Goal: Task Accomplishment & Management: Manage account settings

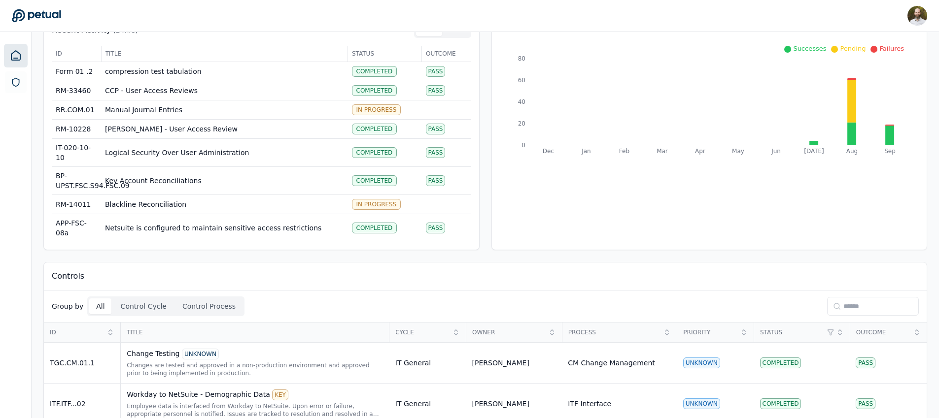
scroll to position [111, 0]
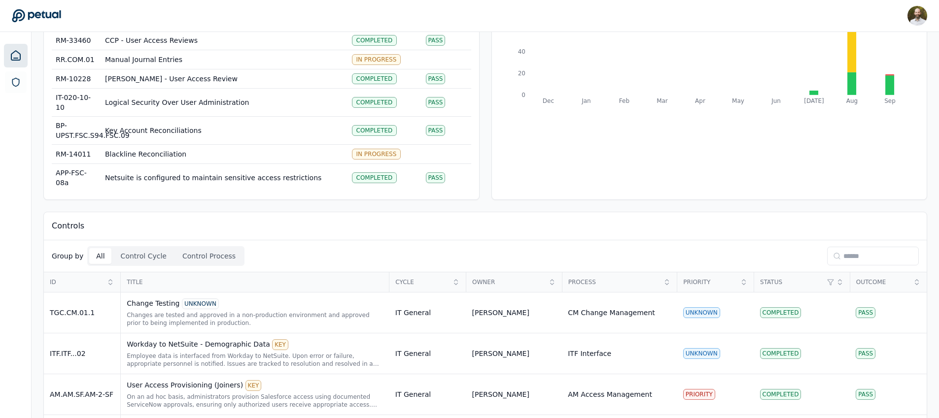
click at [854, 259] on input at bounding box center [873, 256] width 92 height 19
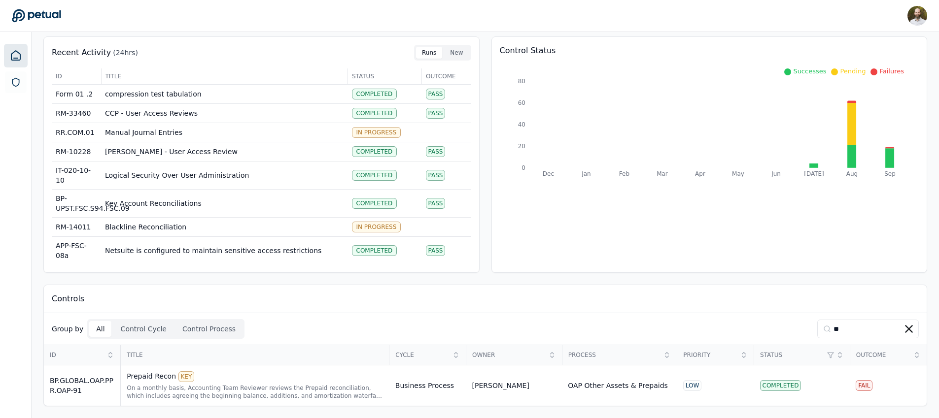
type input "**"
click at [281, 385] on div "On a monthly basis, Accounting Team Reviewer reviews the Prepaid reconciliation…" at bounding box center [255, 392] width 257 height 16
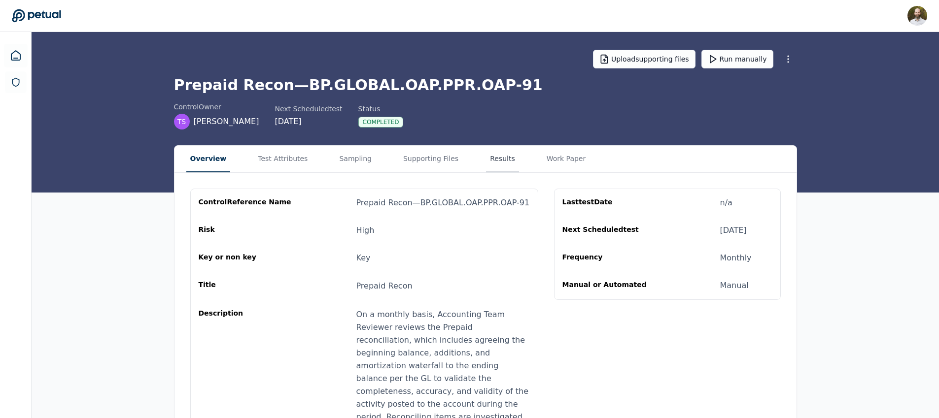
click at [486, 156] on button "Results" at bounding box center [502, 159] width 33 height 27
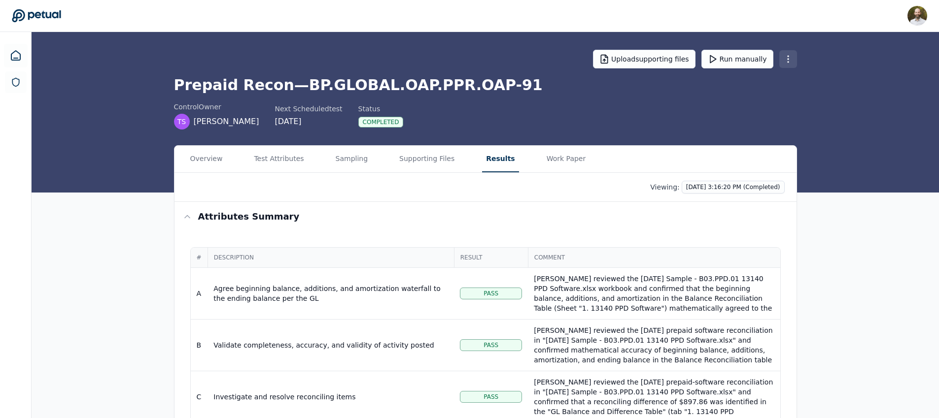
click at [785, 59] on html "[PERSON_NAME] [PERSON_NAME][EMAIL_ADDRESS][PERSON_NAME] Sign out Upload support…" at bounding box center [469, 301] width 939 height 603
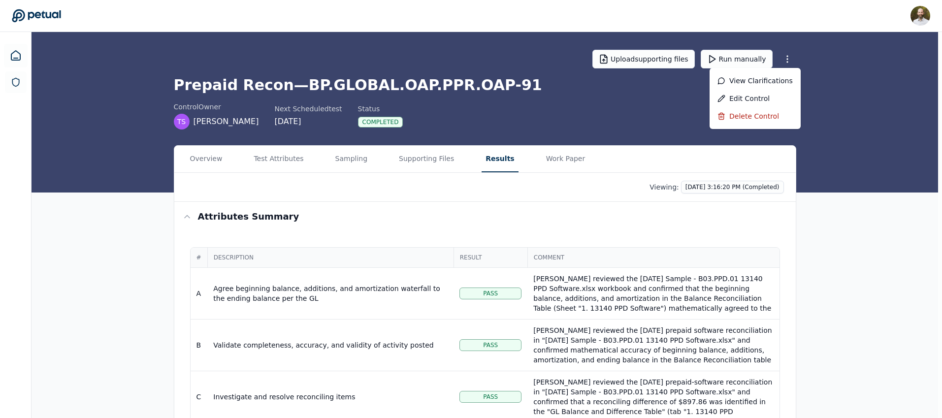
click at [275, 155] on html "David Coulombe david.coulombe@petual.ai Sign out Upload supporting files Run ma…" at bounding box center [471, 301] width 942 height 603
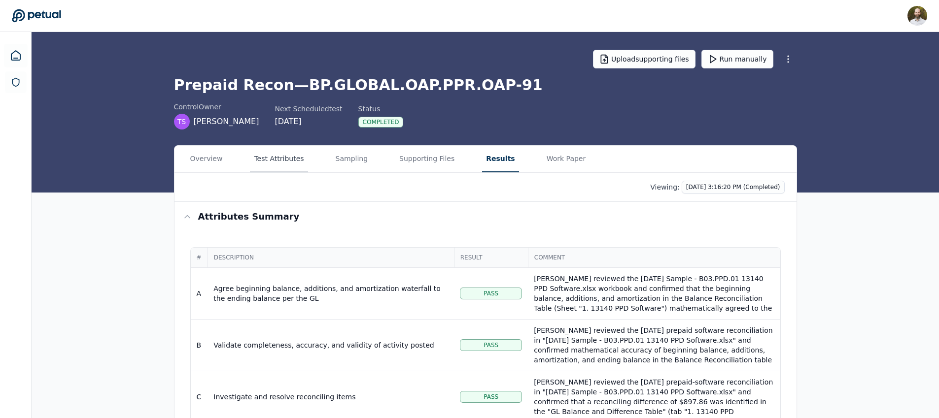
click at [278, 157] on button "Test Attributes" at bounding box center [279, 159] width 58 height 27
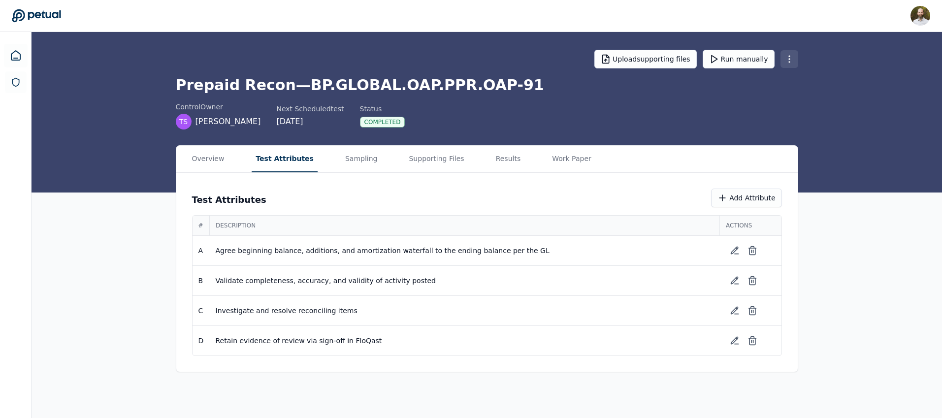
click at [793, 55] on html "David Coulombe david.coulombe@petual.ai Sign out Upload supporting files Run ma…" at bounding box center [471, 209] width 942 height 418
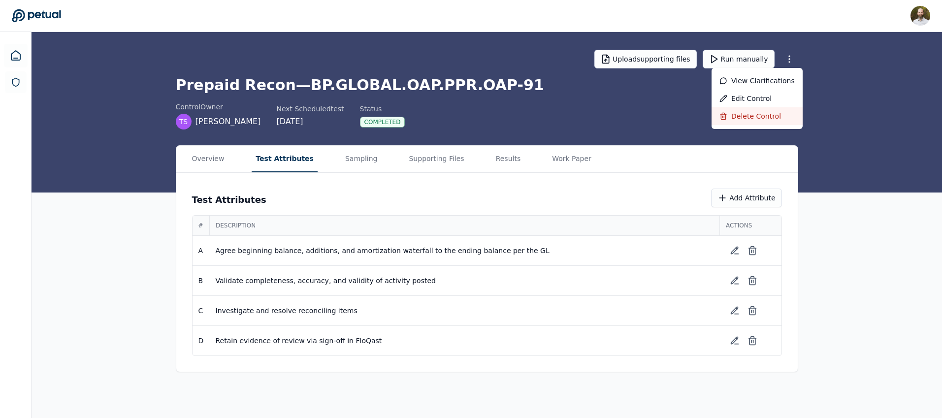
click at [759, 117] on div "Delete control" at bounding box center [757, 116] width 91 height 18
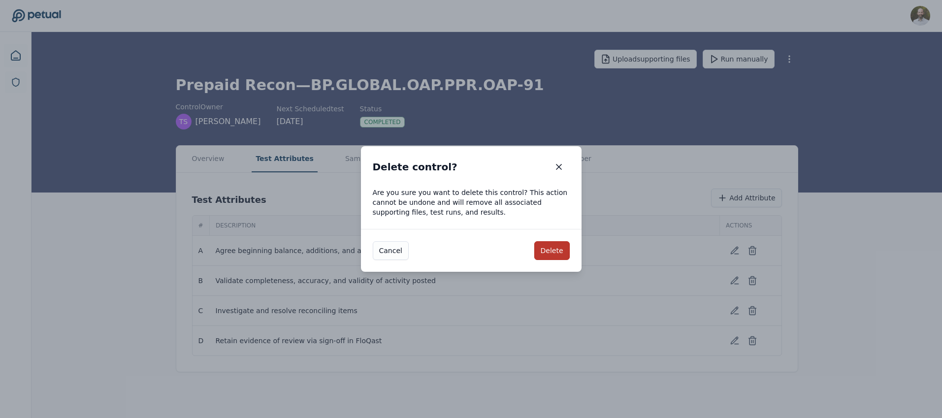
click at [548, 253] on button "Delete" at bounding box center [552, 250] width 35 height 19
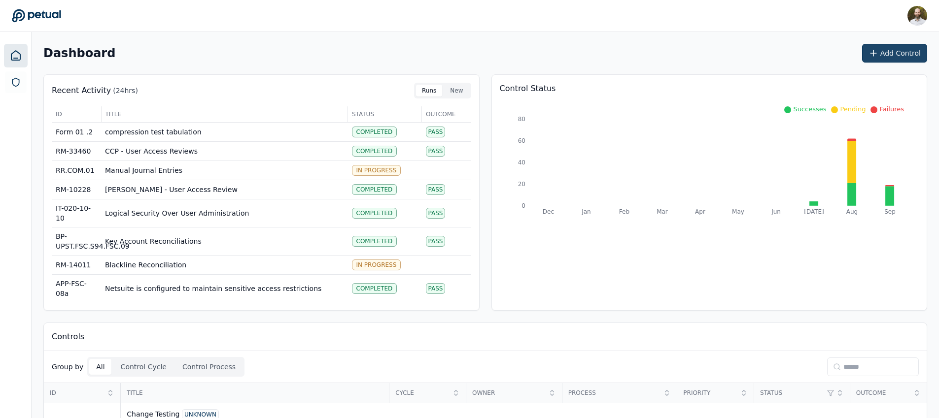
click at [896, 52] on button "Add Control" at bounding box center [894, 53] width 65 height 19
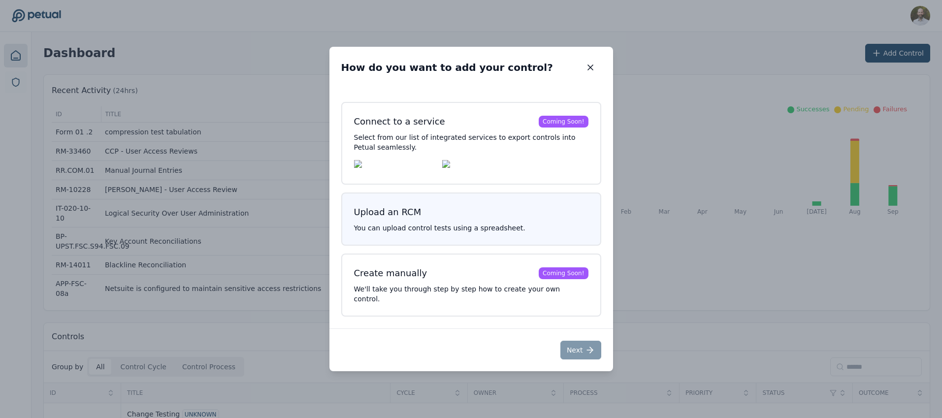
click at [481, 217] on h3 "Upload an RCM" at bounding box center [471, 212] width 235 height 14
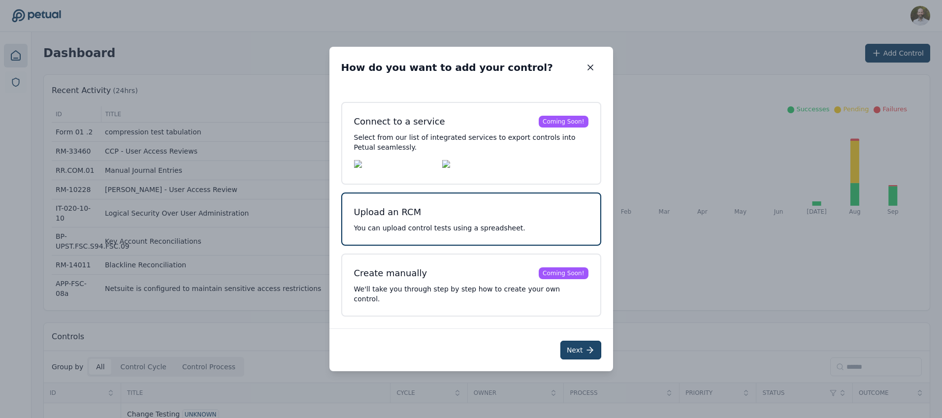
click at [586, 350] on icon at bounding box center [590, 350] width 10 height 10
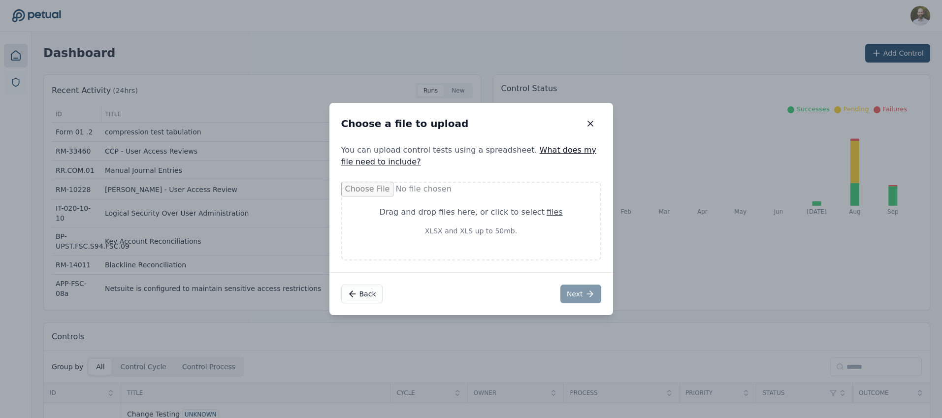
click at [453, 217] on div "Drag and drop files here , or click to select files" at bounding box center [471, 212] width 211 height 12
type input "**********"
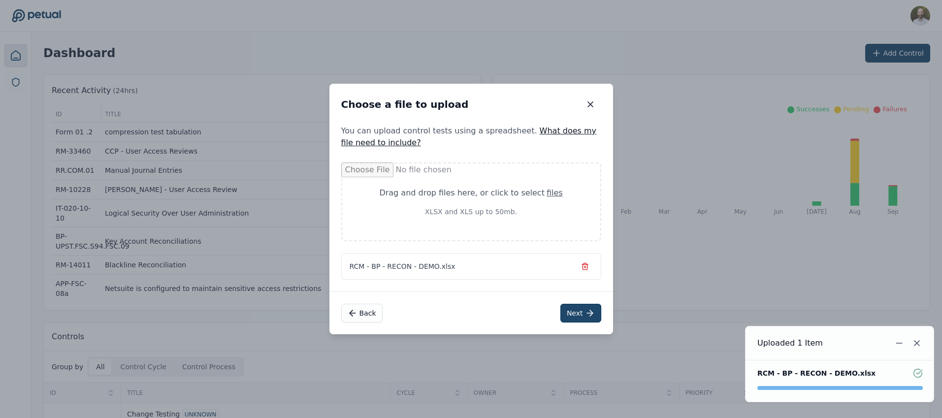
click at [586, 320] on button "Next" at bounding box center [581, 313] width 41 height 19
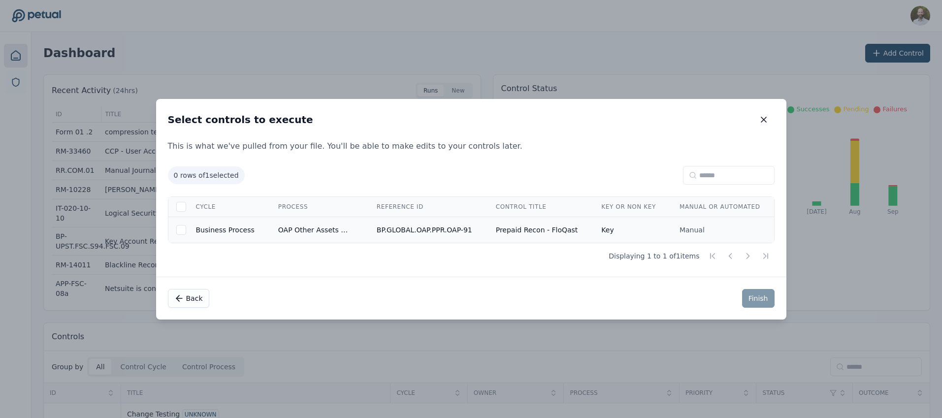
click at [463, 230] on td "BP.GLOBAL.OAP.PPR.OAP-91" at bounding box center [424, 230] width 119 height 26
click at [765, 303] on button "Finish" at bounding box center [758, 298] width 33 height 19
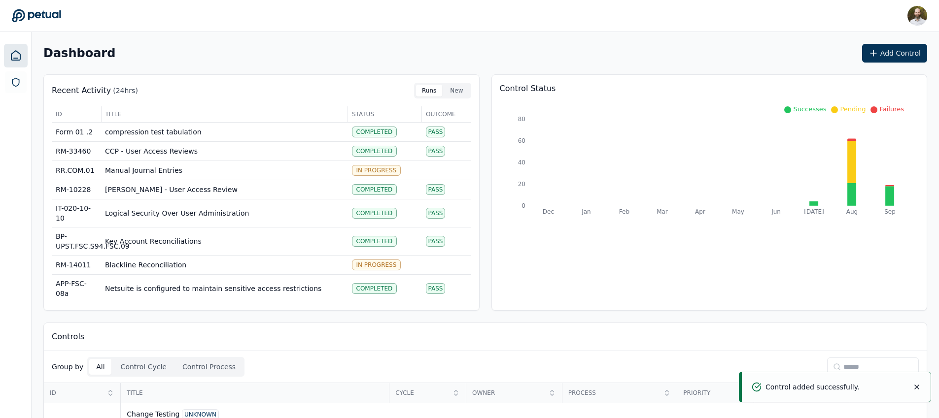
click at [846, 361] on input at bounding box center [873, 367] width 92 height 19
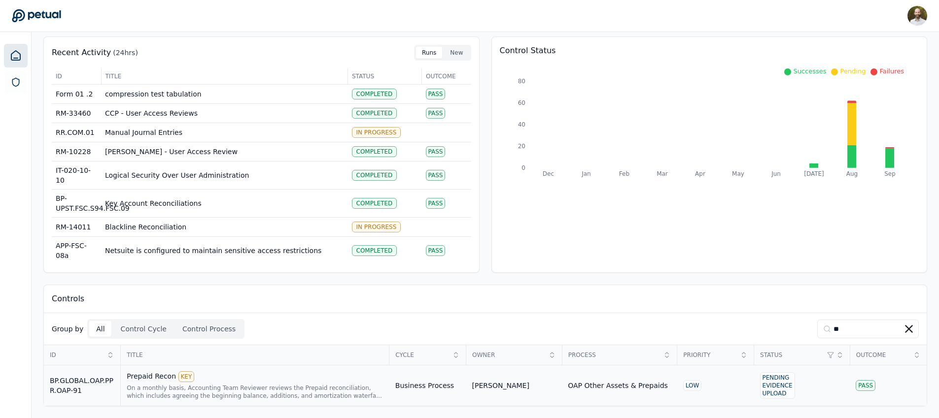
type input "**"
click at [394, 380] on td "Business Process" at bounding box center [427, 386] width 77 height 41
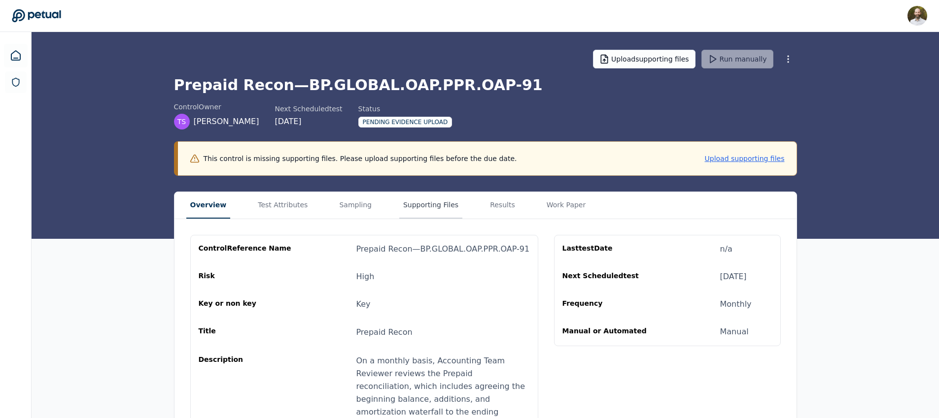
click at [412, 207] on button "Supporting Files" at bounding box center [430, 205] width 63 height 27
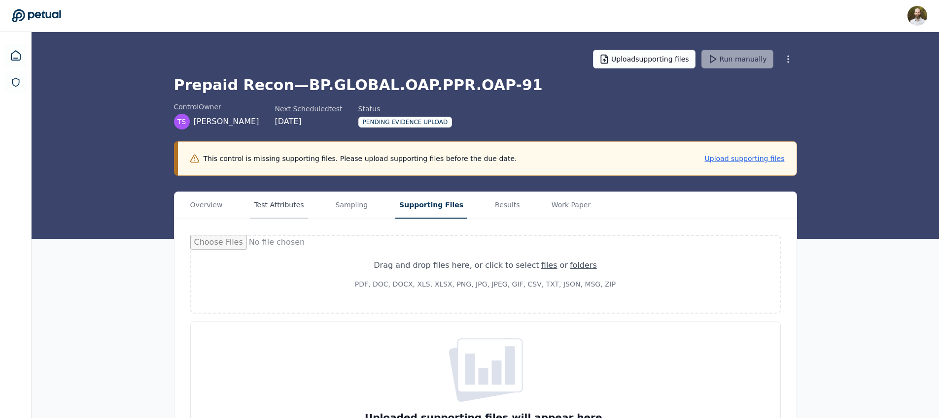
click at [270, 206] on button "Test Attributes" at bounding box center [279, 205] width 58 height 27
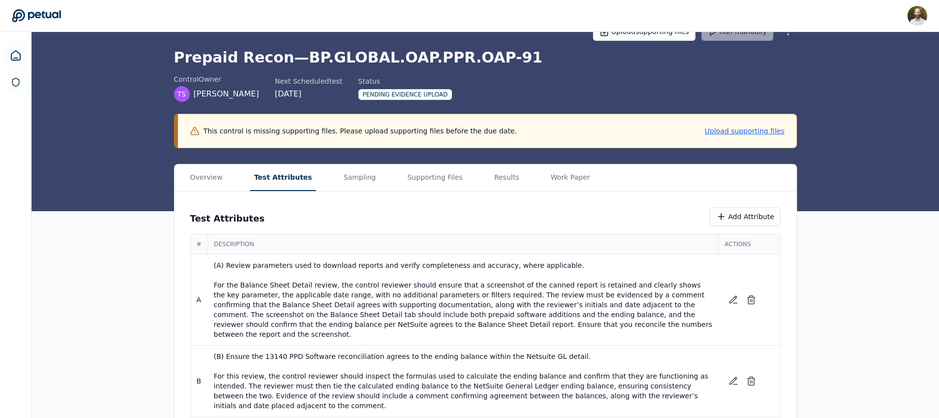
scroll to position [53, 0]
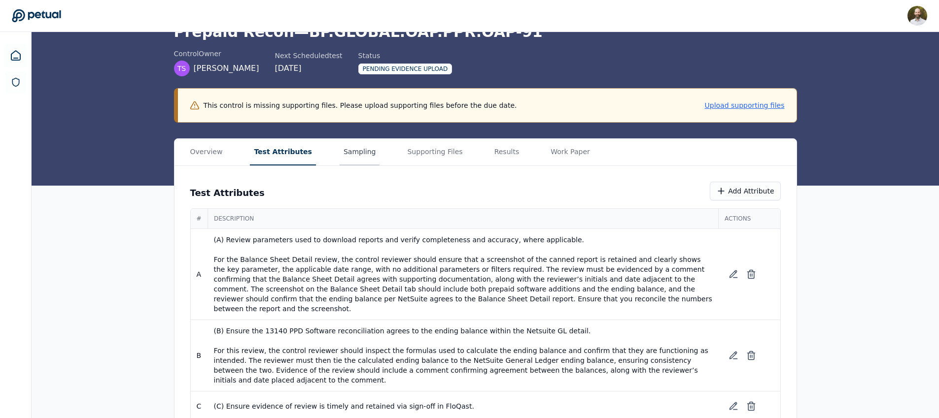
click at [351, 152] on main "Upload supporting files Run manually Prepaid Recon — BP.GLOBAL.OAP.PPR.OAP-91 c…" at bounding box center [485, 208] width 907 height 459
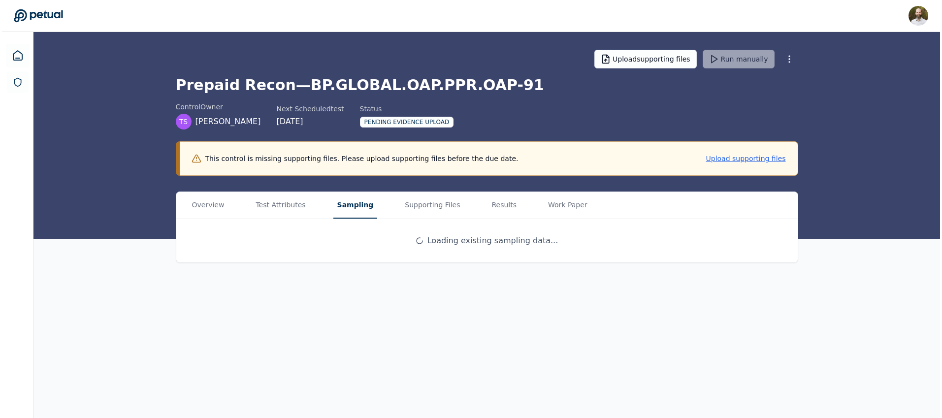
scroll to position [0, 0]
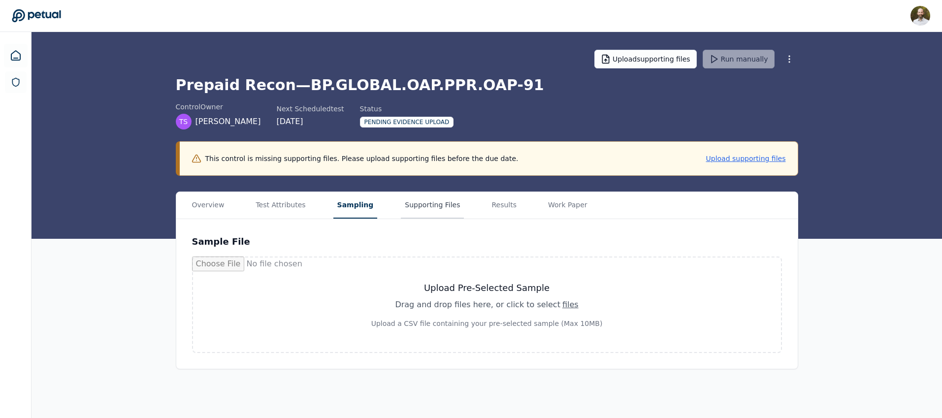
click at [422, 208] on button "Supporting Files" at bounding box center [432, 205] width 63 height 27
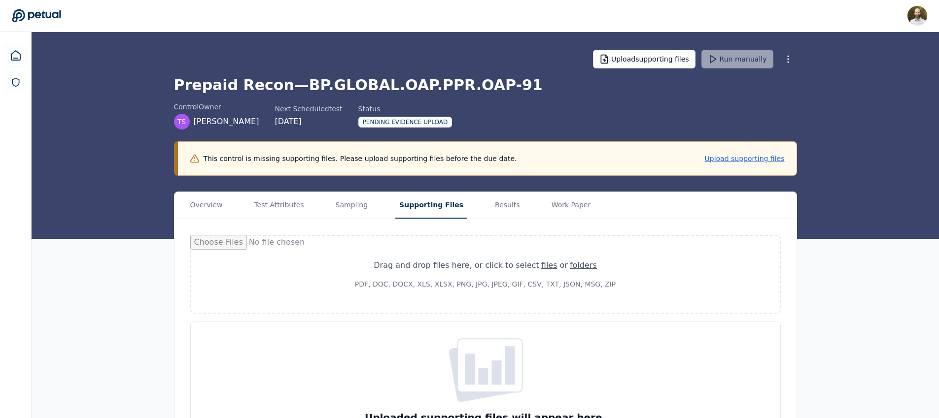
click at [461, 279] on p "PDF, DOC, DOCX, XLS, XLSX, PNG, JPG, JPEG, GIF, CSV, TXT, JSON, MSG, ZIP" at bounding box center [485, 284] width 541 height 10
type input "**********"
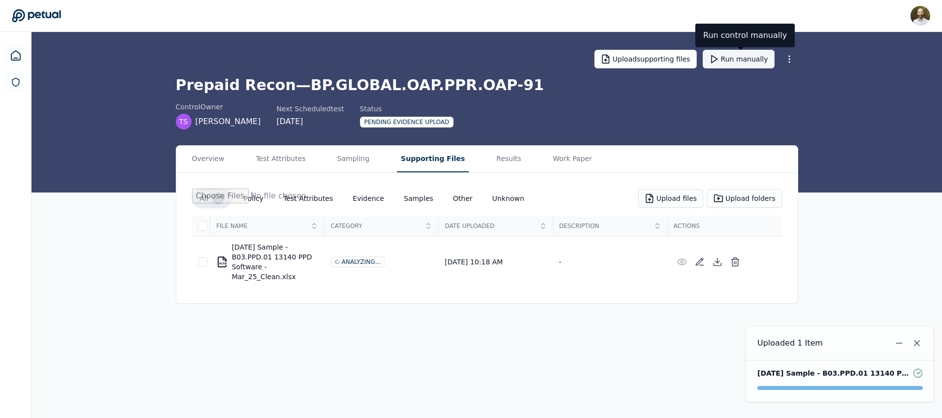
click at [736, 60] on button "Run manually" at bounding box center [739, 59] width 72 height 19
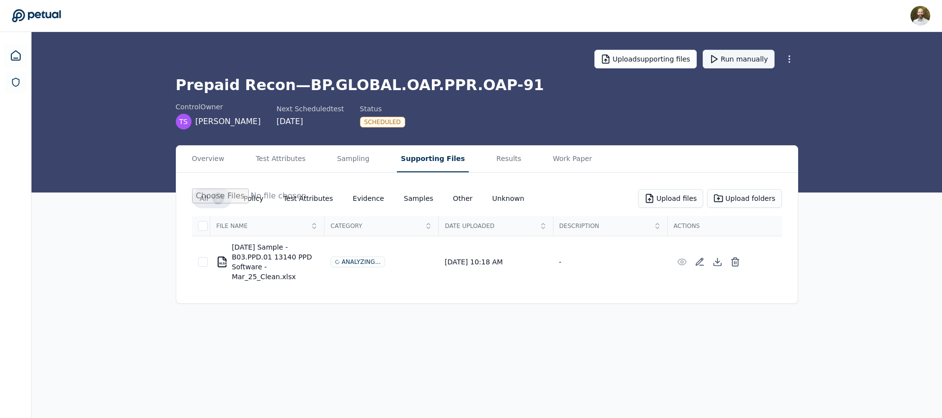
click at [744, 60] on button "Run manually" at bounding box center [739, 59] width 72 height 19
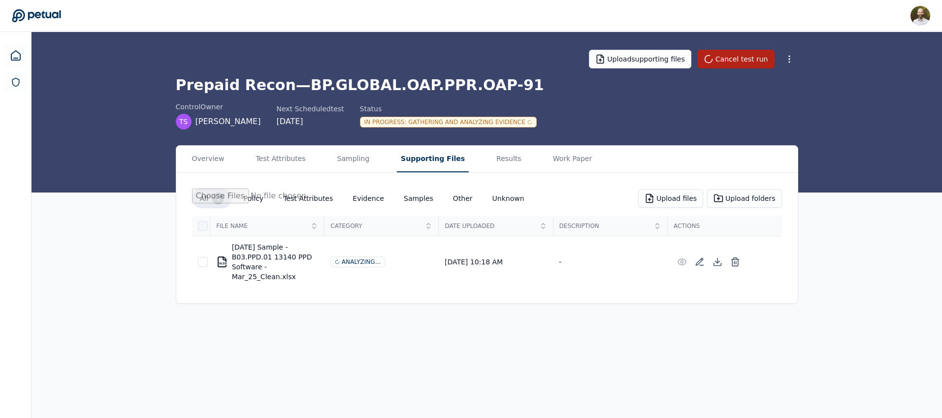
click at [204, 227] on div at bounding box center [203, 226] width 10 height 10
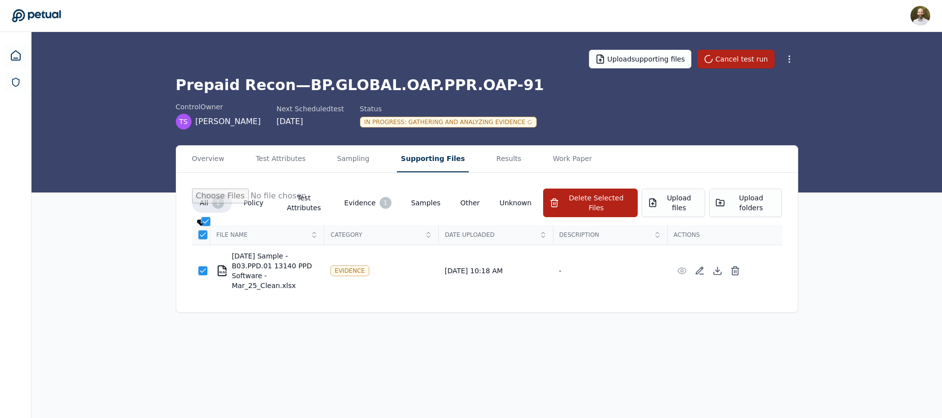
click at [204, 231] on icon at bounding box center [203, 235] width 8 height 8
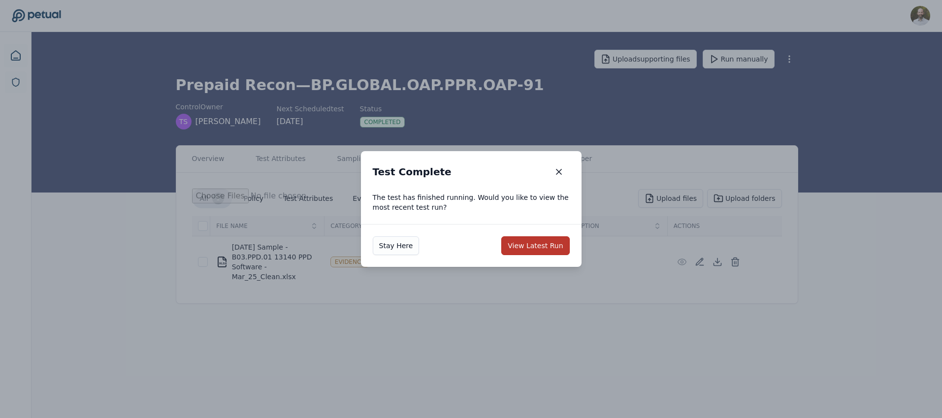
click at [547, 247] on button "View Latest Run" at bounding box center [536, 245] width 68 height 19
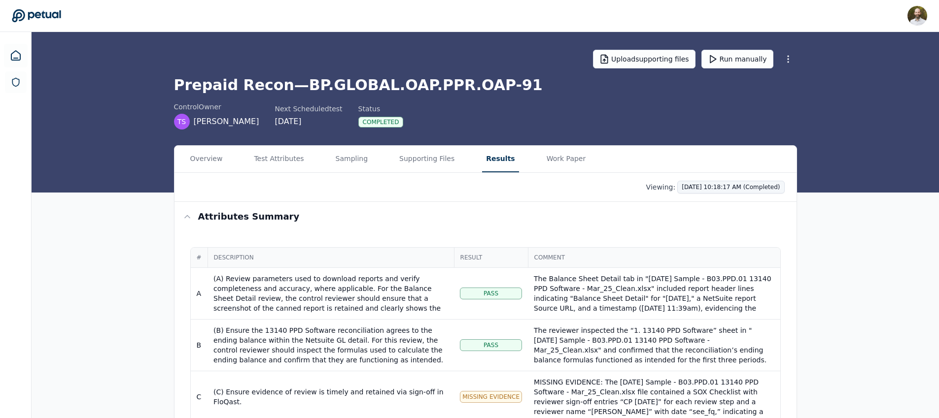
click at [702, 185] on html "David Coulombe david.coulombe@petual.ai Sign out Upload supporting files Run ma…" at bounding box center [469, 275] width 939 height 551
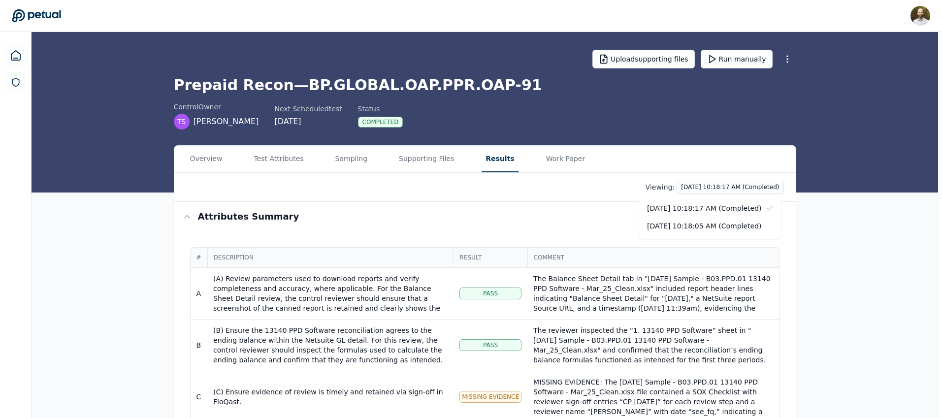
click at [519, 215] on html "David Coulombe david.coulombe@petual.ai Sign out Upload supporting files Run ma…" at bounding box center [471, 275] width 942 height 551
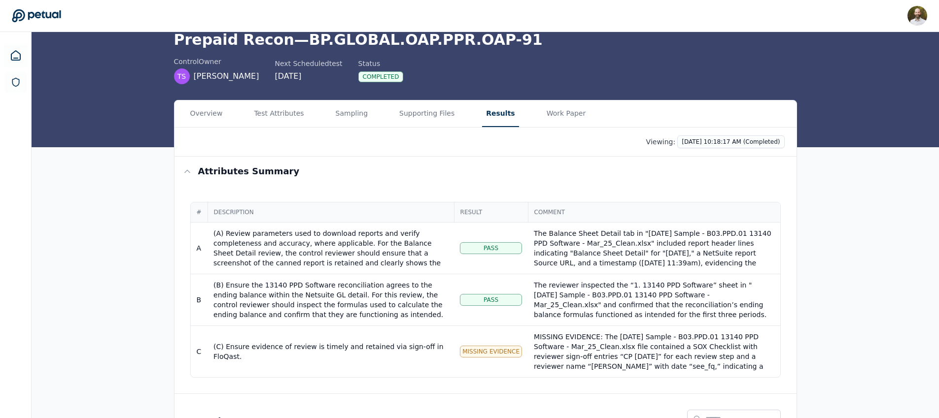
scroll to position [44, 0]
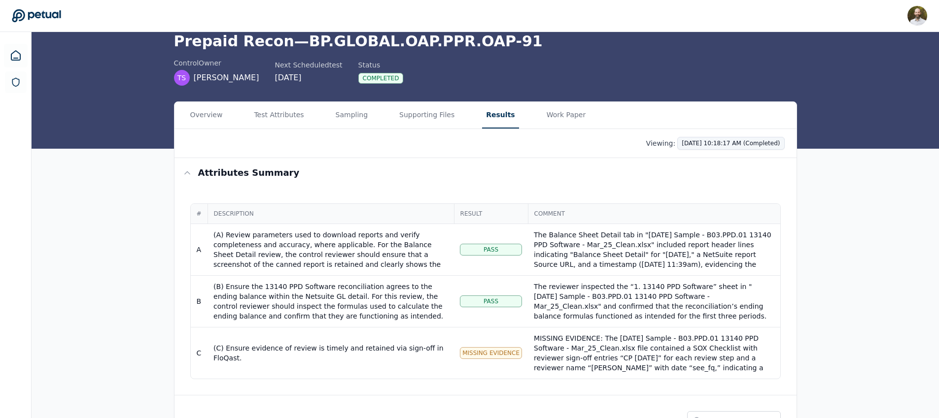
click at [708, 144] on html "David Coulombe david.coulombe@petual.ai Sign out Upload supporting files Run ma…" at bounding box center [469, 231] width 939 height 551
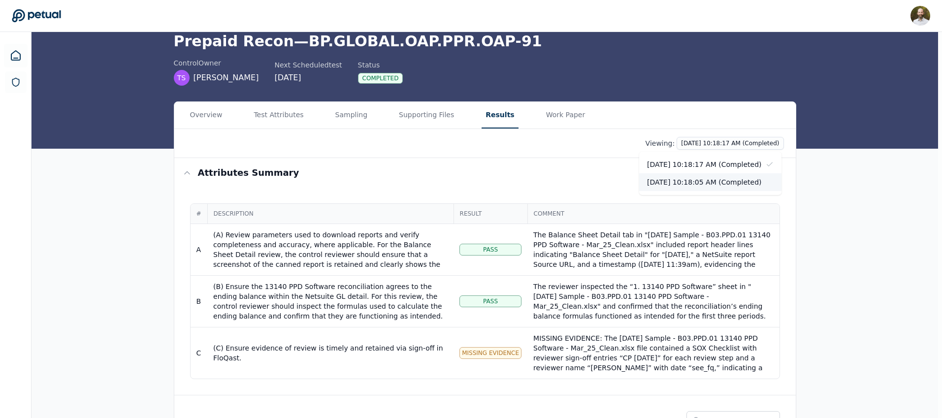
click at [694, 176] on div "10/7/2025, 10:18:05 AM (Completed)" at bounding box center [710, 182] width 142 height 18
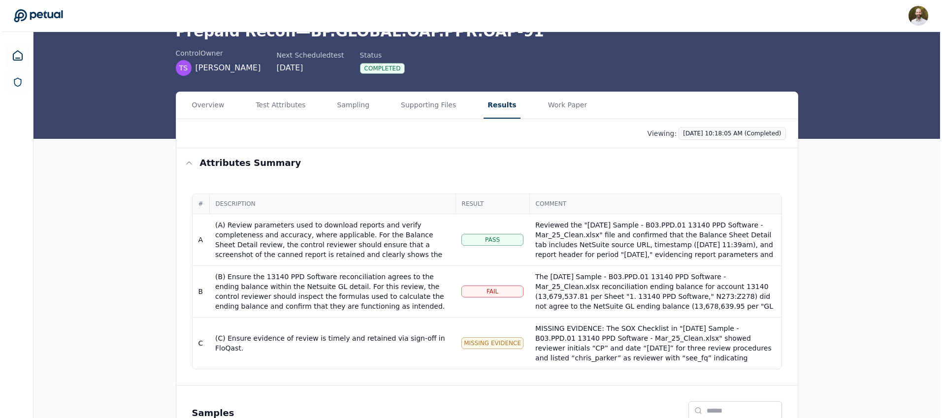
scroll to position [53, 0]
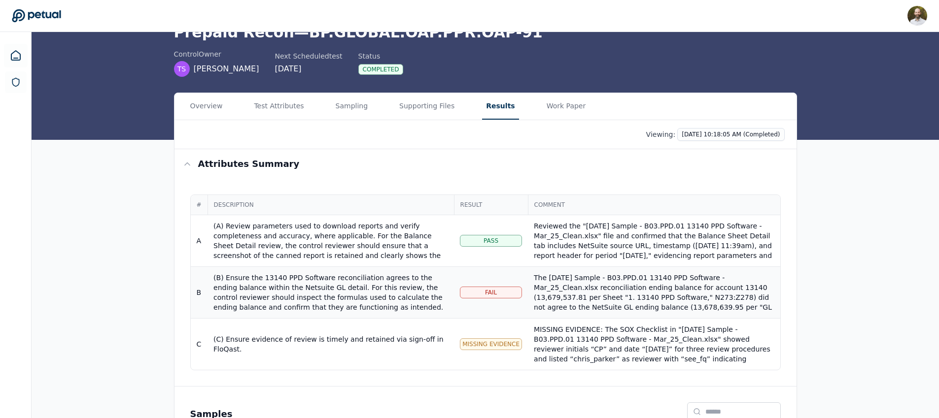
click at [326, 290] on div "(B) Ensure the 13140 PPD Software reconciliation agrees to the ending balance w…" at bounding box center [330, 317] width 235 height 89
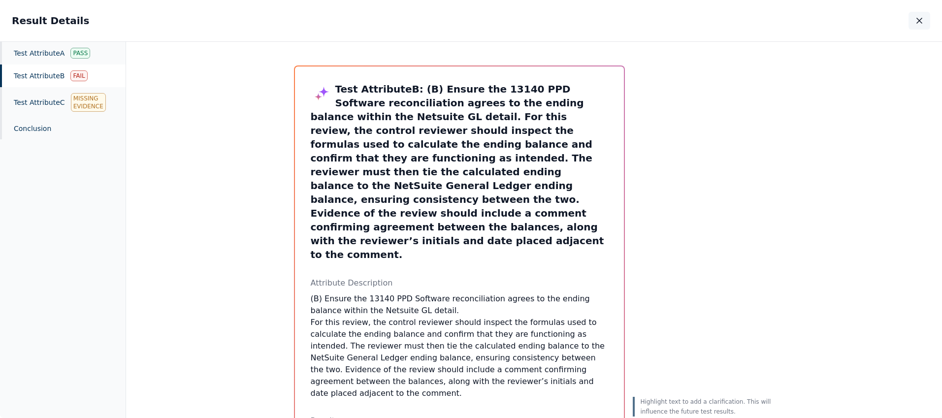
click at [921, 22] on icon "button" at bounding box center [919, 20] width 5 height 5
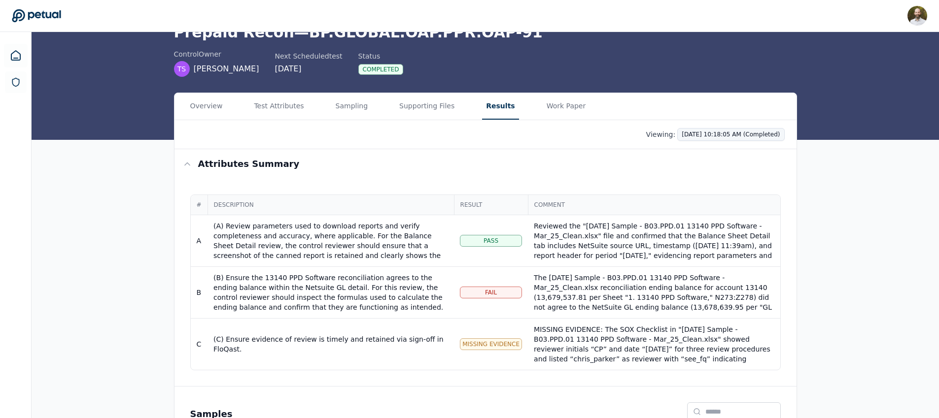
click at [729, 136] on html "David Coulombe david.coulombe@petual.ai Sign out Upload supporting files Run ma…" at bounding box center [469, 222] width 939 height 551
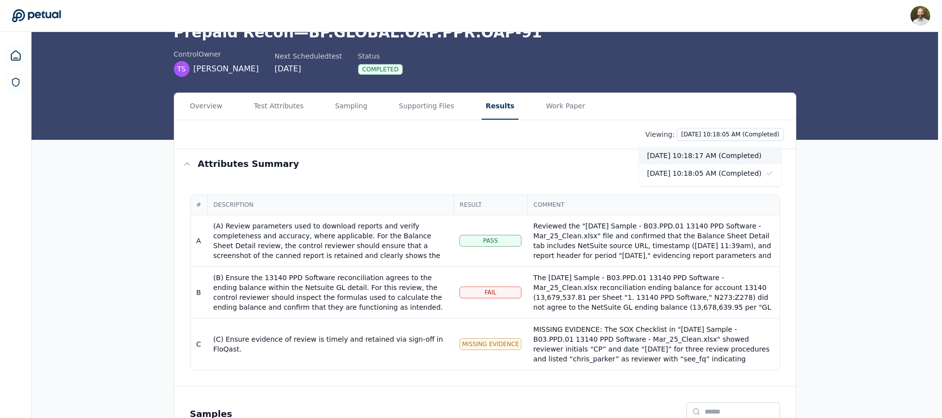
click at [704, 154] on div "10/7/2025, 10:18:17 AM (Completed)" at bounding box center [710, 156] width 142 height 18
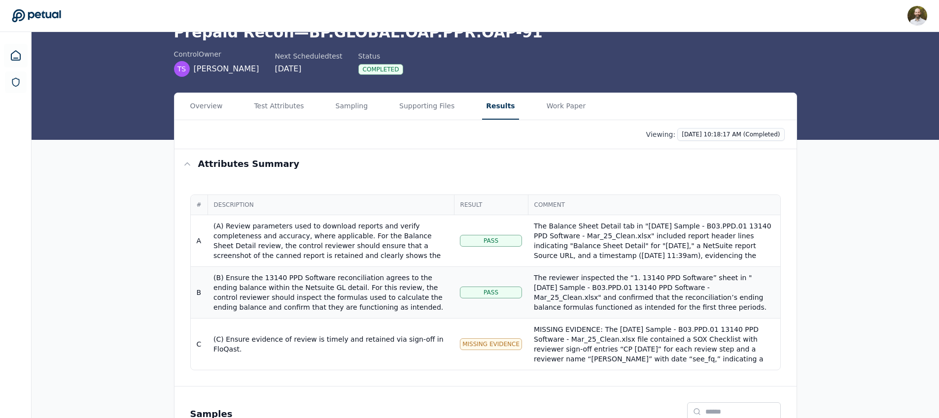
click at [368, 293] on div "(B) Ensure the 13140 PPD Software reconciliation agrees to the ending balance w…" at bounding box center [330, 317] width 235 height 89
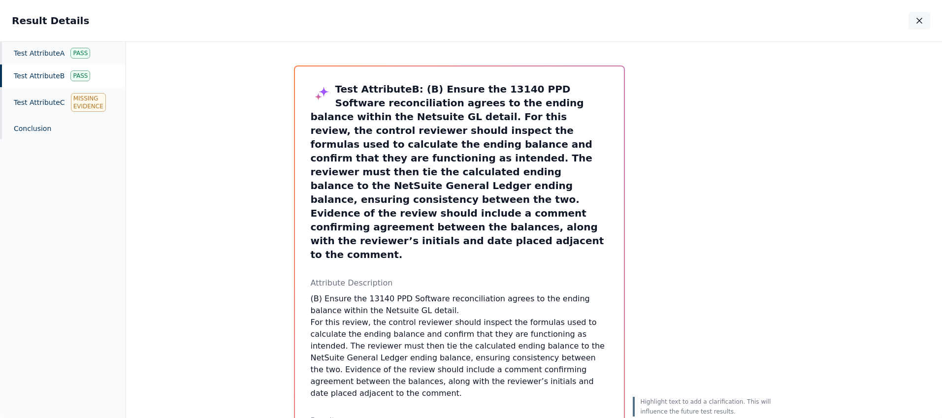
click at [918, 22] on icon "button" at bounding box center [919, 20] width 5 height 5
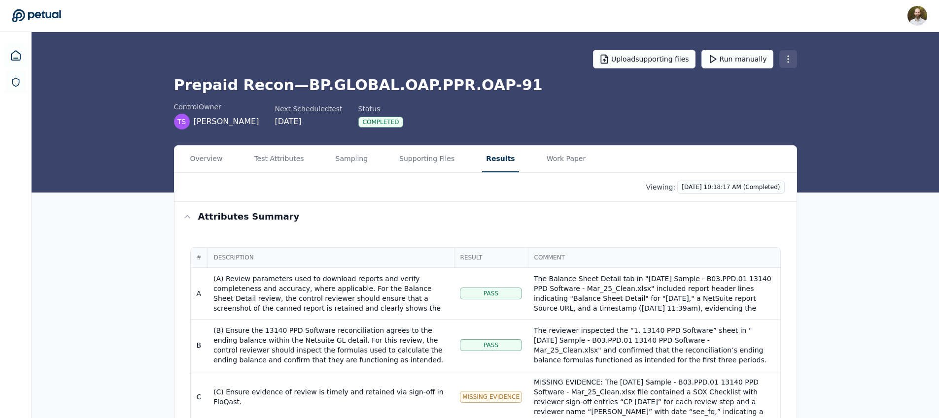
click at [788, 54] on html "David Coulombe david.coulombe@petual.ai Sign out Upload supporting files Run ma…" at bounding box center [469, 275] width 939 height 551
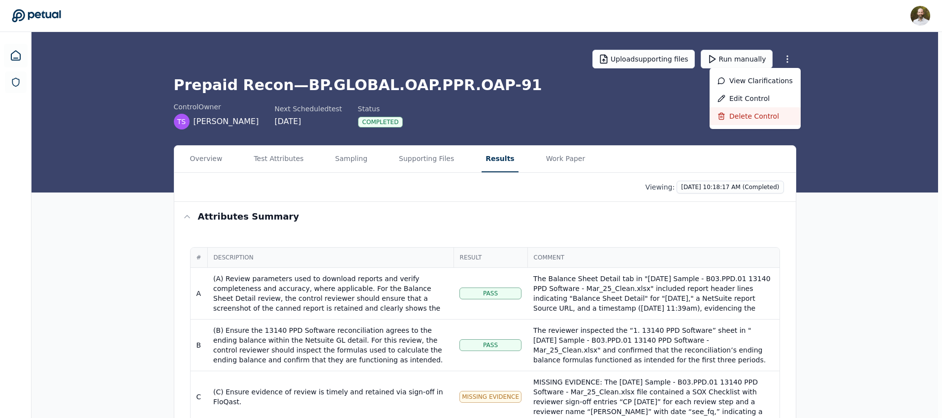
click at [747, 120] on div "Delete control" at bounding box center [755, 116] width 91 height 18
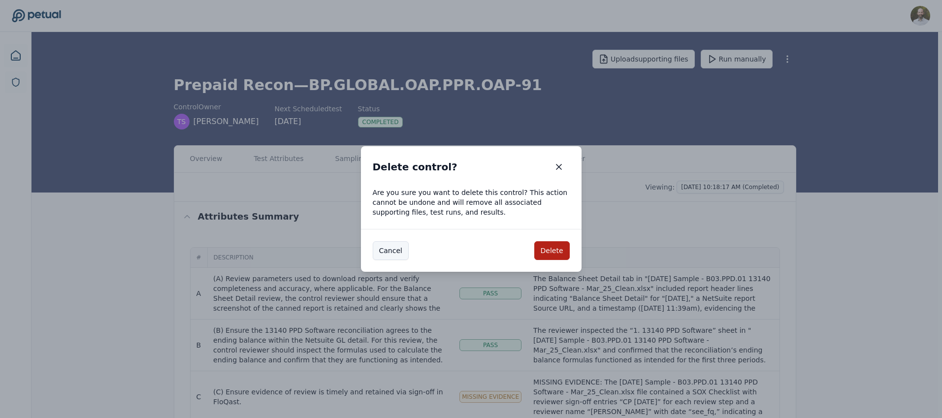
click at [393, 251] on button "Cancel" at bounding box center [391, 250] width 36 height 19
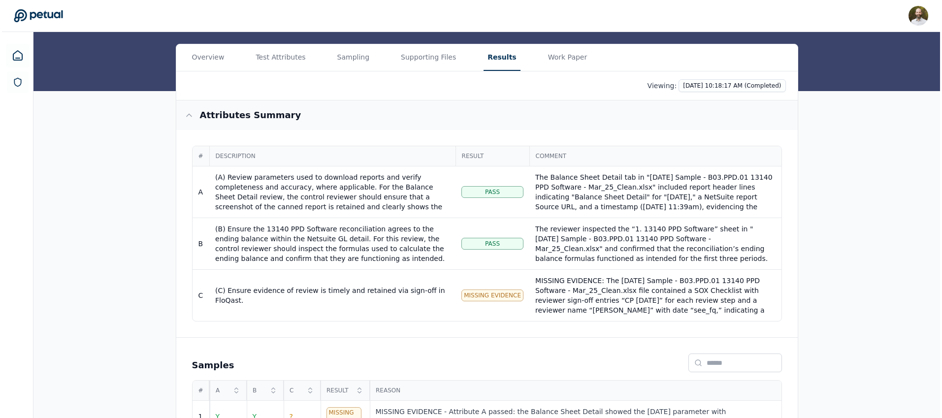
scroll to position [133, 0]
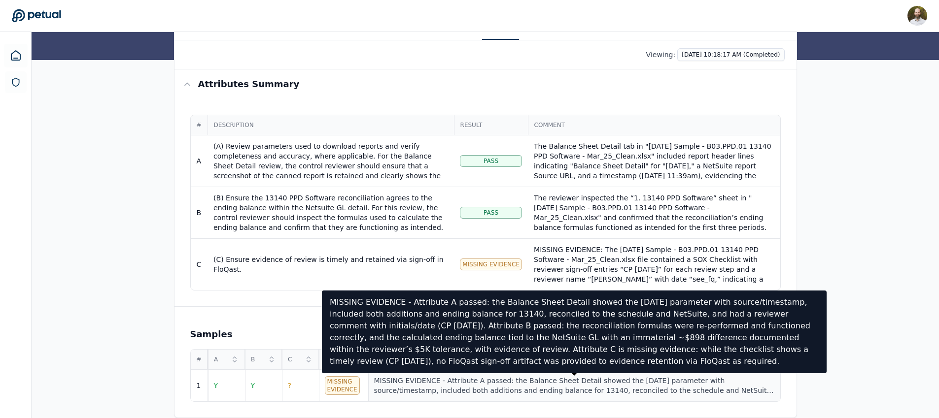
click at [456, 390] on div "MISSING EVIDENCE - Attribute A passed: the Balance Sheet Detail showed the Mar …" at bounding box center [574, 386] width 400 height 20
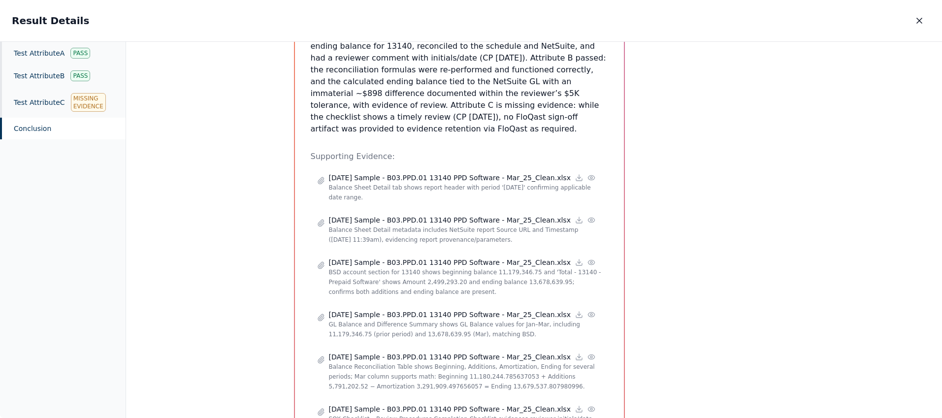
scroll to position [258, 0]
click at [34, 95] on div "Test Attribute C Missing Evidence" at bounding box center [63, 102] width 126 height 31
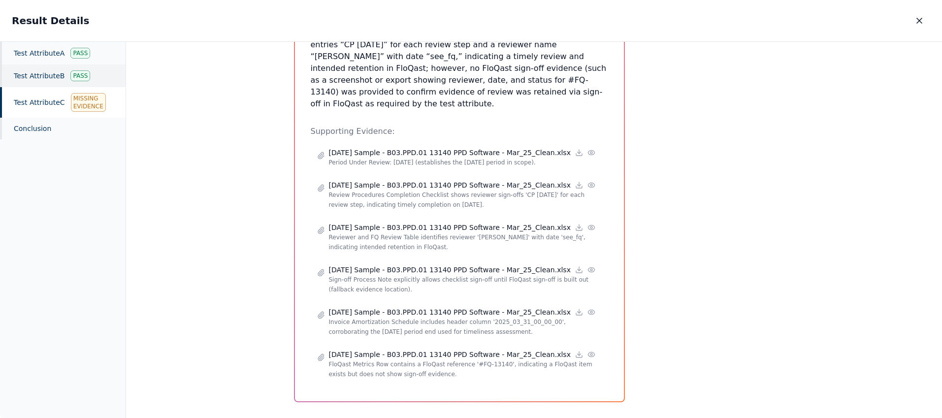
click at [41, 74] on div "Test Attribute B Pass" at bounding box center [63, 76] width 126 height 23
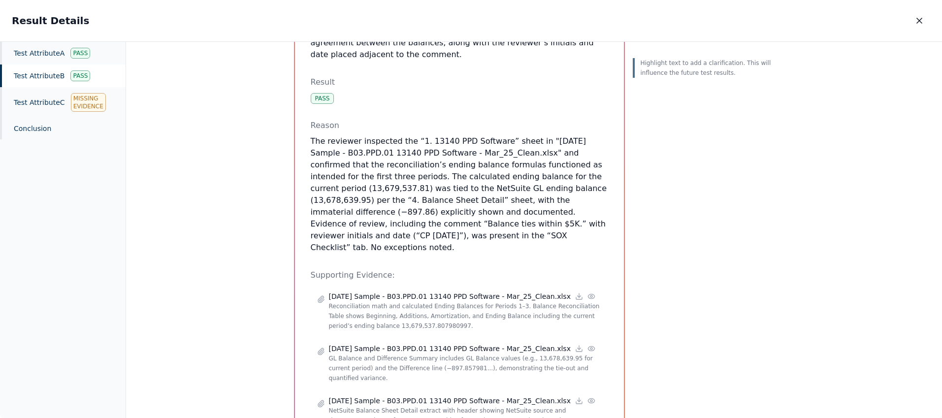
scroll to position [394, 0]
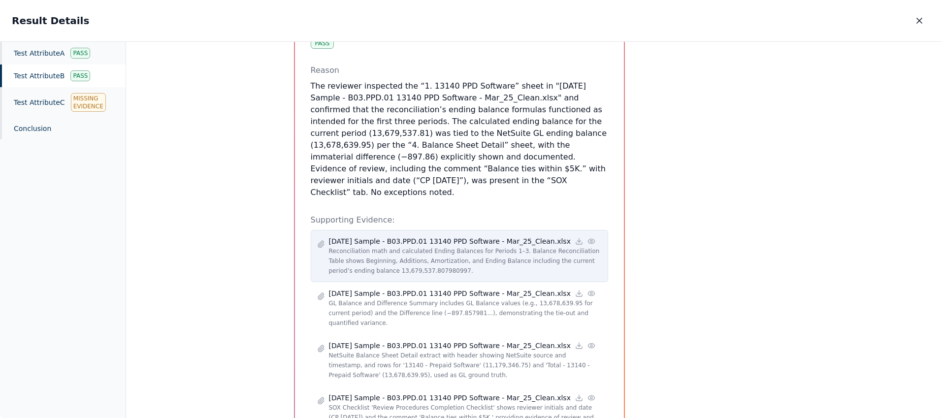
click at [445, 246] on p "Reconciliation math and calculated Ending Balances for Periods 1–3. Balance Rec…" at bounding box center [465, 261] width 273 height 30
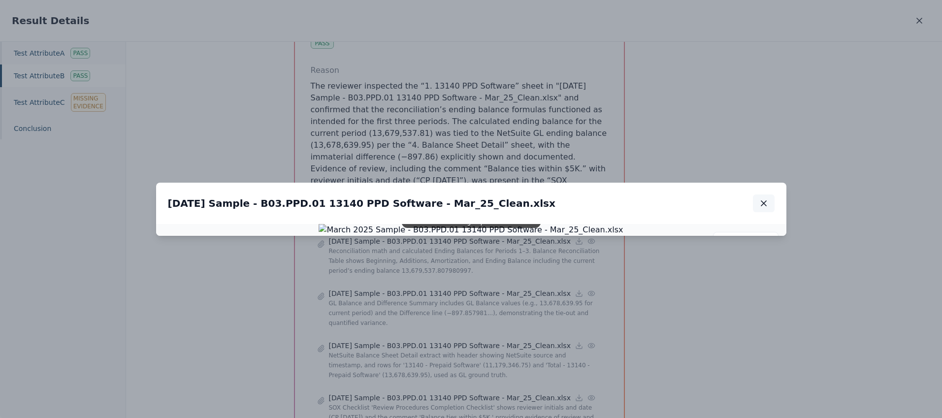
click at [767, 199] on icon "button" at bounding box center [764, 204] width 10 height 10
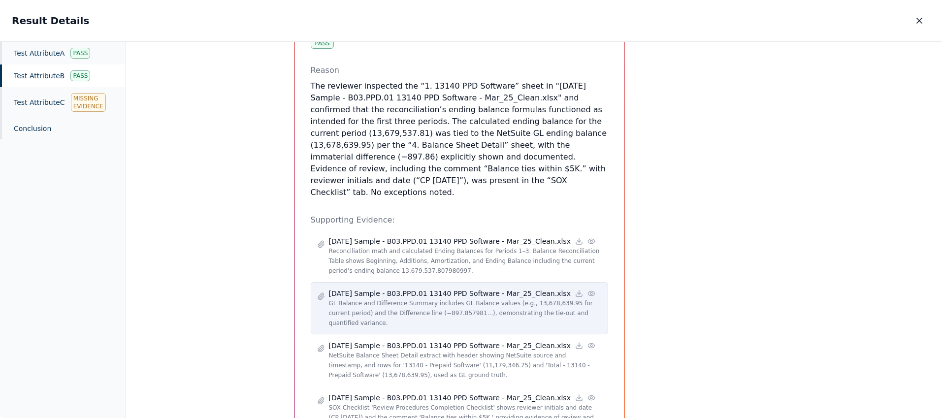
click at [412, 299] on p "GL Balance and Difference Summary includes GL Balance values (e.g., 13,678,639.…" at bounding box center [465, 314] width 273 height 30
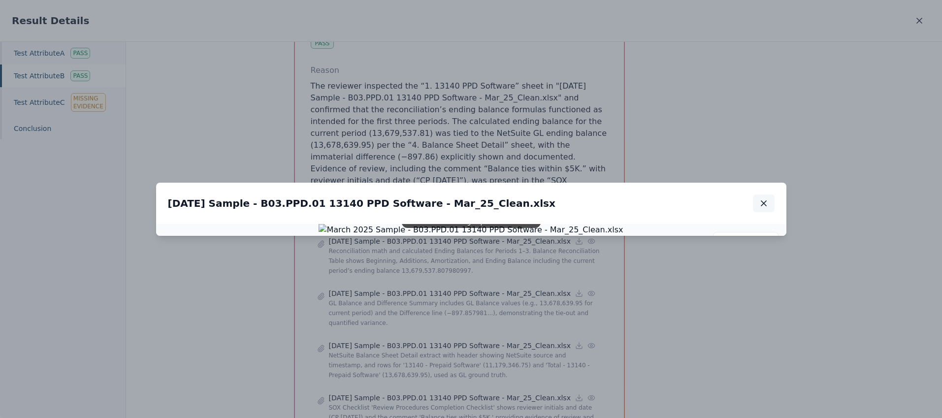
click at [765, 199] on icon "button" at bounding box center [764, 204] width 10 height 10
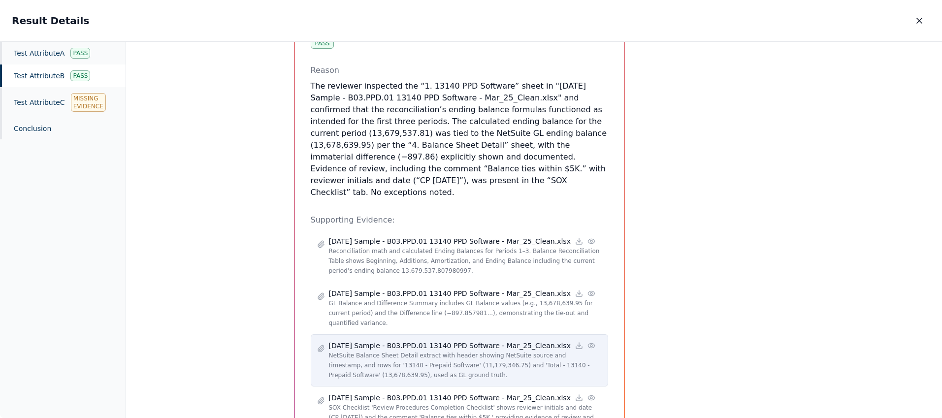
click at [387, 351] on p "NetSuite Balance Sheet Detail extract with header showing NetSuite source and t…" at bounding box center [465, 366] width 273 height 30
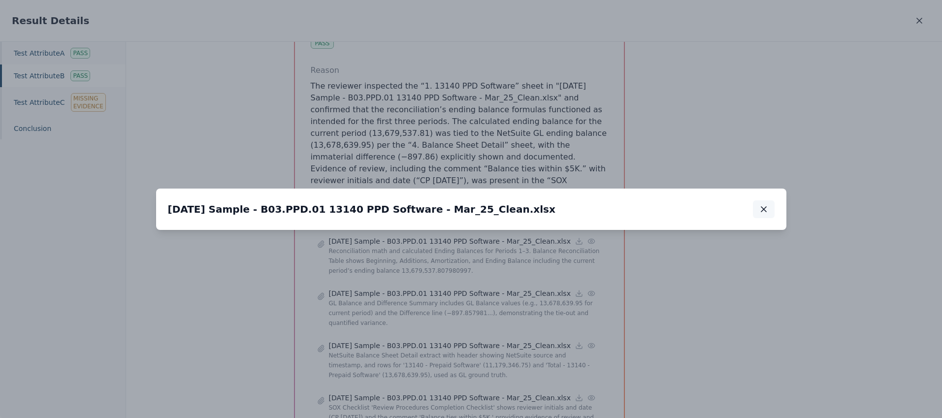
click at [768, 204] on icon "button" at bounding box center [764, 209] width 10 height 10
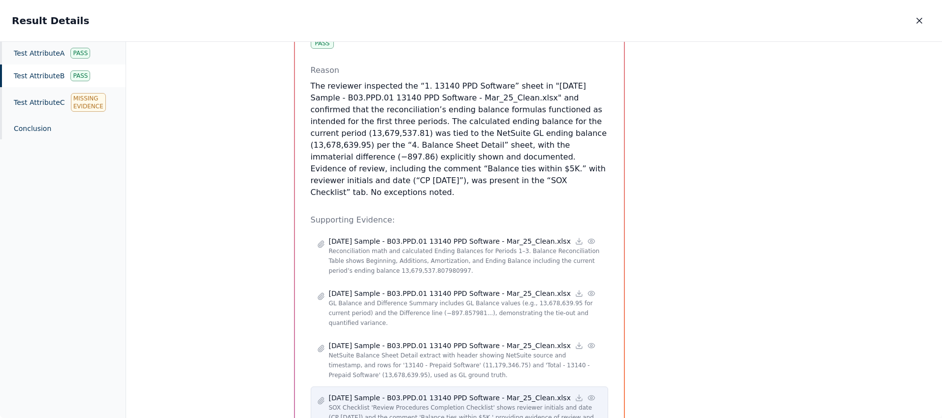
click at [406, 403] on p "SOX Checklist 'Review Procedures Completion Checklist' shows reviewer initials …" at bounding box center [465, 418] width 273 height 30
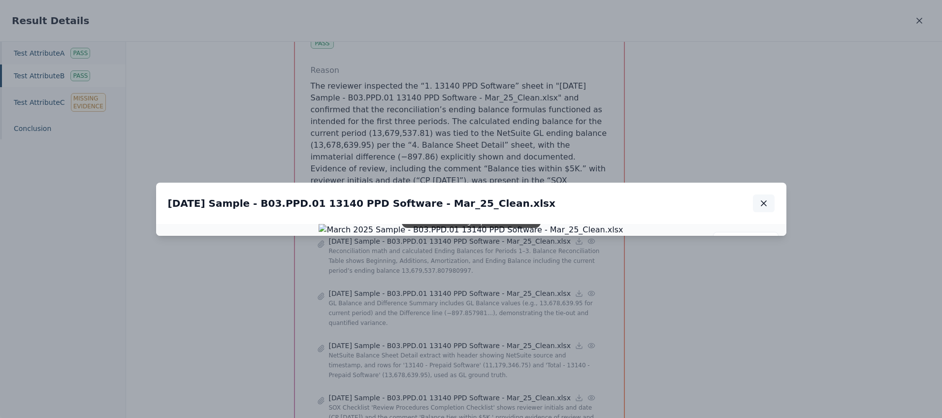
click at [768, 199] on icon "button" at bounding box center [764, 204] width 10 height 10
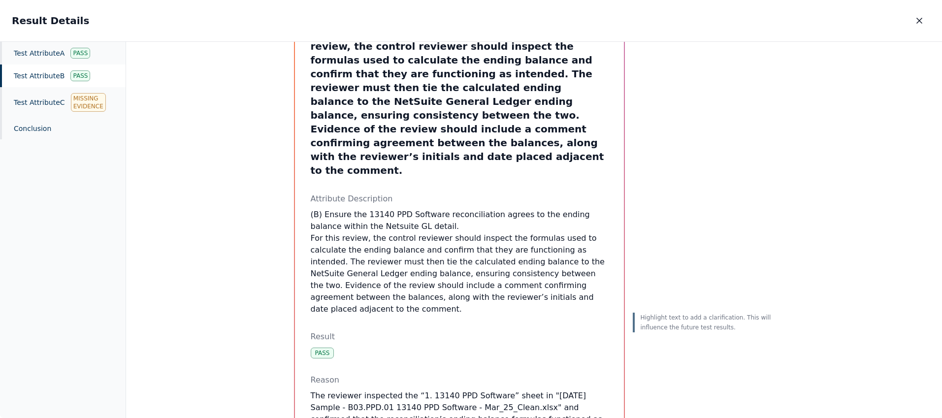
scroll to position [64, 0]
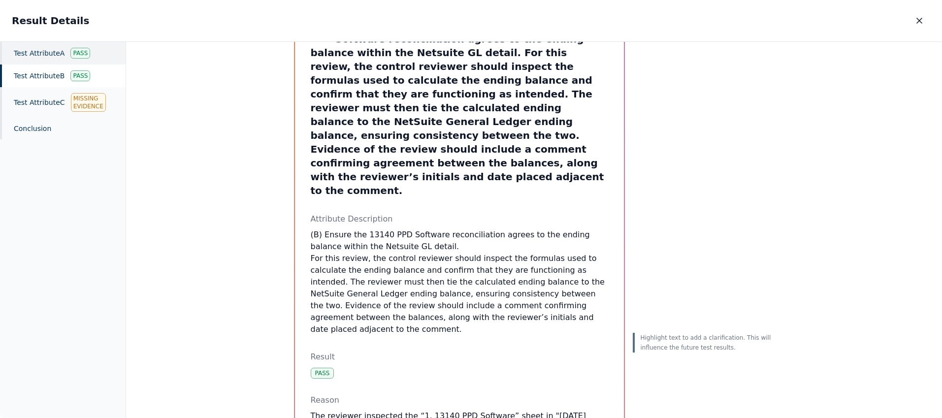
click at [31, 50] on div "Test Attribute A Pass" at bounding box center [63, 53] width 126 height 23
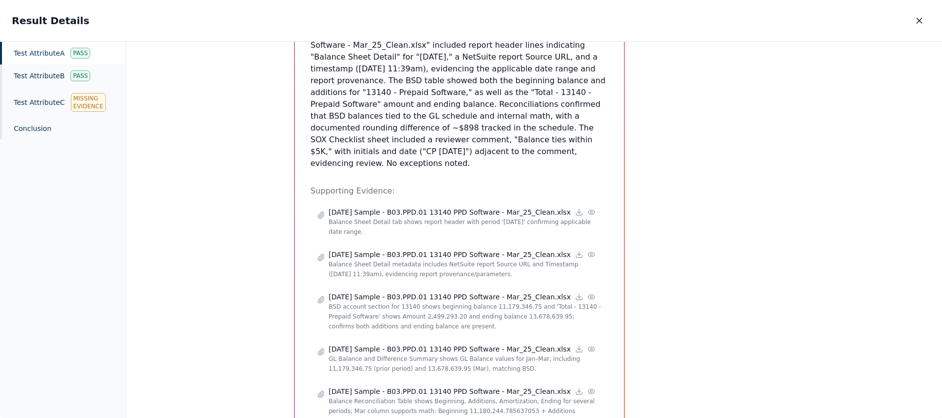
scroll to position [599, 0]
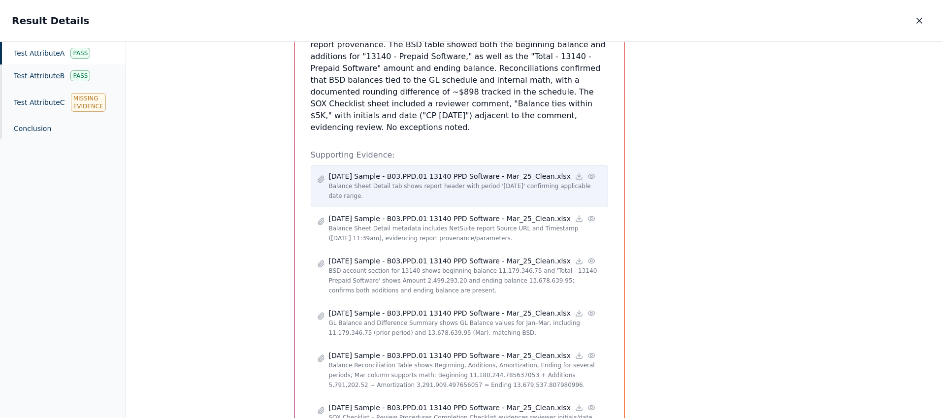
click at [446, 181] on p "Balance Sheet Detail tab shows report header with period 'Mar 2025' confirming …" at bounding box center [465, 191] width 273 height 20
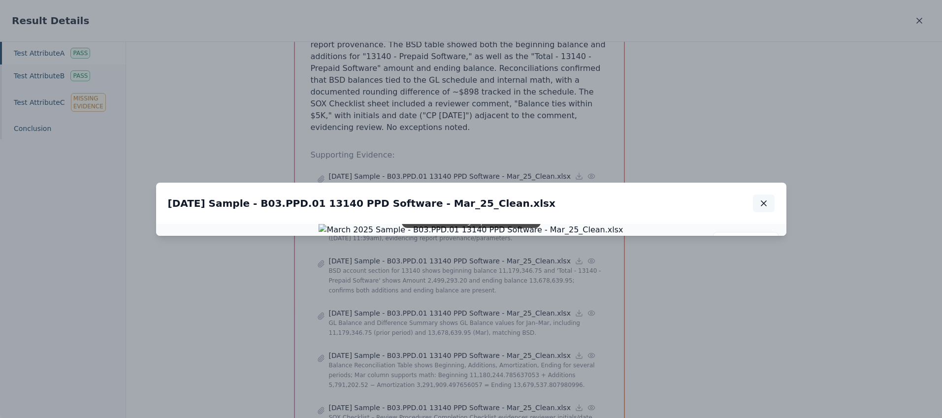
click at [768, 199] on icon "button" at bounding box center [764, 204] width 10 height 10
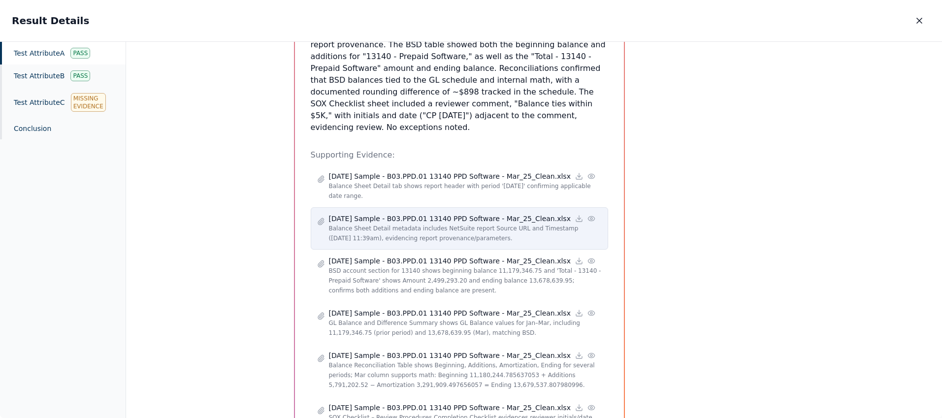
click at [412, 224] on p "Balance Sheet Detail metadata includes NetSuite report Source URL and Timestamp…" at bounding box center [465, 234] width 273 height 20
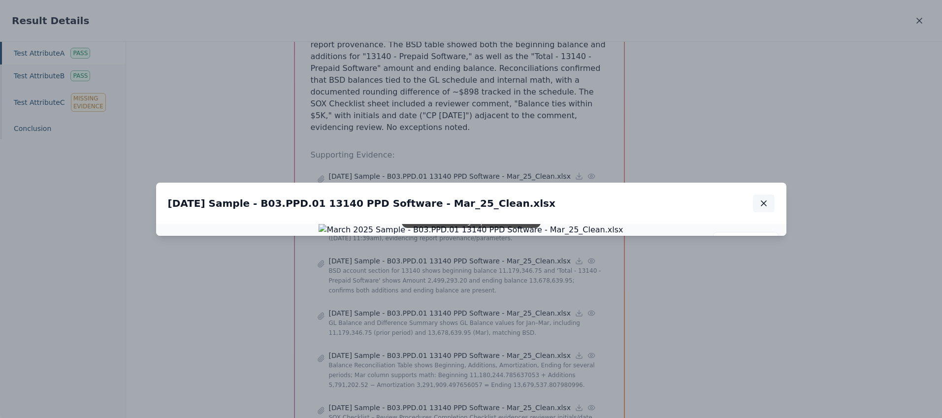
click at [762, 199] on icon "button" at bounding box center [764, 204] width 10 height 10
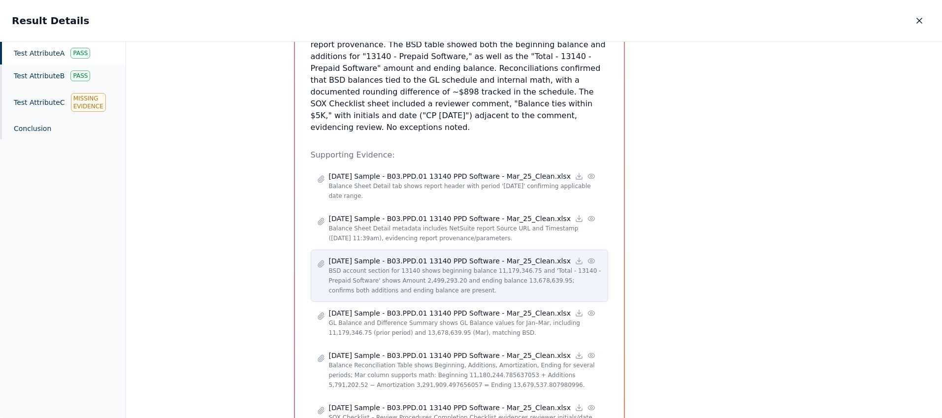
click at [397, 266] on p "BSD account section for 13140 shows beginning balance 11,179,346.75 and 'Total …" at bounding box center [465, 281] width 273 height 30
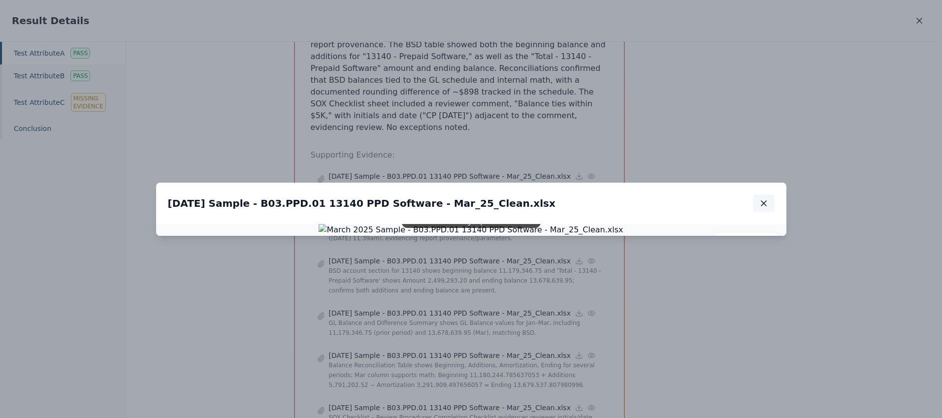
click at [766, 199] on icon "button" at bounding box center [764, 204] width 10 height 10
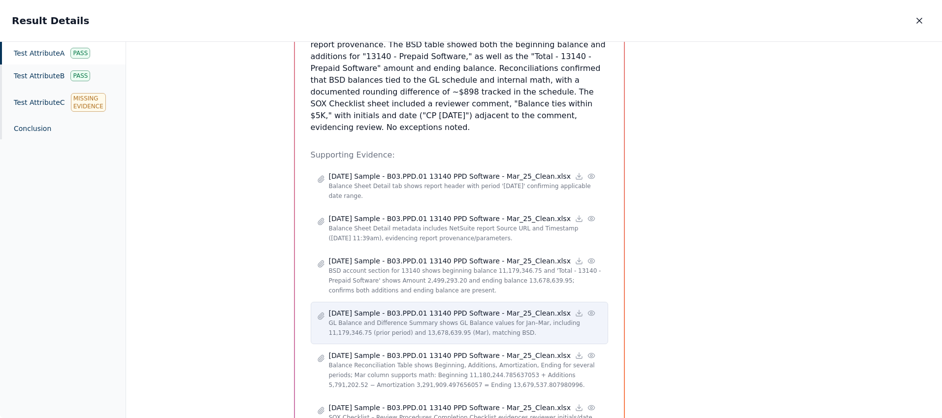
click at [411, 318] on p "GL Balance and Difference Summary shows GL Balance values for Jan–Mar, includin…" at bounding box center [465, 328] width 273 height 20
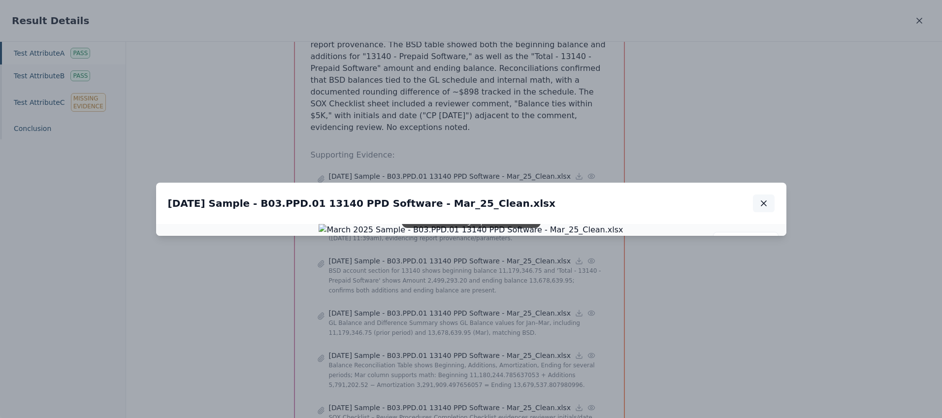
click at [764, 201] on icon "button" at bounding box center [764, 203] width 5 height 5
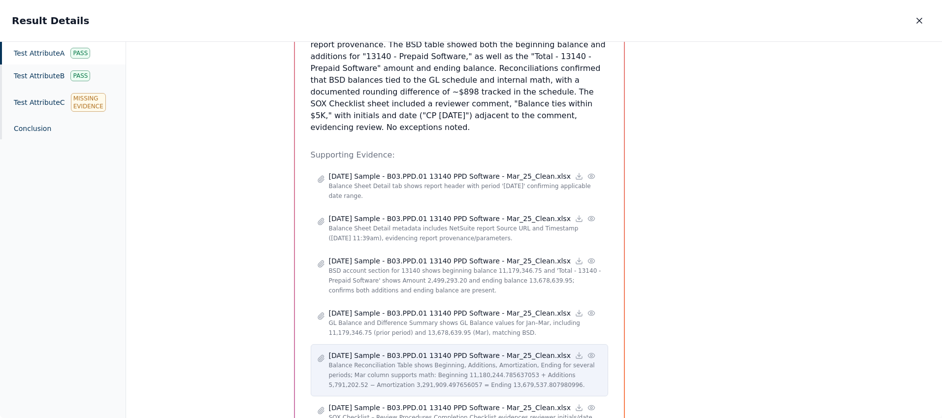
click at [375, 361] on p "Balance Reconciliation Table shows Beginning, Additions, Amortization, Ending f…" at bounding box center [465, 376] width 273 height 30
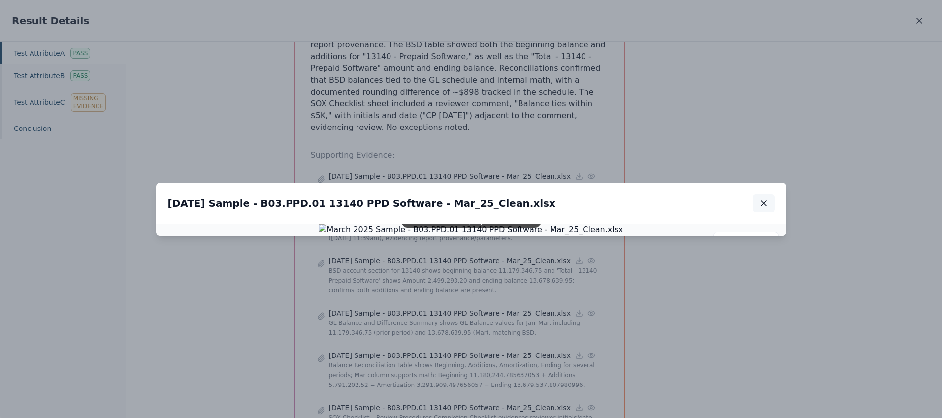
click at [763, 199] on icon "button" at bounding box center [764, 204] width 10 height 10
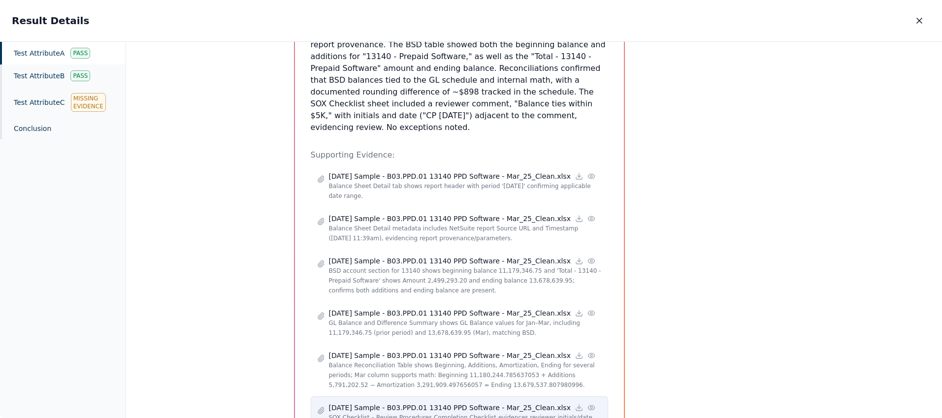
click at [404, 413] on p "SOX Checklist – Review Procedures Completion Checklist evidences reviewer initi…" at bounding box center [465, 423] width 273 height 20
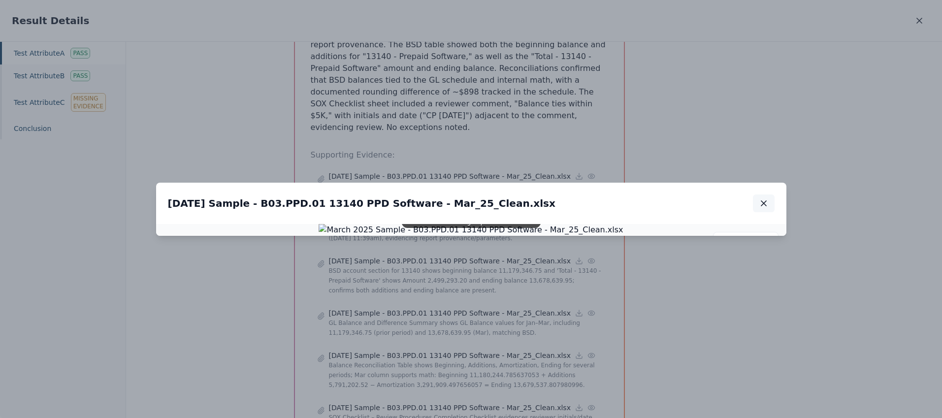
click at [764, 199] on icon "button" at bounding box center [764, 204] width 10 height 10
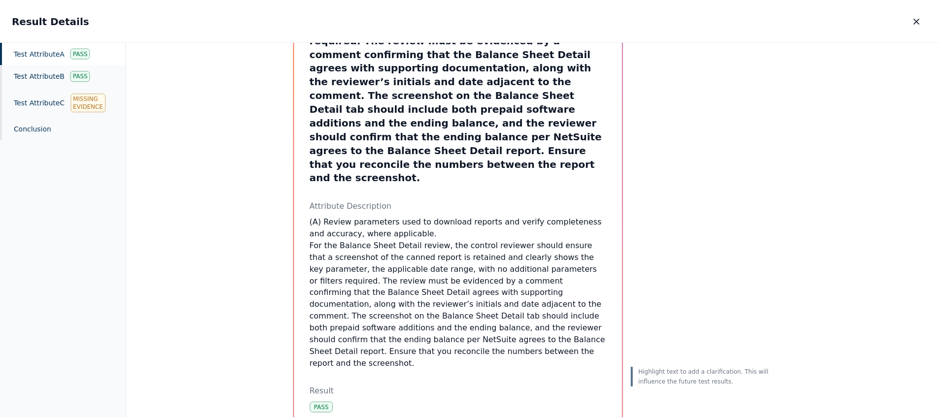
scroll to position [128, 0]
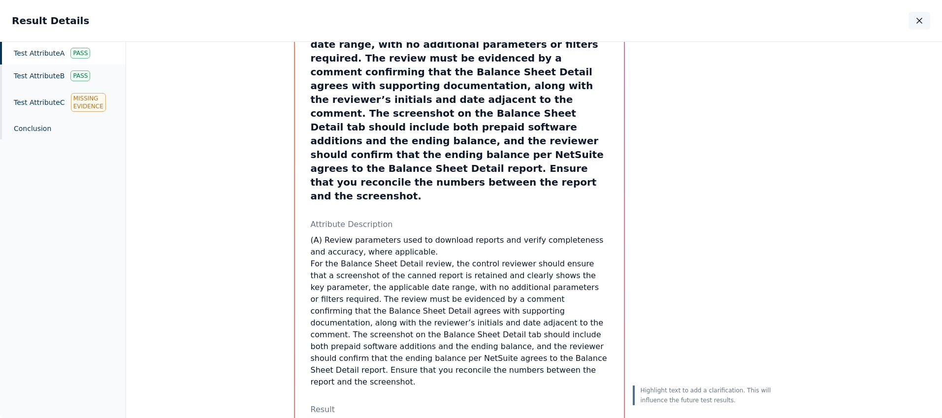
click at [921, 24] on icon "button" at bounding box center [920, 21] width 10 height 10
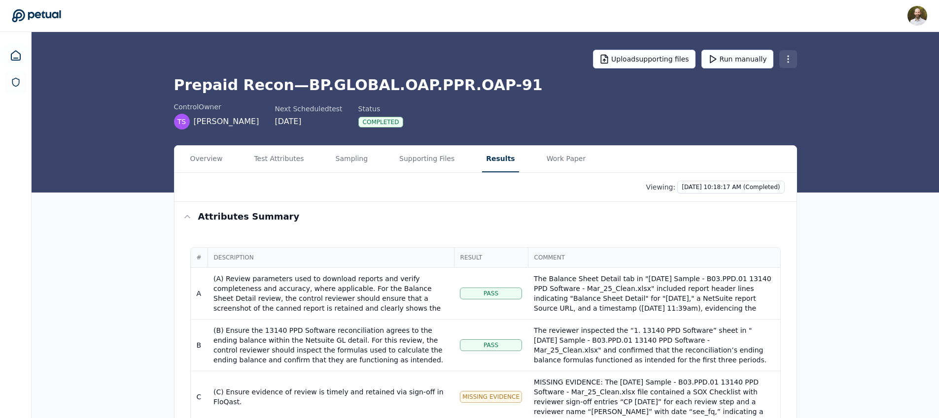
click at [783, 58] on html "David Coulombe david.coulombe@petual.ai Sign out Upload supporting files Run ma…" at bounding box center [469, 275] width 939 height 551
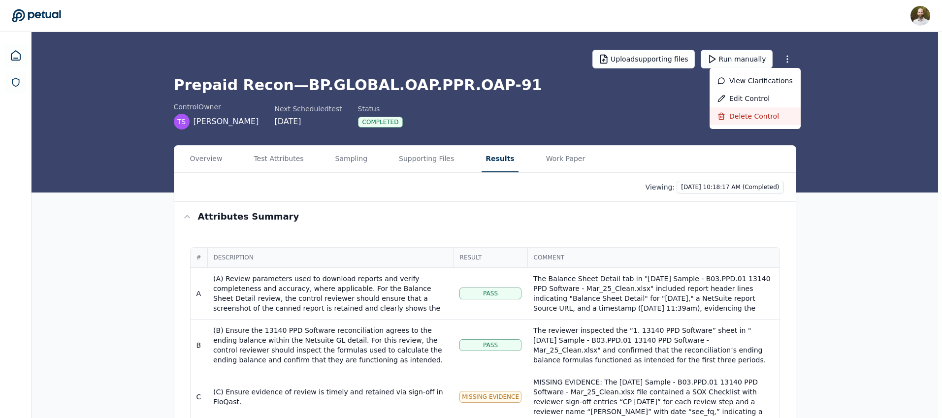
click at [743, 112] on div "Delete control" at bounding box center [755, 116] width 91 height 18
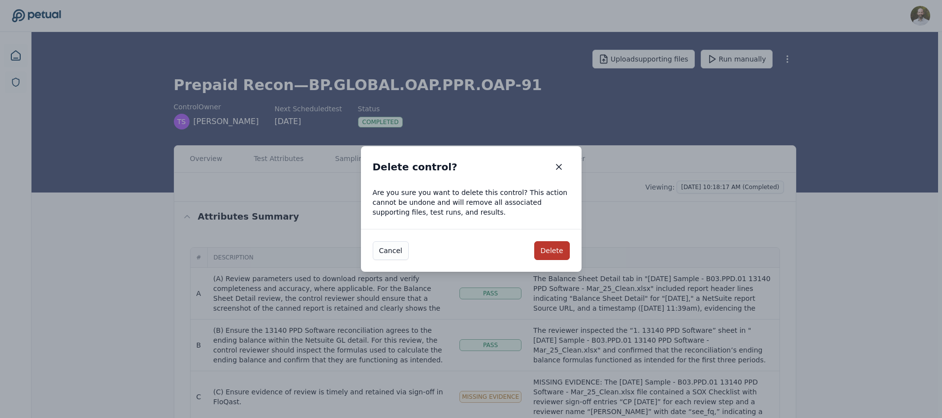
click at [557, 249] on button "Delete" at bounding box center [552, 250] width 35 height 19
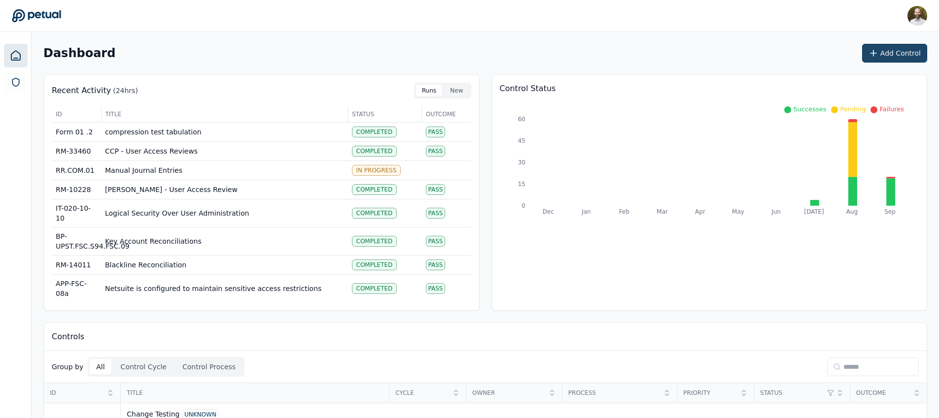
click at [896, 56] on button "Add Control" at bounding box center [894, 53] width 65 height 19
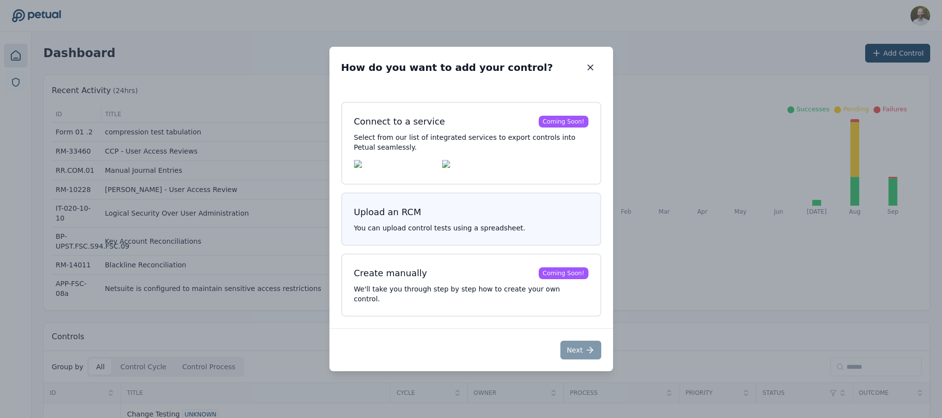
click at [463, 227] on button "Upload an RCM You can upload control tests using a spreadsheet." at bounding box center [471, 219] width 260 height 53
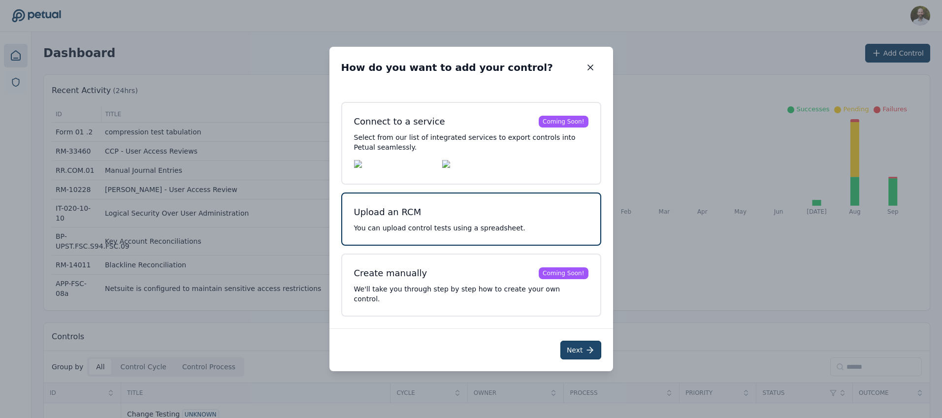
click at [574, 344] on button "Next" at bounding box center [581, 350] width 41 height 19
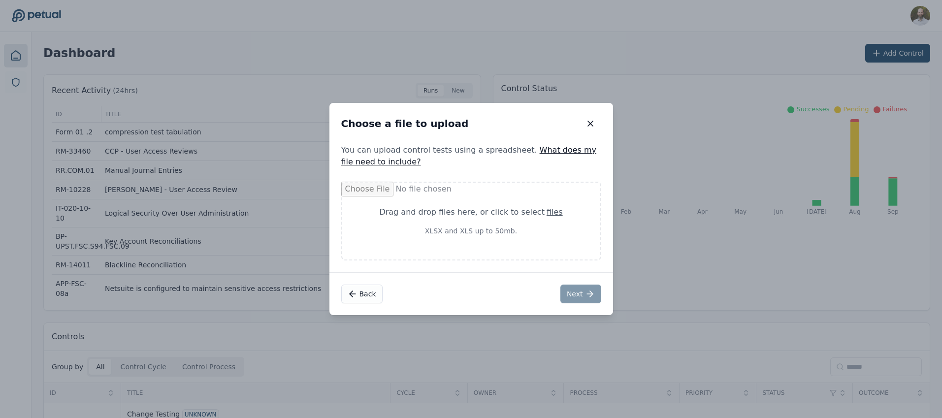
click at [464, 215] on div "Drag and drop files here , or click to select files" at bounding box center [471, 212] width 211 height 12
type input "**********"
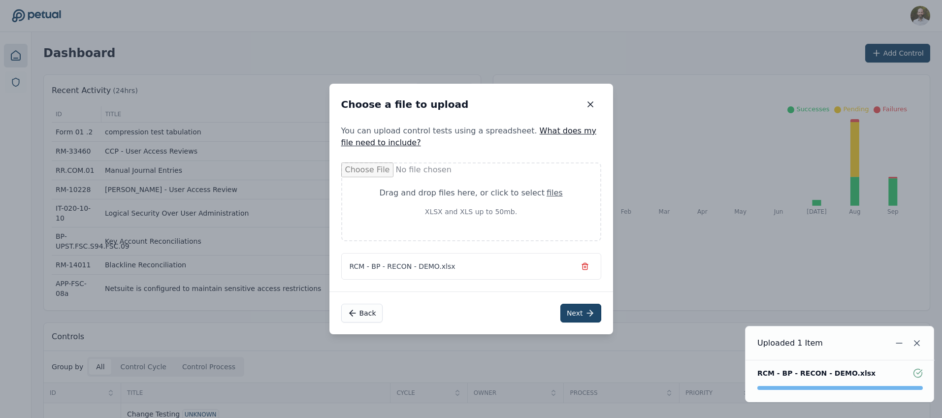
click at [581, 313] on button "Next" at bounding box center [581, 313] width 41 height 19
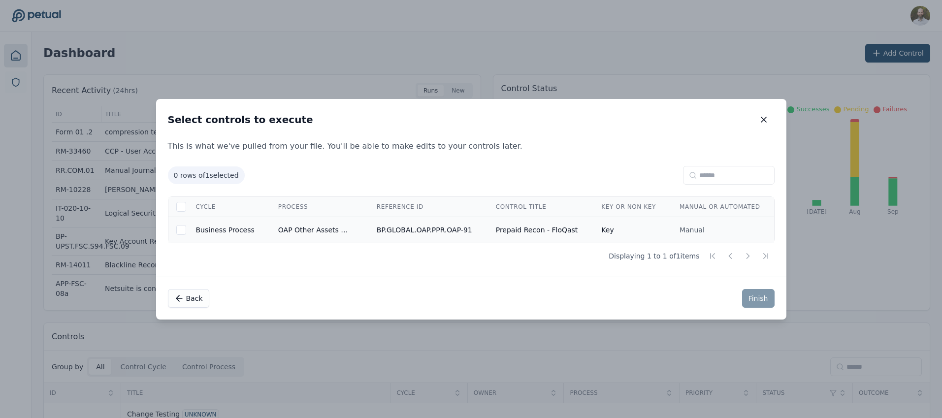
click at [448, 229] on td "BP.GLOBAL.OAP.PPR.OAP-91" at bounding box center [424, 230] width 119 height 26
click at [754, 297] on button "Finish" at bounding box center [758, 298] width 33 height 19
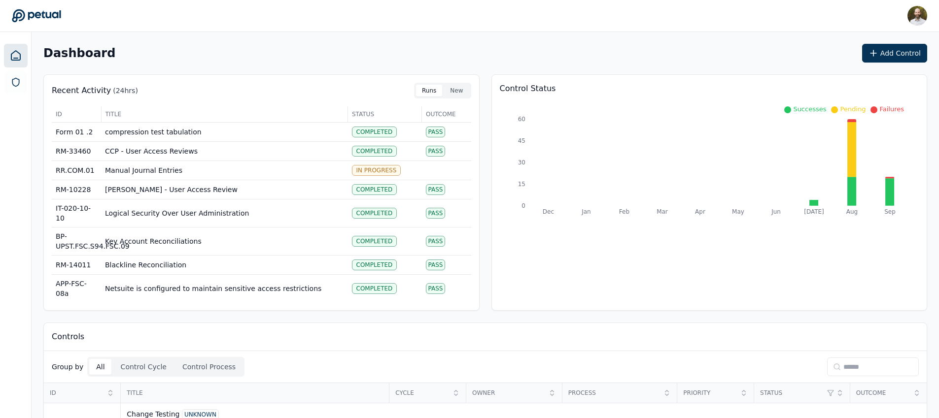
click at [856, 365] on input at bounding box center [873, 367] width 92 height 19
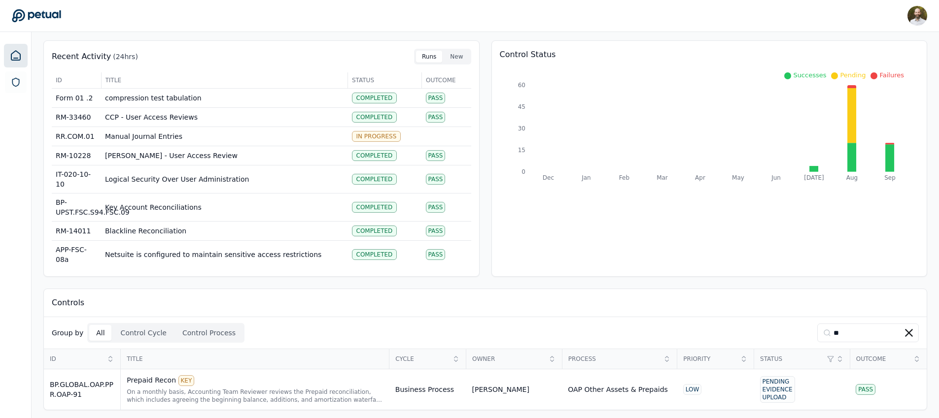
scroll to position [38, 0]
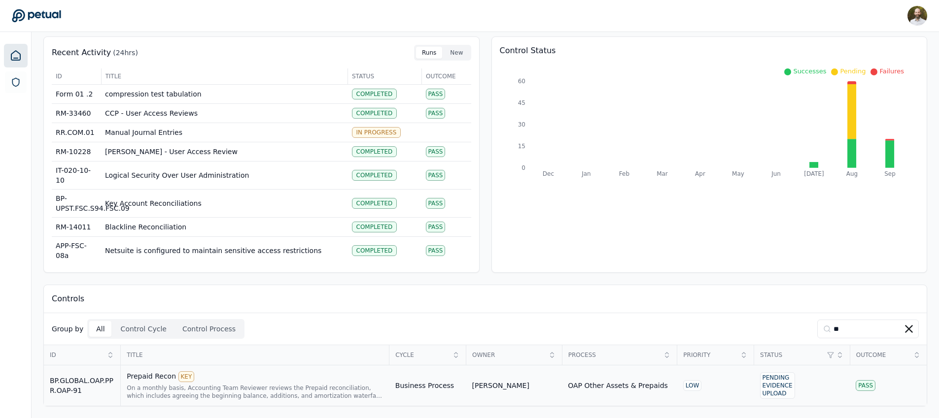
type input "**"
click at [346, 387] on div "On a monthly basis, Accounting Team Reviewer reviews the Prepaid reconciliation…" at bounding box center [255, 392] width 257 height 16
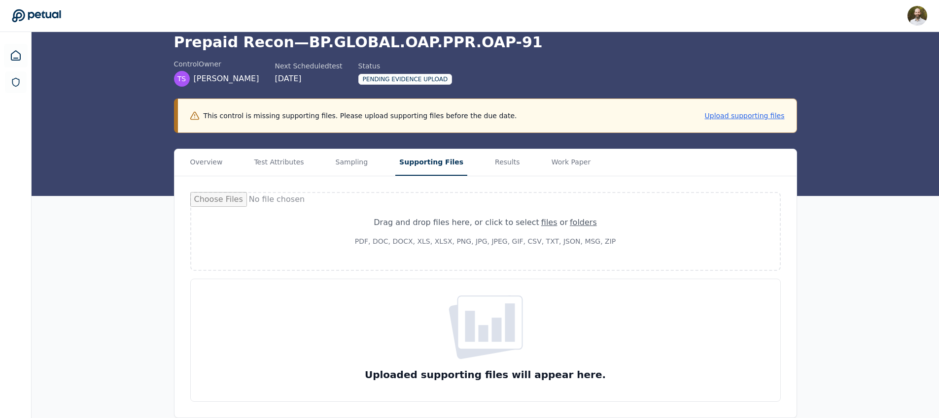
click at [406, 97] on main "Upload supporting files Run manually Prepaid Recon — BP.GLOBAL.OAP.PPR.OAP-91 c…" at bounding box center [485, 203] width 907 height 429
click at [296, 168] on button "Test Attributes" at bounding box center [279, 162] width 58 height 27
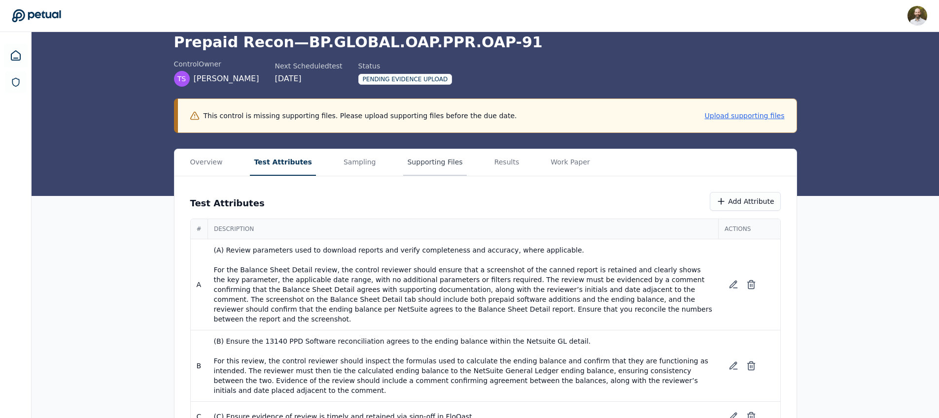
click at [421, 161] on button "Supporting Files" at bounding box center [434, 162] width 63 height 27
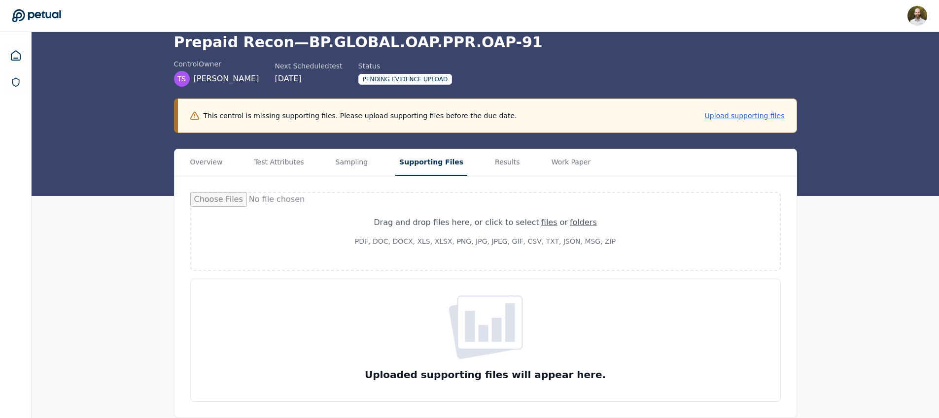
click at [467, 240] on p "PDF, DOC, DOCX, XLS, XLSX, PNG, JPG, JPEG, GIF, CSV, TXT, JSON, MSG, ZIP" at bounding box center [485, 241] width 541 height 10
type input "**********"
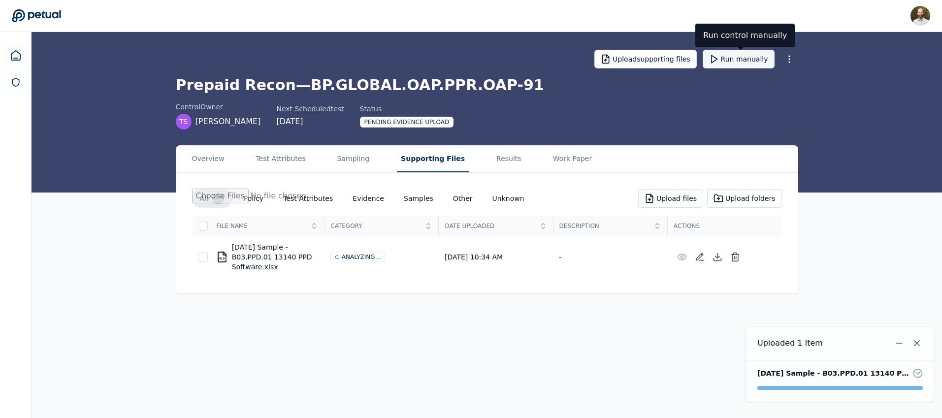
click at [744, 64] on button "Run manually" at bounding box center [739, 59] width 72 height 19
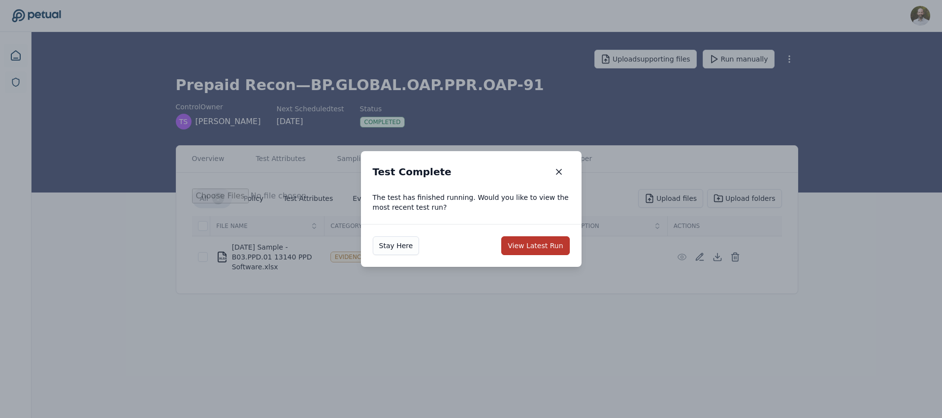
click at [543, 241] on button "View Latest Run" at bounding box center [536, 245] width 68 height 19
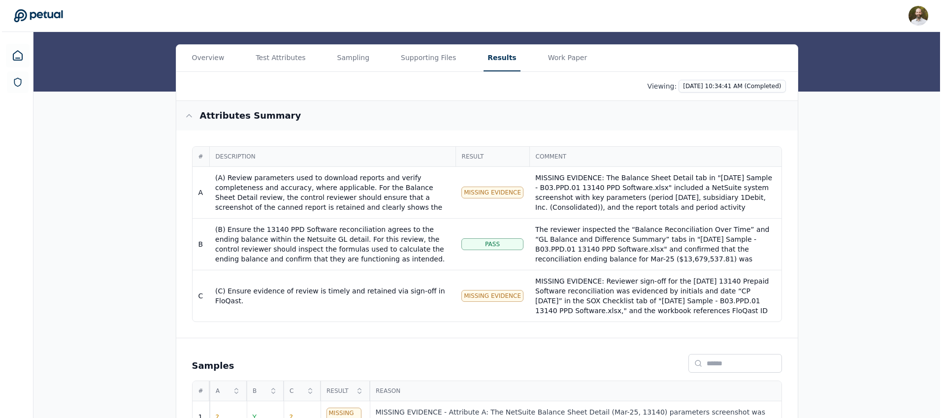
scroll to position [71, 0]
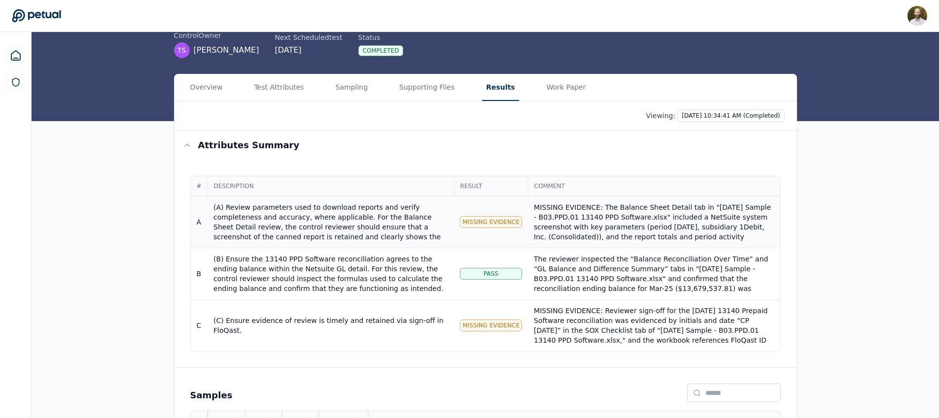
click at [609, 225] on div "MISSING EVIDENCE: The Balance Sheet Detail tab in "March 2025 Sample - B03.PPD.…" at bounding box center [654, 251] width 240 height 99
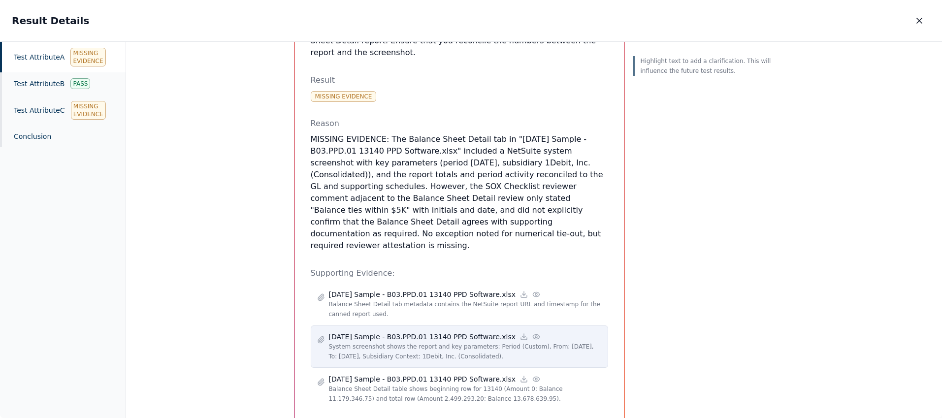
scroll to position [466, 0]
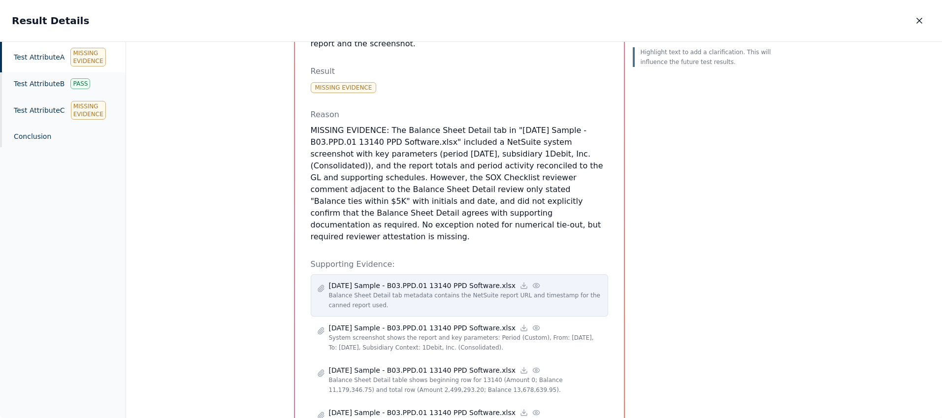
click at [416, 291] on p "Balance Sheet Detail tab metadata contains the NetSuite report URL and timestam…" at bounding box center [465, 301] width 273 height 20
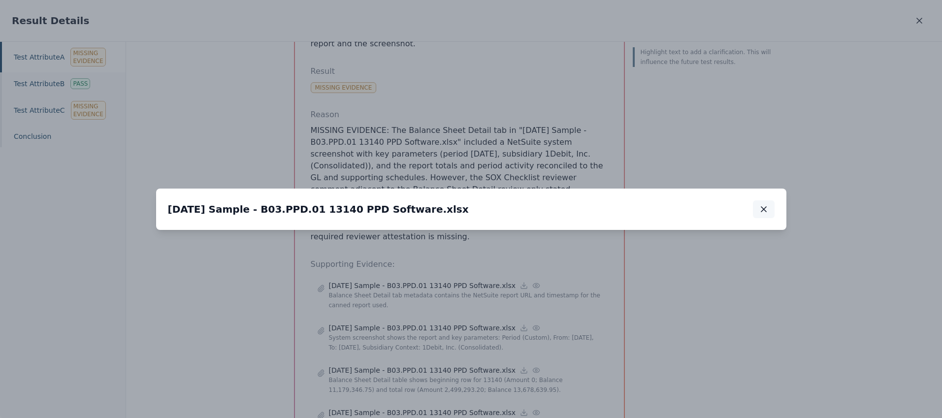
click at [760, 201] on button "button" at bounding box center [764, 210] width 22 height 18
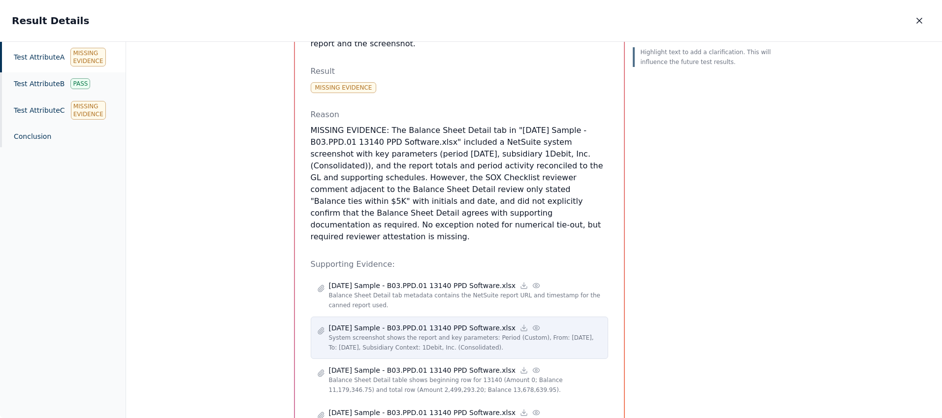
click at [401, 333] on p "System screenshot shows the report and key parameters: Period (Custom), From: M…" at bounding box center [465, 343] width 273 height 20
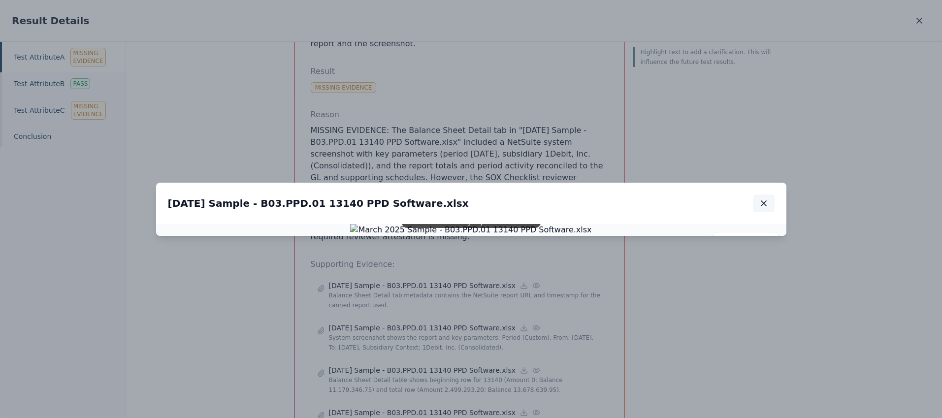
click at [769, 195] on button "button" at bounding box center [764, 204] width 22 height 18
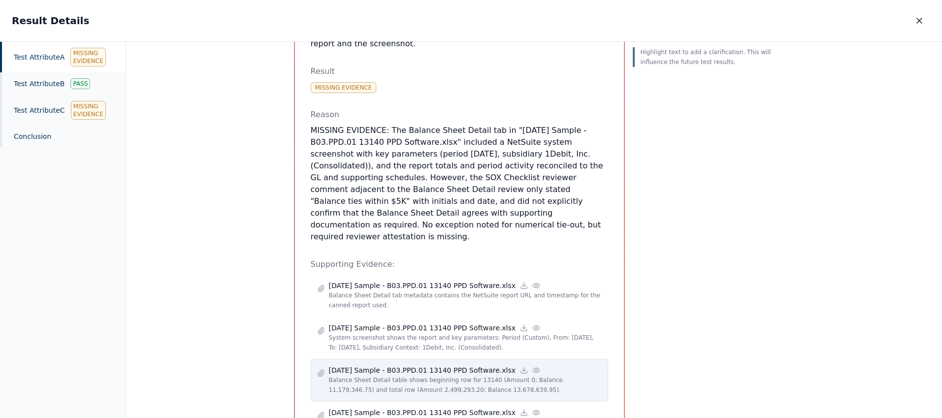
click at [427, 375] on p "Balance Sheet Detail table shows beginning row for 13140 (Amount 0; Balance 11,…" at bounding box center [465, 385] width 273 height 20
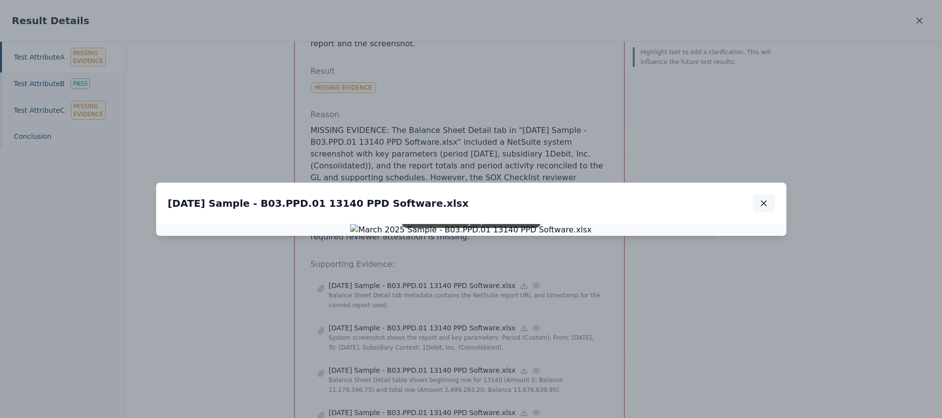
click at [767, 199] on icon "button" at bounding box center [764, 204] width 10 height 10
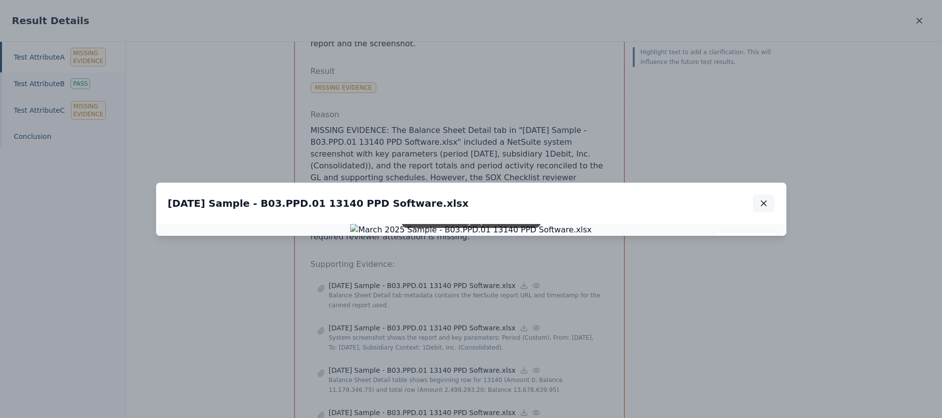
click at [768, 199] on icon "button" at bounding box center [764, 204] width 10 height 10
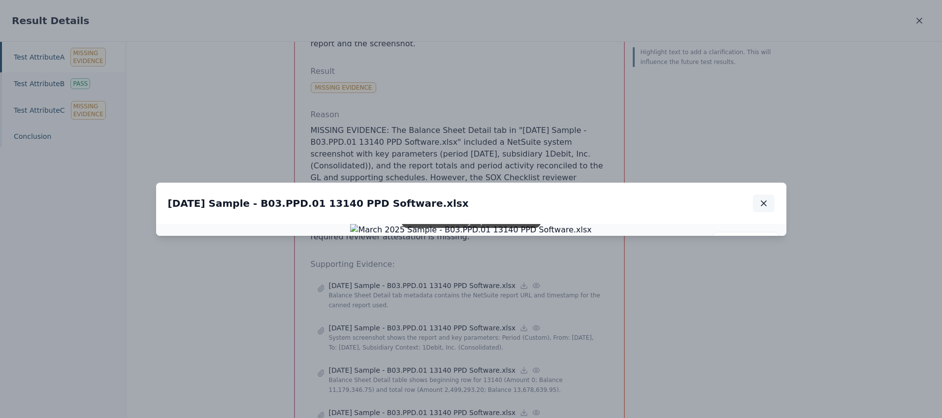
click at [768, 199] on icon "button" at bounding box center [764, 204] width 10 height 10
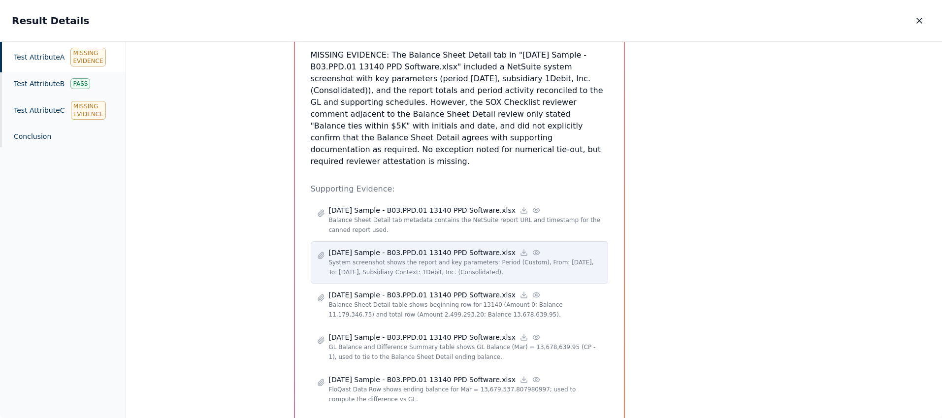
scroll to position [598, 0]
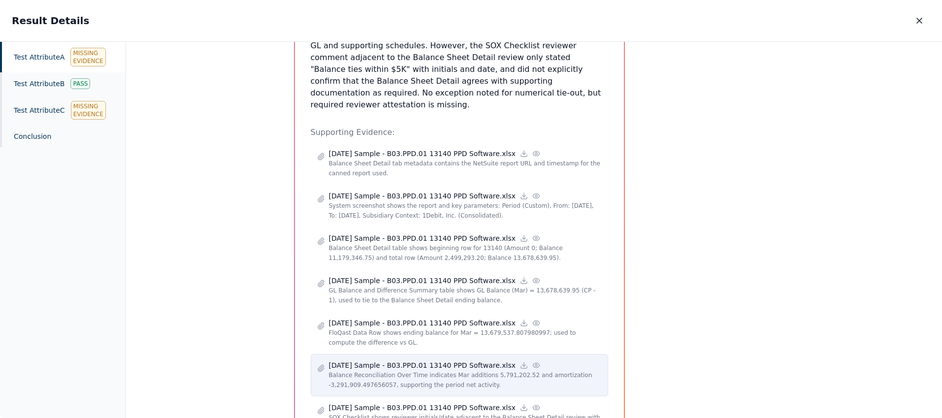
click at [423, 370] on p "Balance Reconciliation Over Time indicates Mar additions 5,791,202.52 and amort…" at bounding box center [465, 380] width 273 height 20
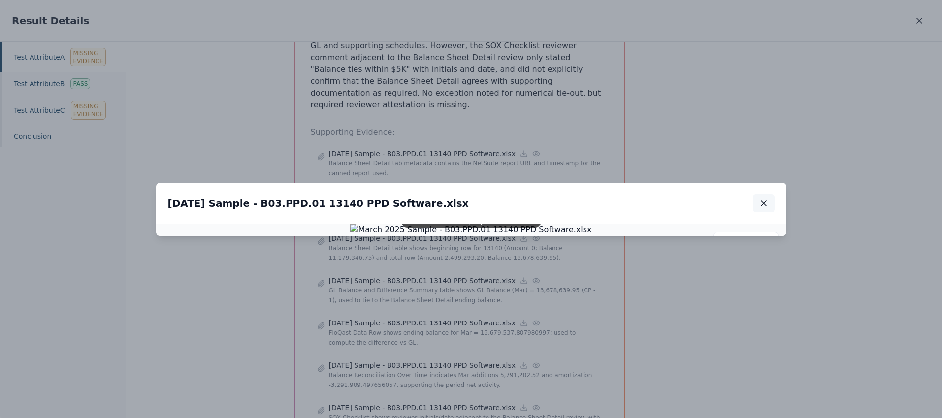
click at [768, 199] on icon "button" at bounding box center [764, 204] width 10 height 10
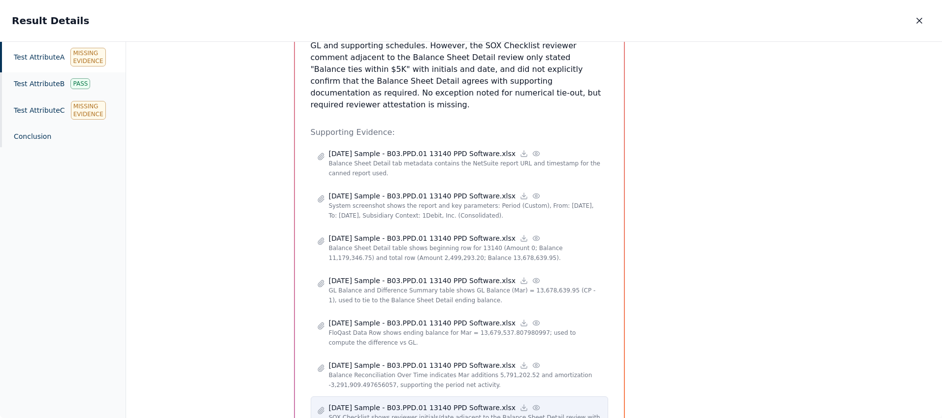
click at [419, 413] on p "SOX Checklist shows reviewer initials/date adjacent to the Balance Sheet Detail…" at bounding box center [465, 423] width 273 height 20
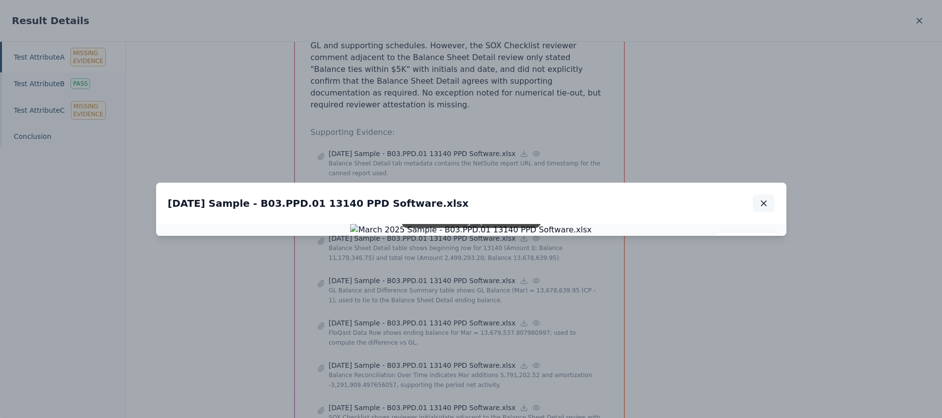
click at [767, 199] on icon "button" at bounding box center [764, 204] width 10 height 10
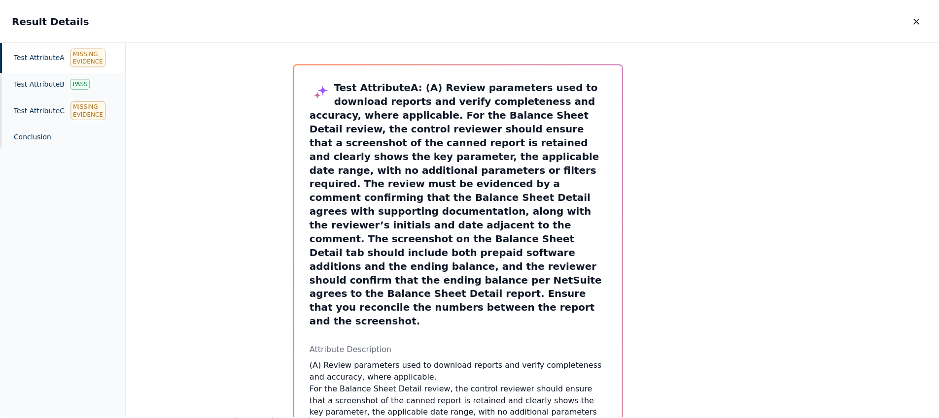
scroll to position [0, 0]
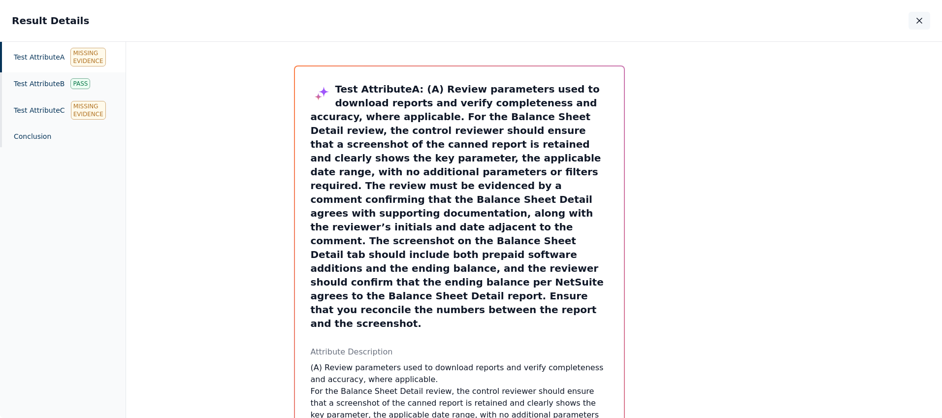
click at [920, 25] on icon "button" at bounding box center [920, 21] width 10 height 10
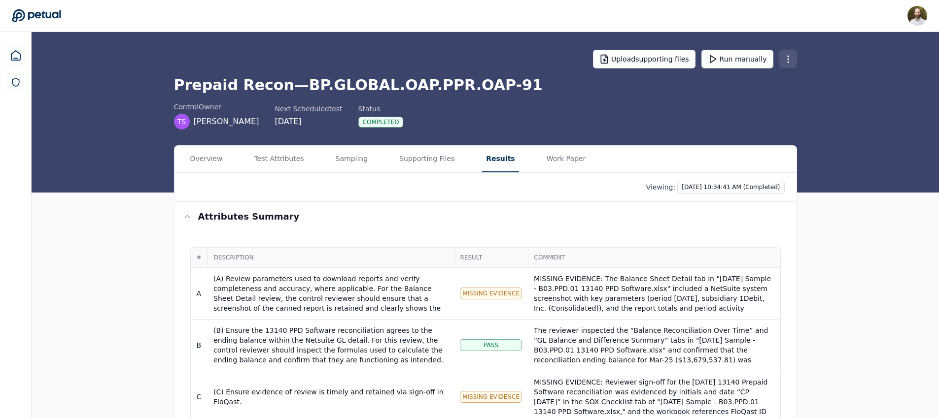
click at [788, 61] on html "David Coulombe david.coulombe@petual.ai Sign out Upload supporting files Run ma…" at bounding box center [469, 275] width 939 height 551
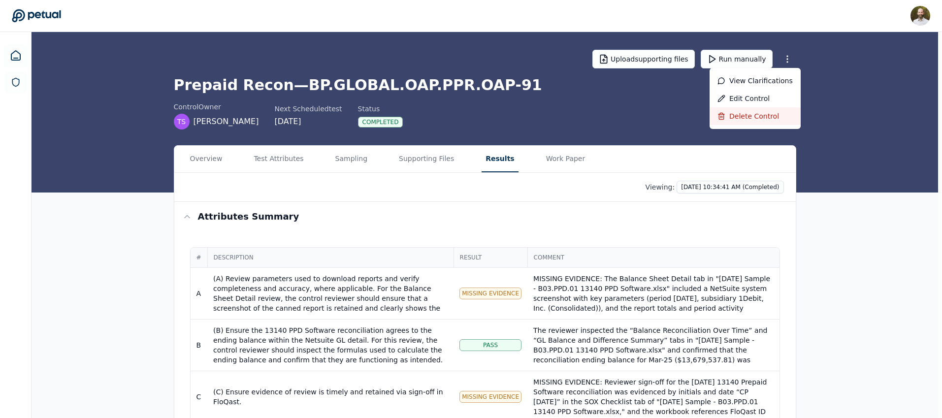
click at [744, 114] on div "Delete control" at bounding box center [755, 116] width 91 height 18
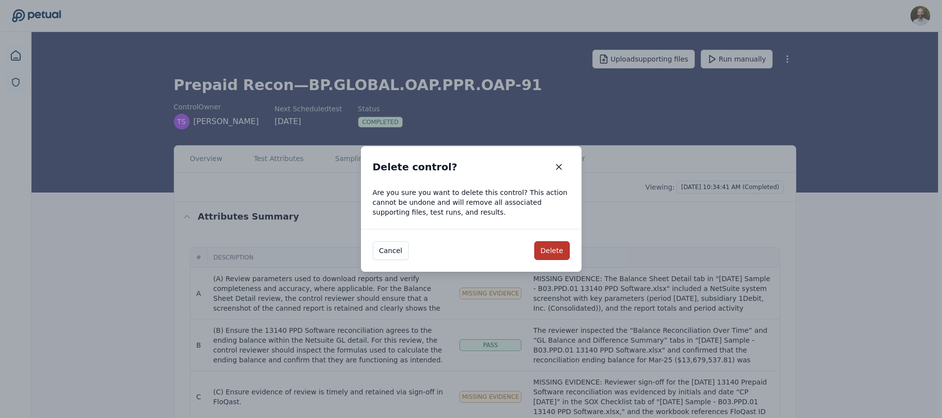
click at [558, 258] on button "Delete" at bounding box center [552, 250] width 35 height 19
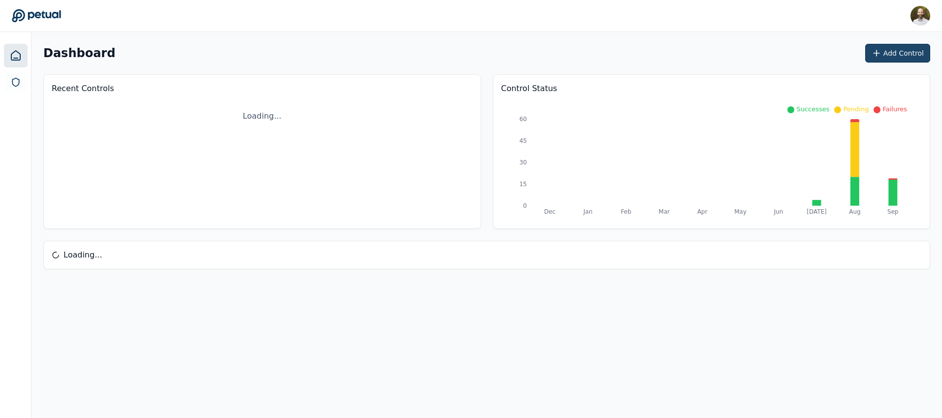
click at [901, 52] on button "Add Control" at bounding box center [898, 53] width 65 height 19
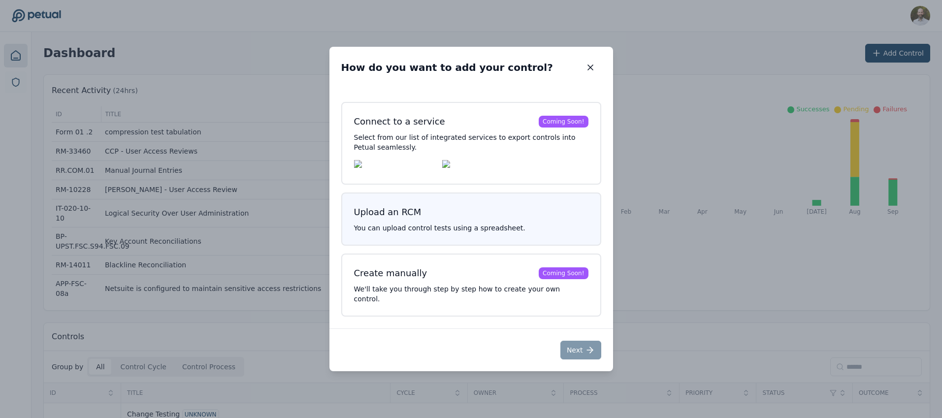
click at [472, 214] on h3 "Upload an RCM" at bounding box center [471, 212] width 235 height 14
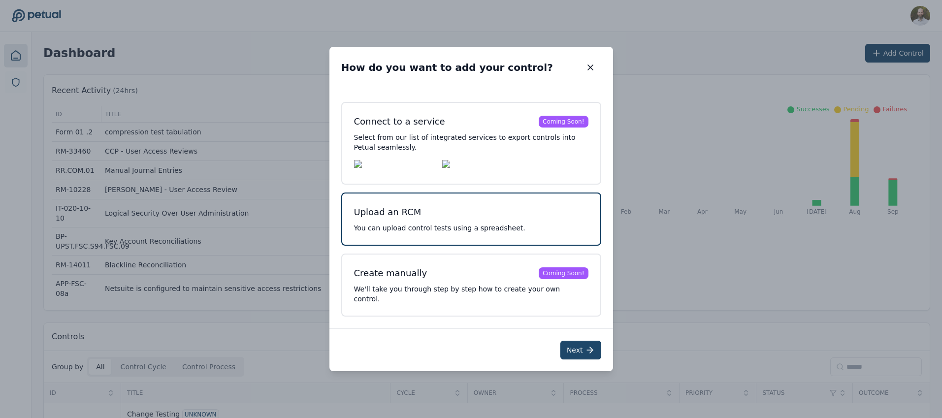
click at [584, 350] on button "Next" at bounding box center [581, 350] width 41 height 19
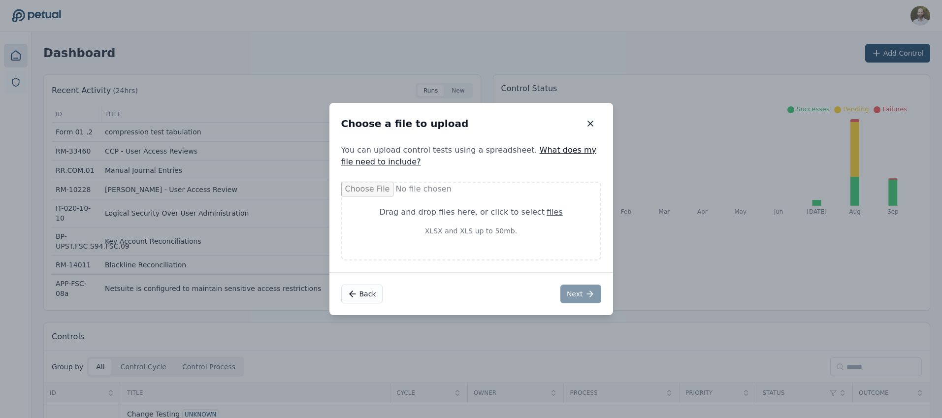
click at [460, 246] on div "Drag and drop files here , or click to select files XLSX and XLS up to 50mb." at bounding box center [471, 221] width 235 height 53
type input "**********"
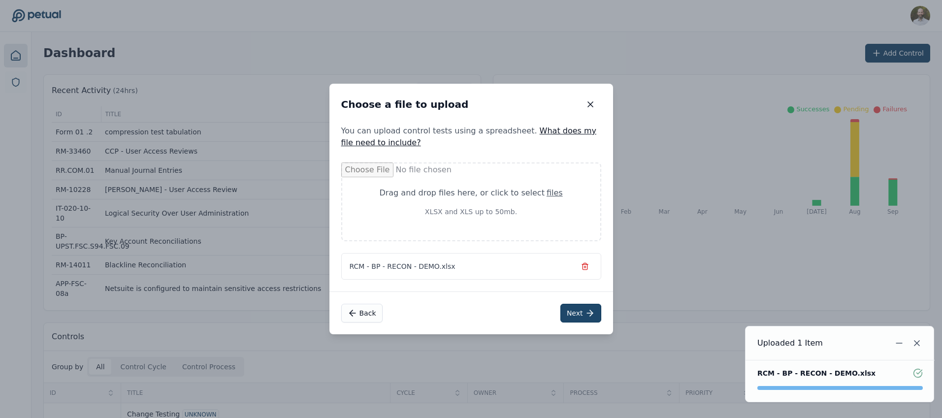
click at [577, 308] on button "Next" at bounding box center [581, 313] width 41 height 19
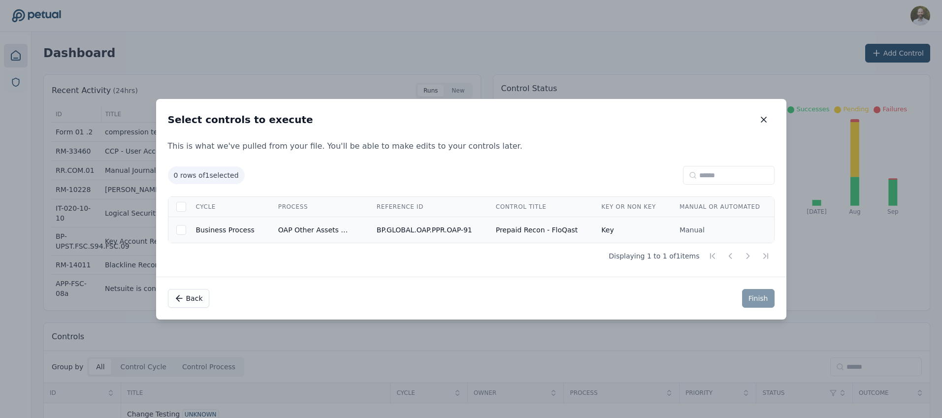
click at [458, 231] on td "BP.GLOBAL.OAP.PPR.OAP-91" at bounding box center [424, 230] width 119 height 26
click at [751, 296] on button "Finish" at bounding box center [758, 298] width 33 height 19
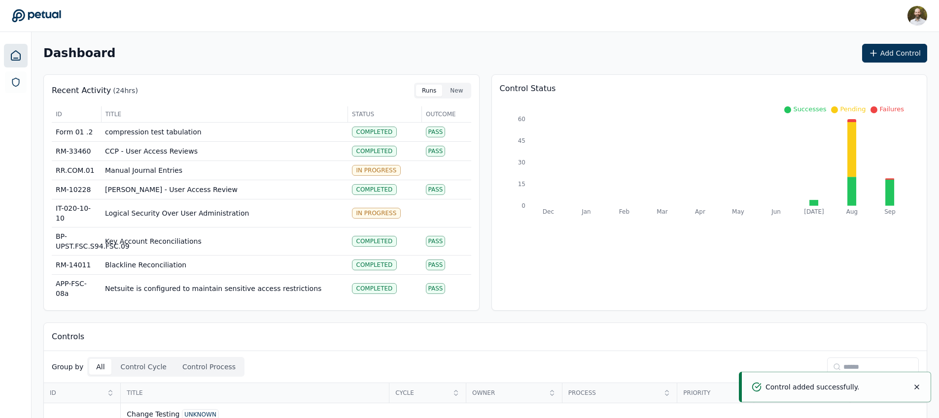
click at [871, 366] on input at bounding box center [873, 367] width 92 height 19
type input "**"
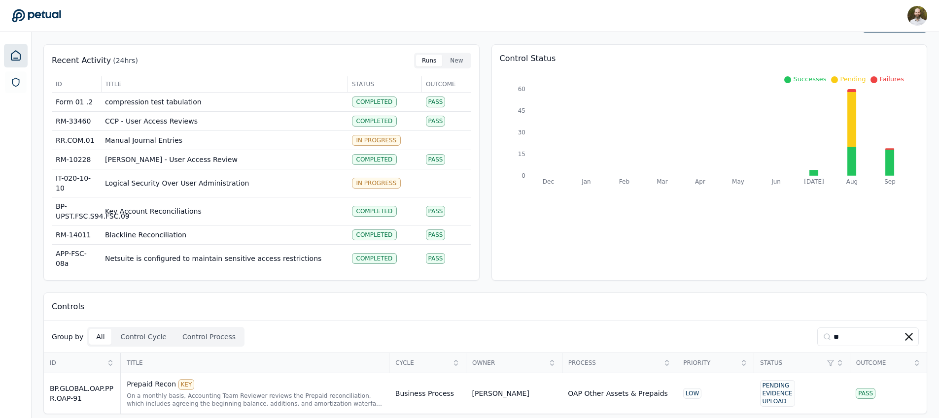
scroll to position [38, 0]
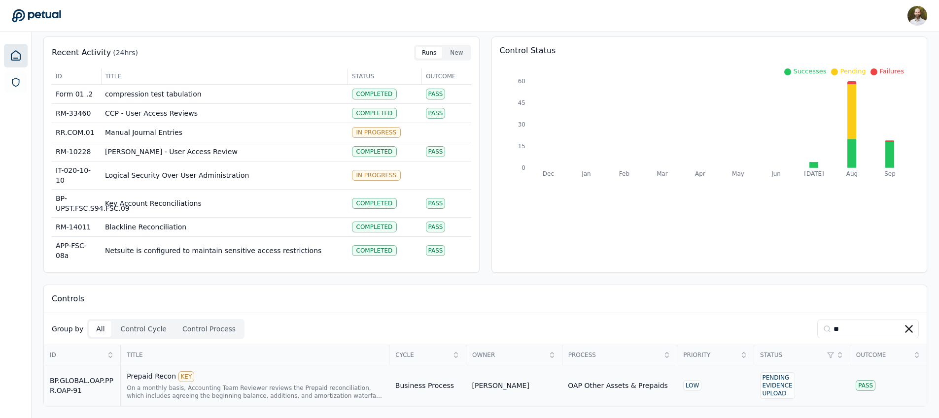
click at [326, 373] on div "Prepaid Recon KEY" at bounding box center [255, 376] width 257 height 11
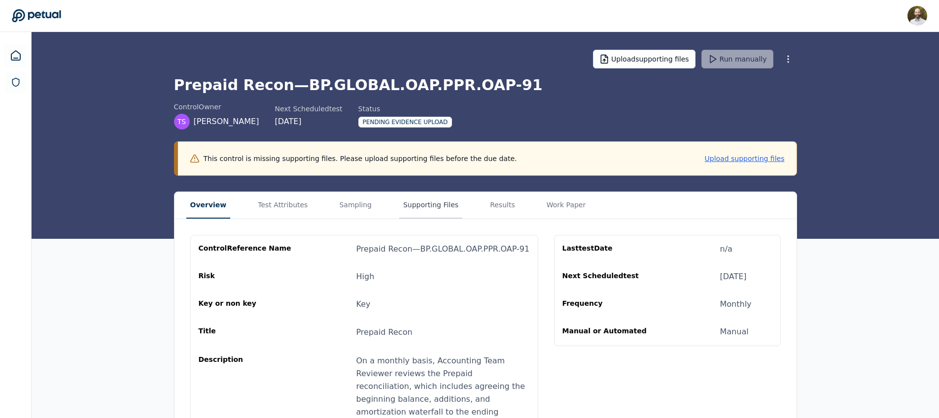
click at [416, 205] on button "Supporting Files" at bounding box center [430, 205] width 63 height 27
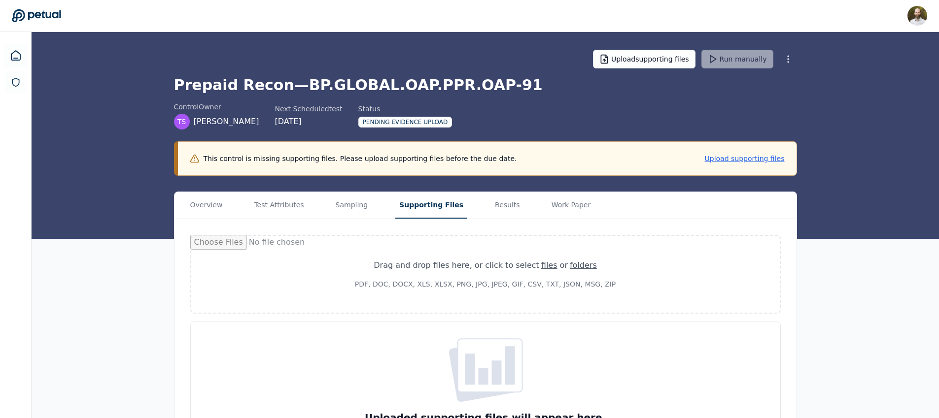
click at [431, 265] on div "Drag and drop files here , or click to select files or folders" at bounding box center [485, 266] width 541 height 12
type input "**********"
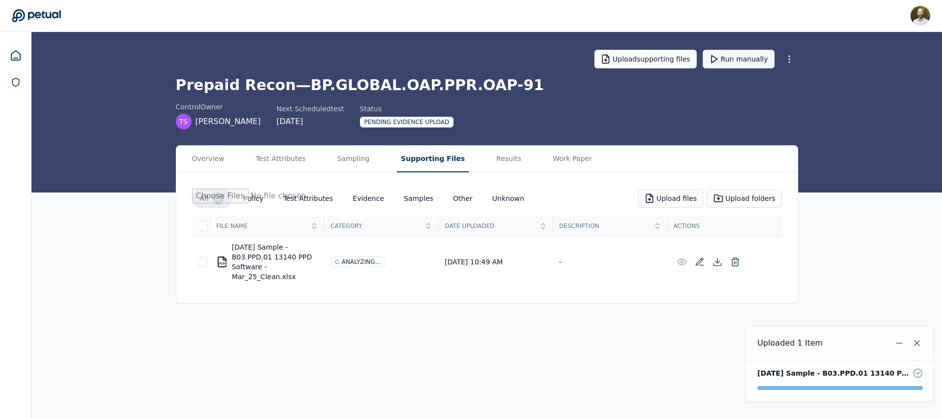
click at [740, 61] on button "Run manually" at bounding box center [739, 59] width 72 height 19
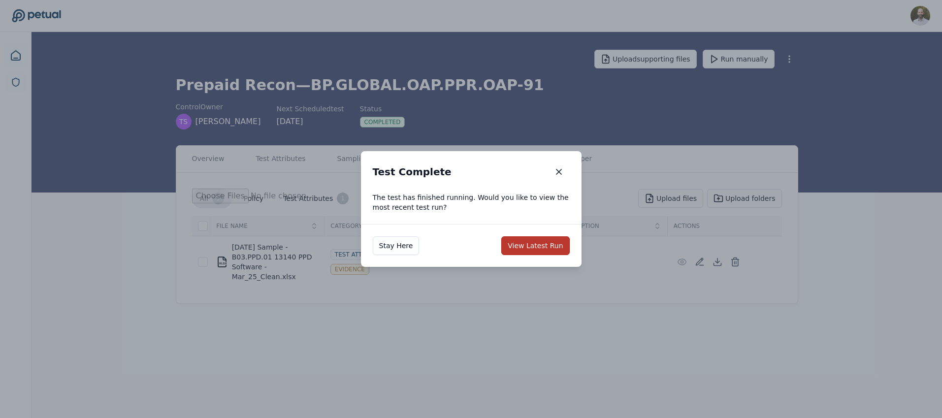
click at [550, 246] on button "View Latest Run" at bounding box center [536, 245] width 68 height 19
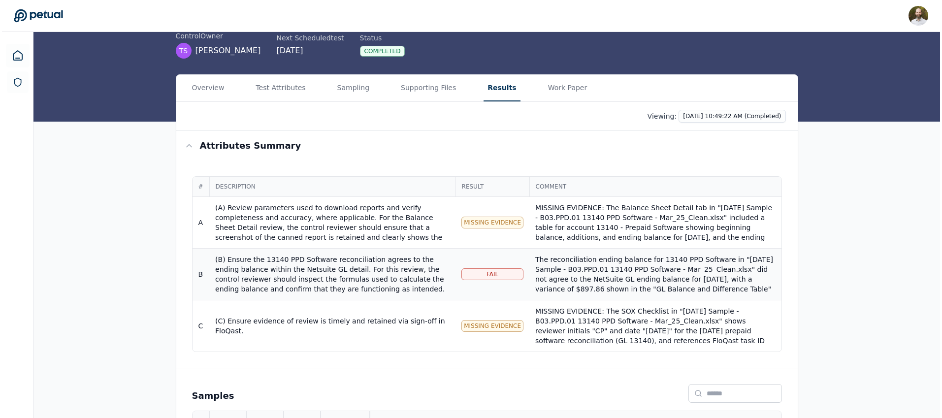
scroll to position [76, 0]
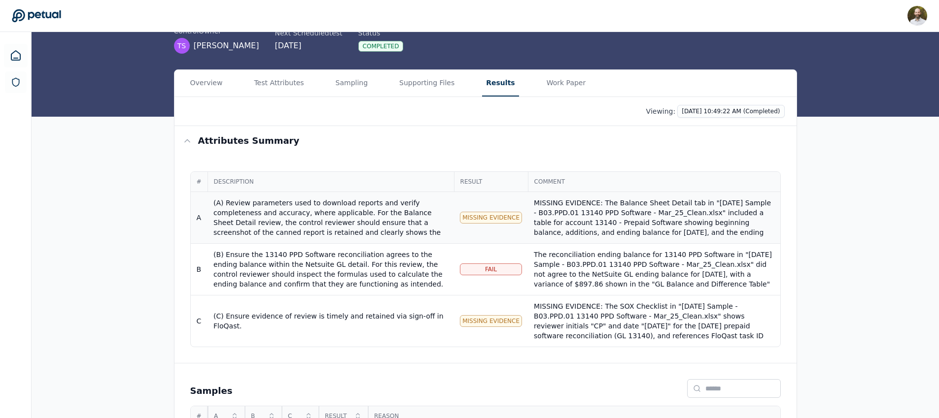
click at [617, 216] on div "MISSING EVIDENCE: The Balance Sheet Detail tab in "March 2025 Sample - B03.PPD.…" at bounding box center [654, 267] width 240 height 138
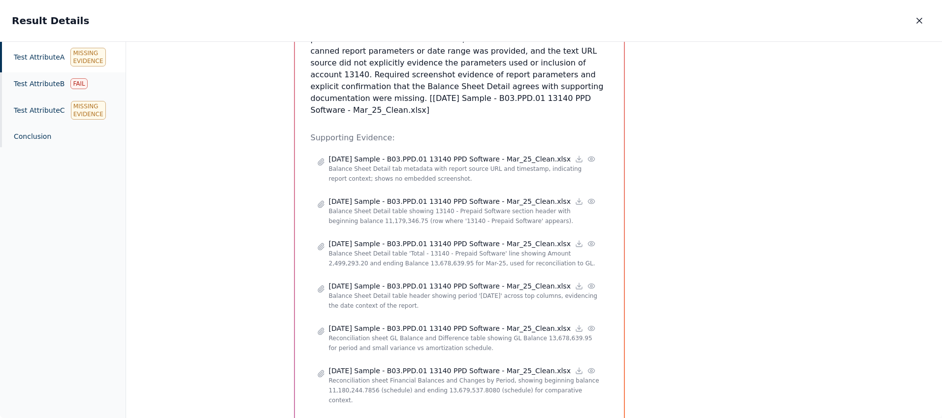
scroll to position [622, 0]
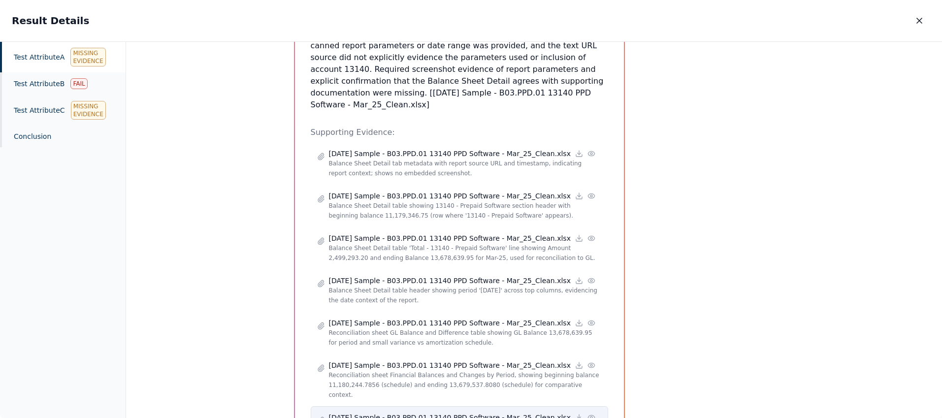
click at [458, 413] on p "[DATE] Sample - B03.PPD.01 13140 PPD Software - Mar_25_Clean.xlsx" at bounding box center [450, 418] width 242 height 10
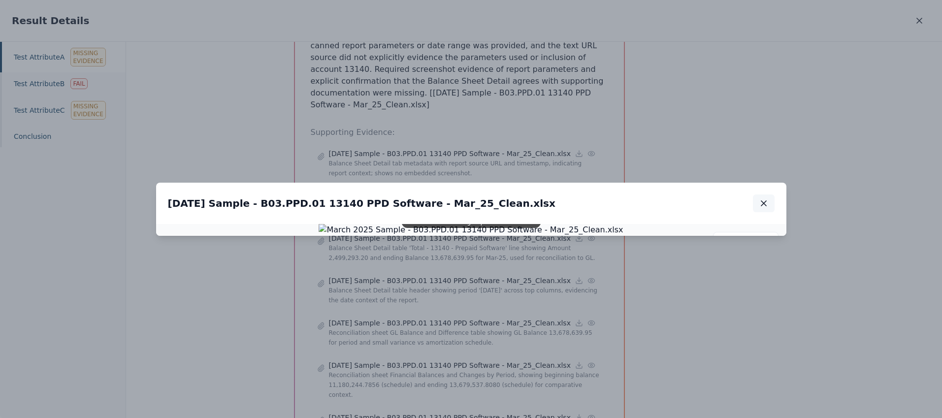
click at [771, 195] on button "button" at bounding box center [764, 204] width 22 height 18
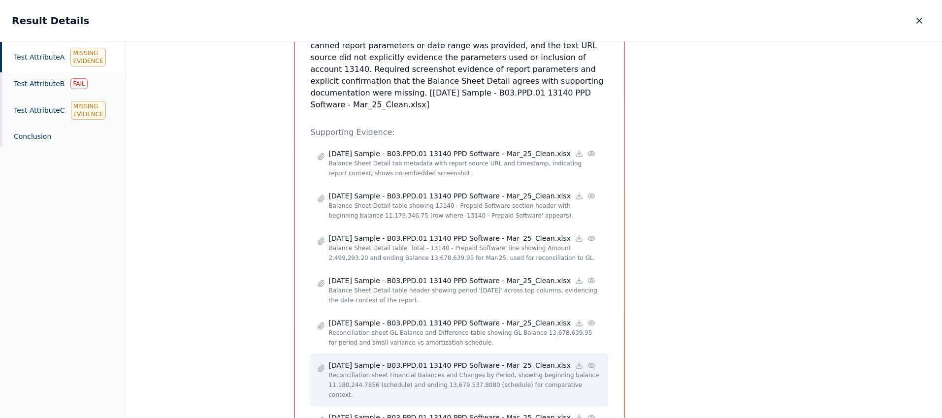
click at [442, 361] on p "[DATE] Sample - B03.PPD.01 13140 PPD Software - Mar_25_Clean.xlsx" at bounding box center [450, 366] width 242 height 10
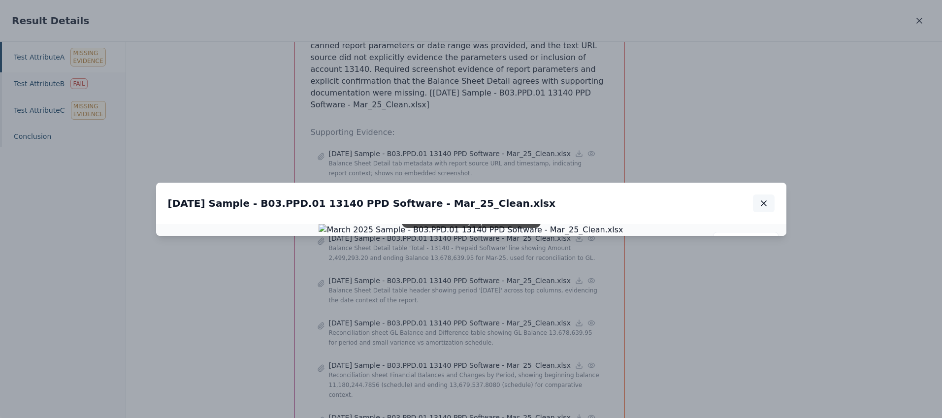
click at [770, 195] on button "button" at bounding box center [764, 204] width 22 height 18
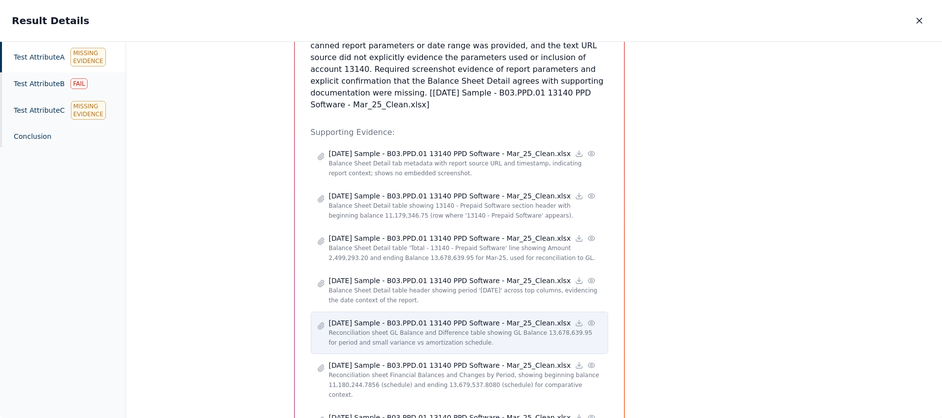
click at [457, 318] on p "[DATE] Sample - B03.PPD.01 13140 PPD Software - Mar_25_Clean.xlsx" at bounding box center [450, 323] width 242 height 10
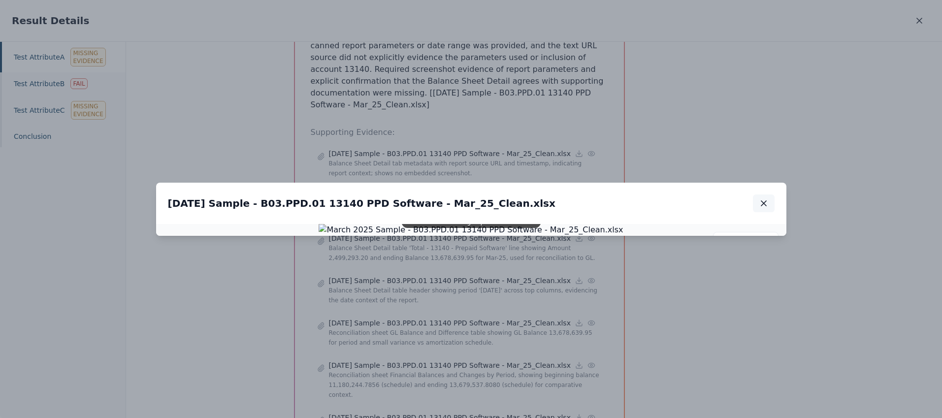
click at [767, 195] on button "button" at bounding box center [764, 204] width 22 height 18
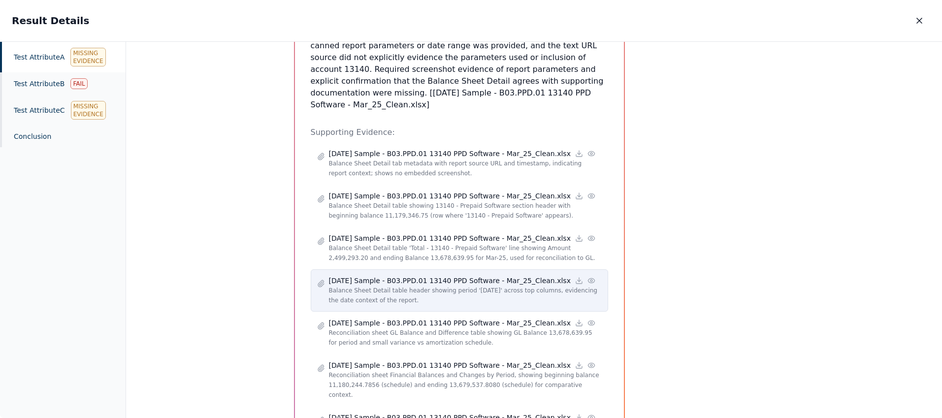
click at [444, 286] on p "Balance Sheet Detail table header showing period 'Mar 2025' across top columns,…" at bounding box center [465, 296] width 273 height 20
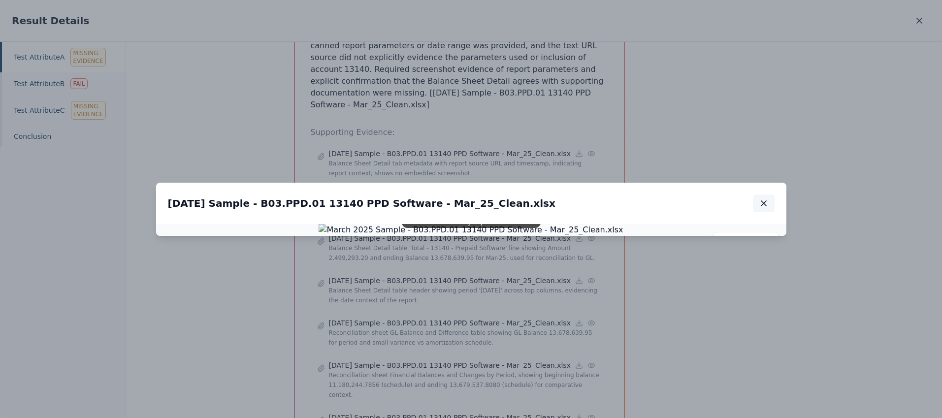
click at [767, 195] on button "button" at bounding box center [764, 204] width 22 height 18
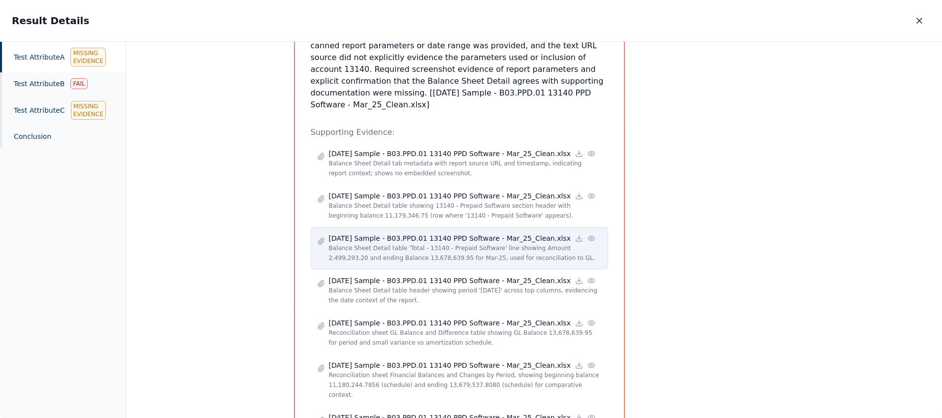
click at [444, 243] on p "Balance Sheet Detail table 'Total - 13140 - Prepaid Software' line showing Amou…" at bounding box center [465, 253] width 273 height 20
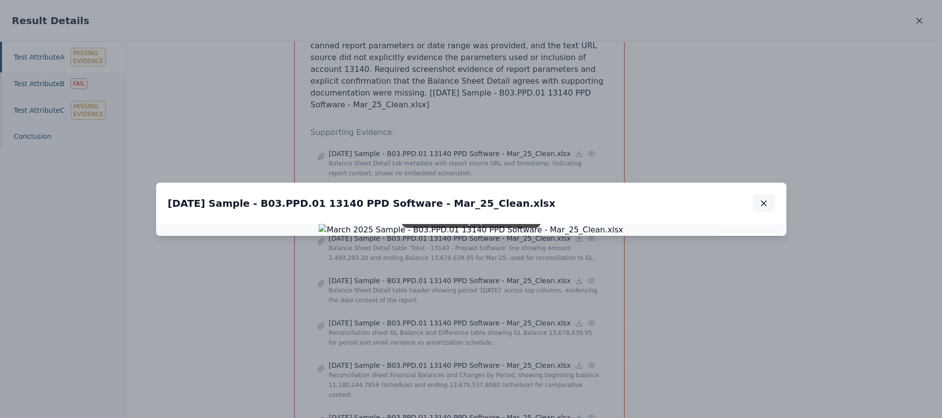
click at [763, 201] on icon "button" at bounding box center [764, 203] width 5 height 5
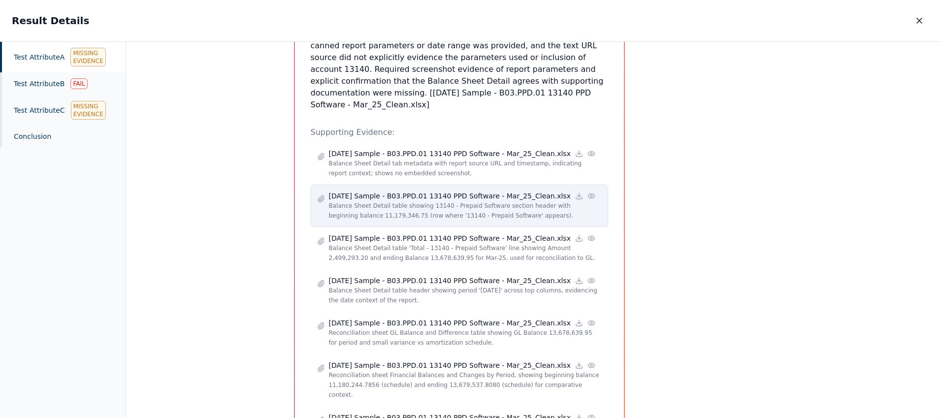
click at [462, 191] on p "[DATE] Sample - B03.PPD.01 13140 PPD Software - Mar_25_Clean.xlsx" at bounding box center [450, 196] width 242 height 10
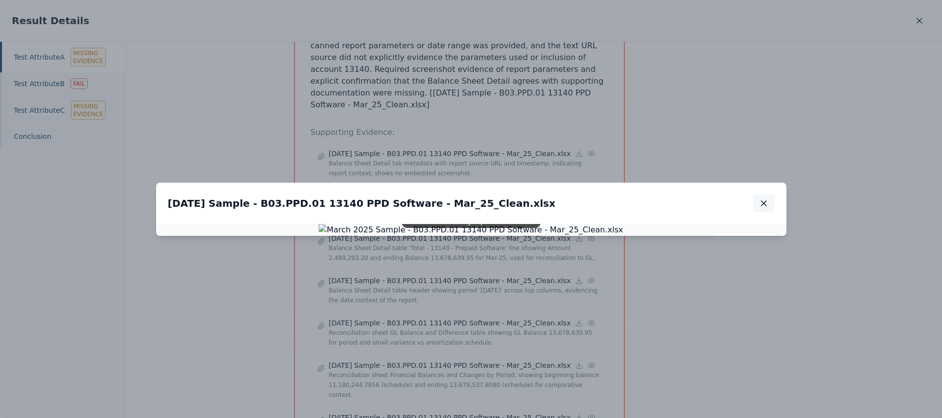
click at [767, 199] on icon "button" at bounding box center [764, 204] width 10 height 10
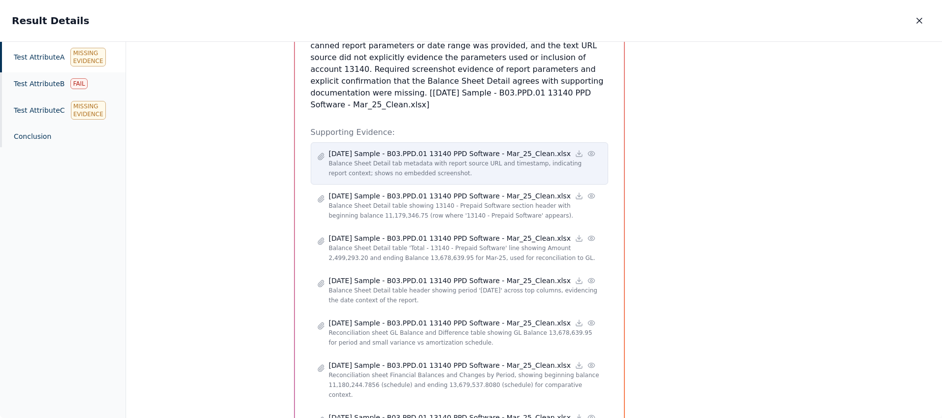
click at [471, 159] on p "Balance Sheet Detail tab metadata with report source URL and timestamp, indicat…" at bounding box center [465, 169] width 273 height 20
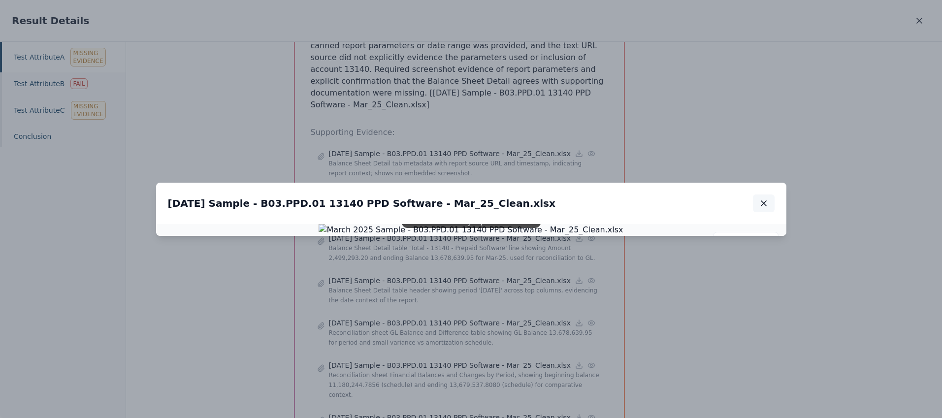
click at [765, 195] on button "button" at bounding box center [764, 204] width 22 height 18
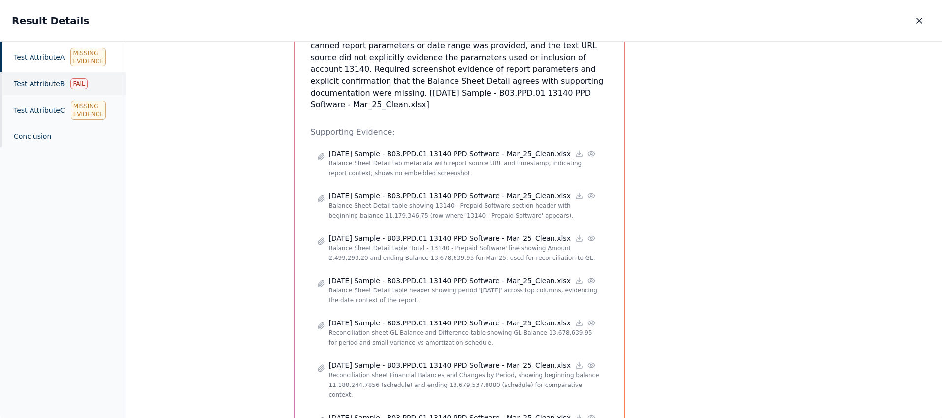
click at [36, 85] on div "Test Attribute B Fail" at bounding box center [63, 83] width 126 height 23
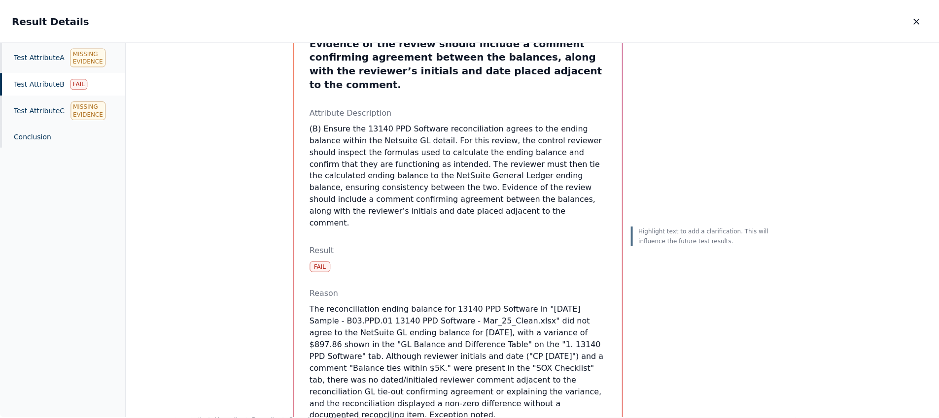
scroll to position [170, 0]
click at [919, 26] on button "button" at bounding box center [920, 21] width 22 height 18
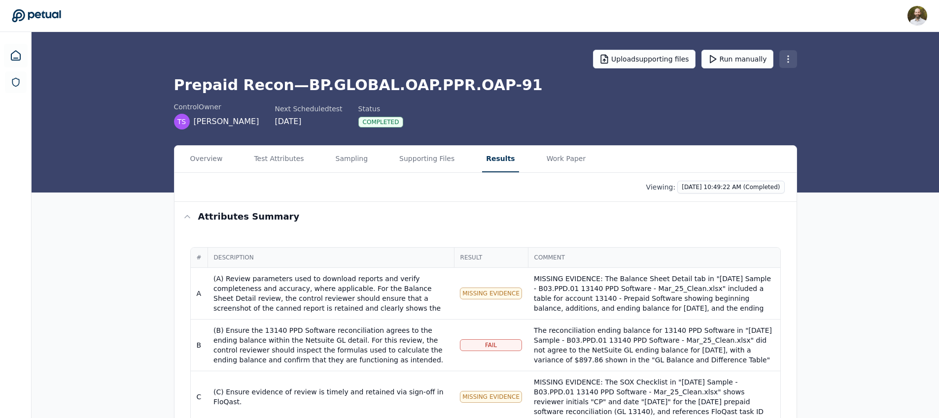
click at [788, 58] on html "David Coulombe david.coulombe@petual.ai Sign out Upload supporting files Run ma…" at bounding box center [469, 275] width 939 height 551
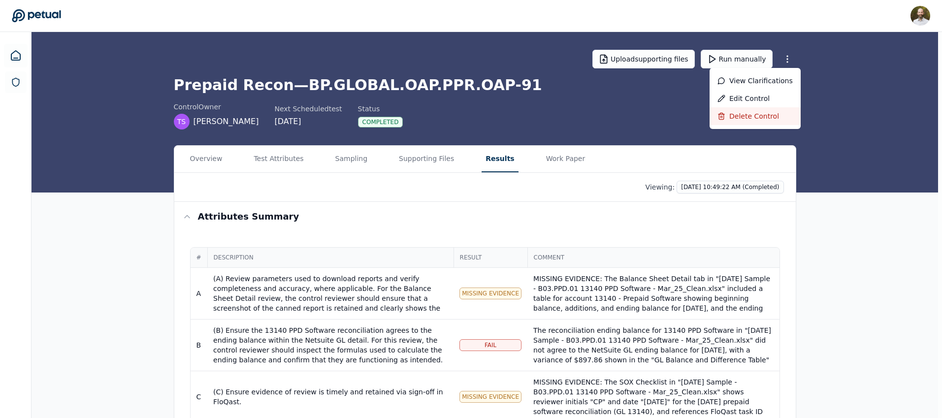
click at [751, 116] on div "Delete control" at bounding box center [755, 116] width 91 height 18
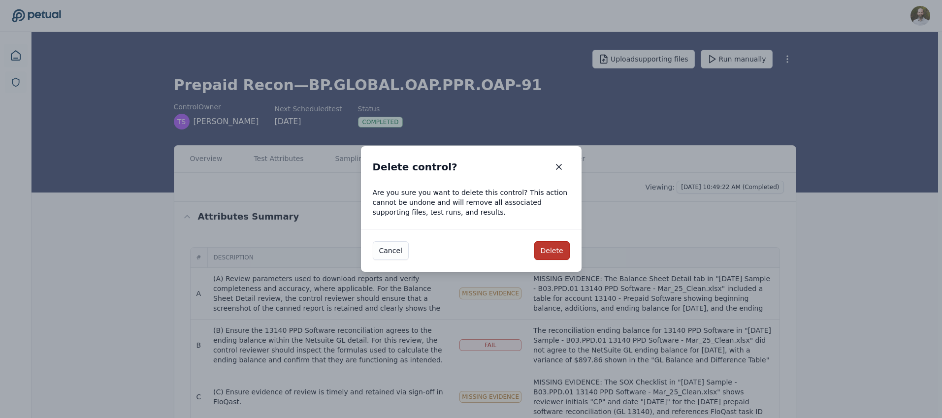
click at [547, 256] on button "Delete" at bounding box center [552, 250] width 35 height 19
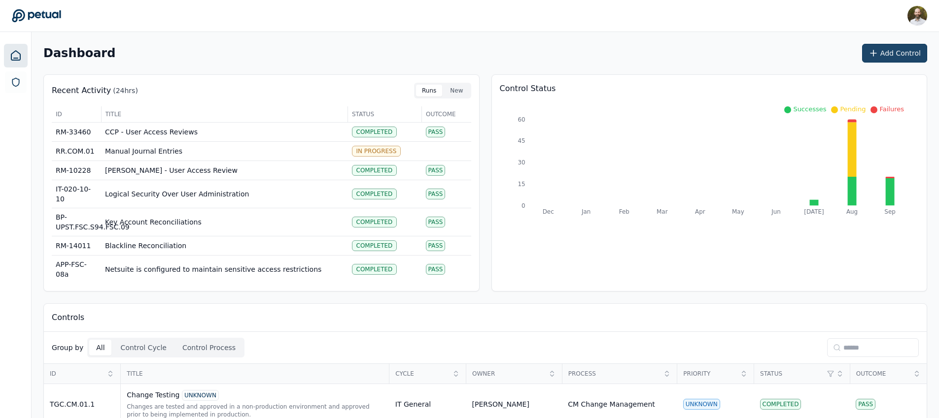
click at [902, 55] on button "Add Control" at bounding box center [894, 53] width 65 height 19
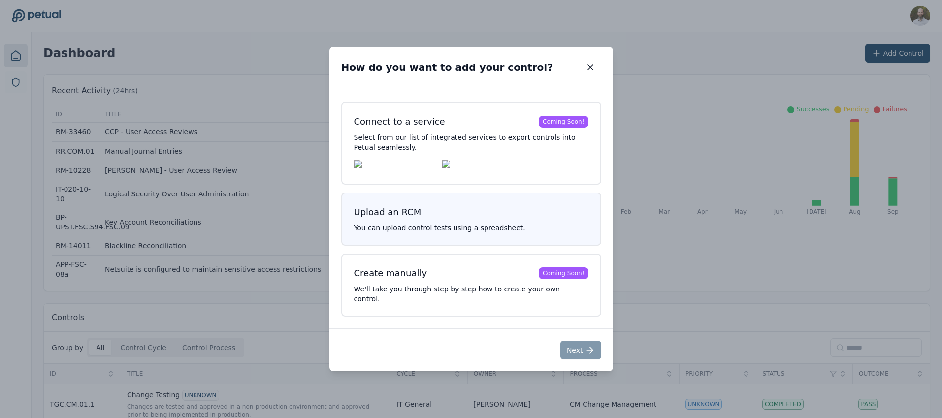
click at [441, 233] on p "You can upload control tests using a spreadsheet." at bounding box center [471, 228] width 235 height 10
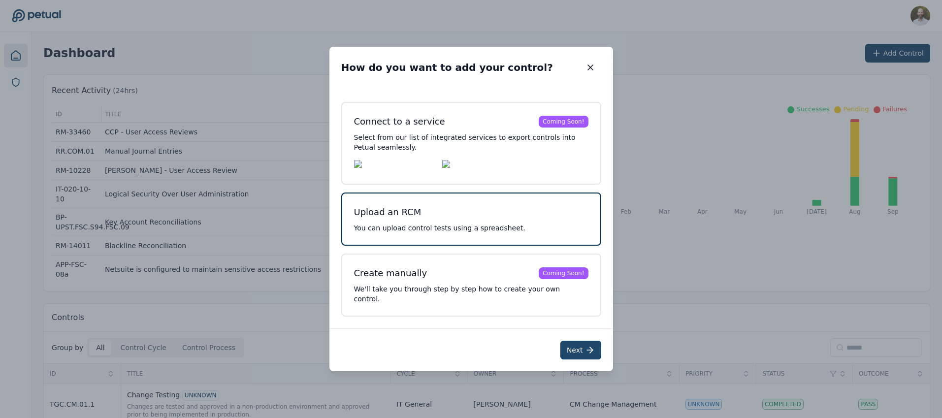
click at [580, 351] on button "Next" at bounding box center [581, 350] width 41 height 19
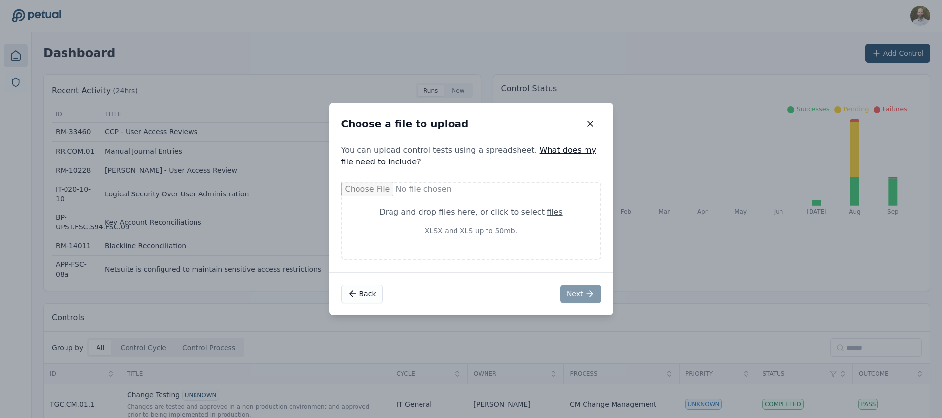
click at [525, 250] on div "Drag and drop files here , or click to select files XLSX and XLS up to 50mb." at bounding box center [471, 221] width 260 height 79
type input "**********"
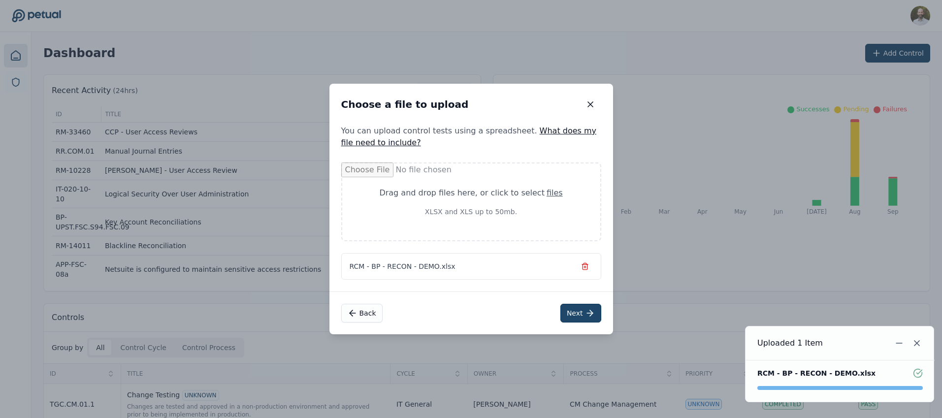
click at [583, 314] on button "Next" at bounding box center [581, 313] width 41 height 19
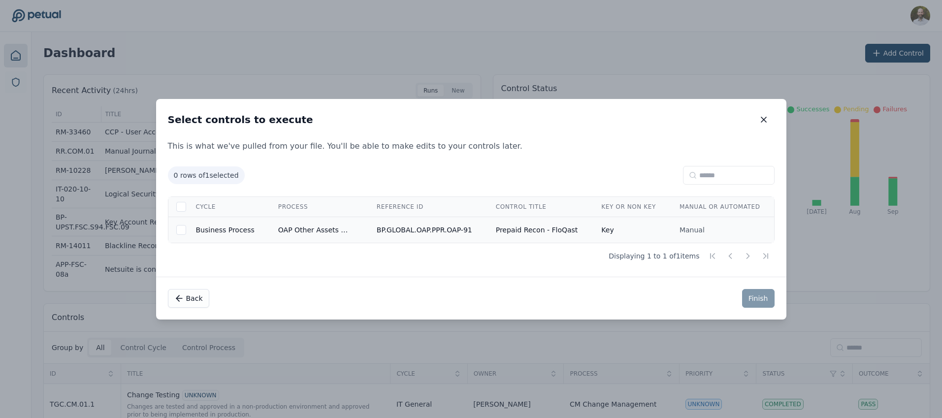
click at [449, 231] on td "BP.GLOBAL.OAP.PPR.OAP-91" at bounding box center [424, 230] width 119 height 26
click at [753, 304] on button "Finish" at bounding box center [758, 298] width 33 height 19
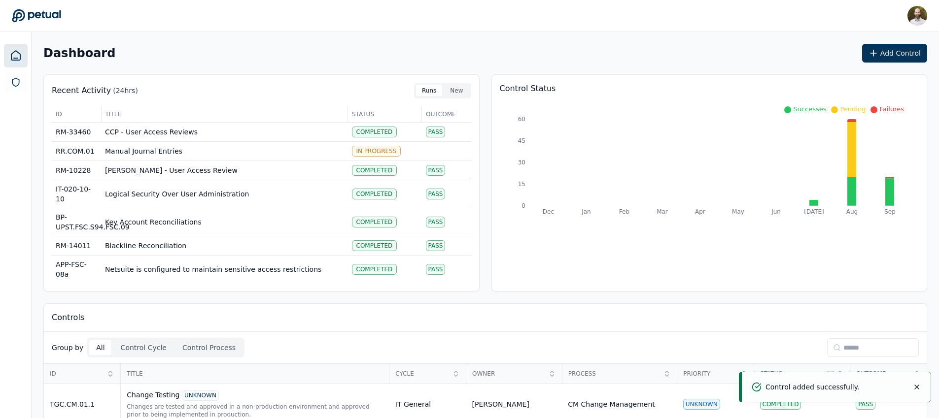
click at [868, 353] on input at bounding box center [873, 347] width 92 height 19
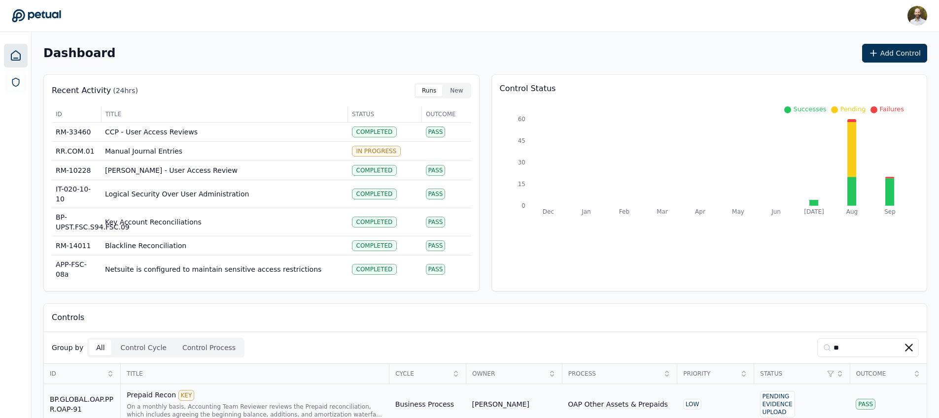
type input "**"
click at [520, 395] on td "[PERSON_NAME]" at bounding box center [514, 404] width 96 height 41
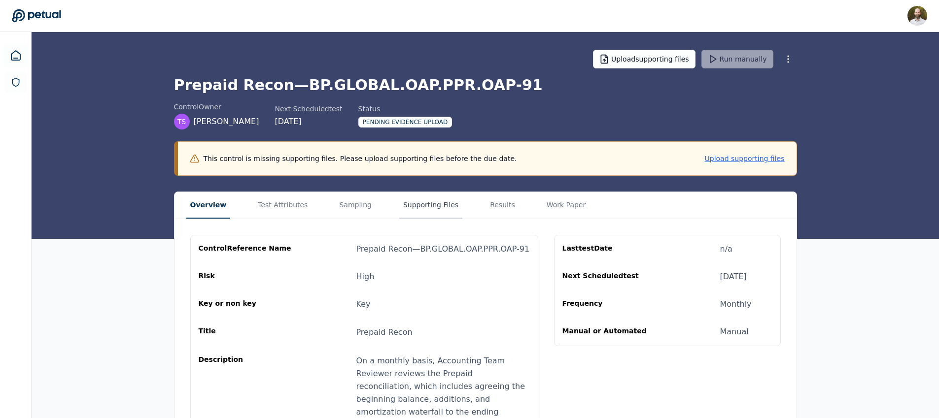
click at [408, 202] on button "Supporting Files" at bounding box center [430, 205] width 63 height 27
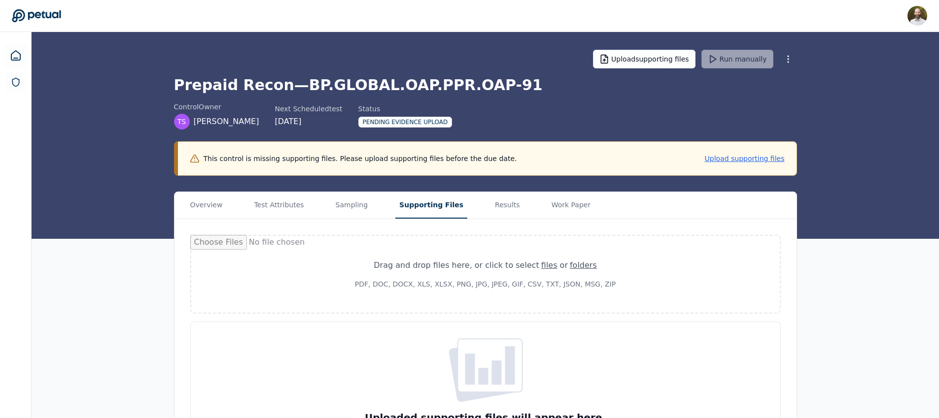
click at [451, 250] on div "Drag and drop files here , or click to select files or folders PDF, DOC, DOCX, …" at bounding box center [485, 274] width 565 height 53
type input "**********"
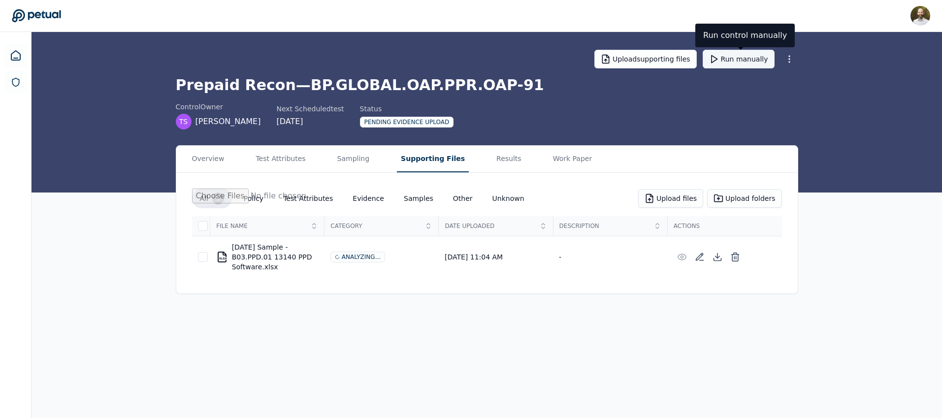
click at [744, 61] on button "Run manually" at bounding box center [739, 59] width 72 height 19
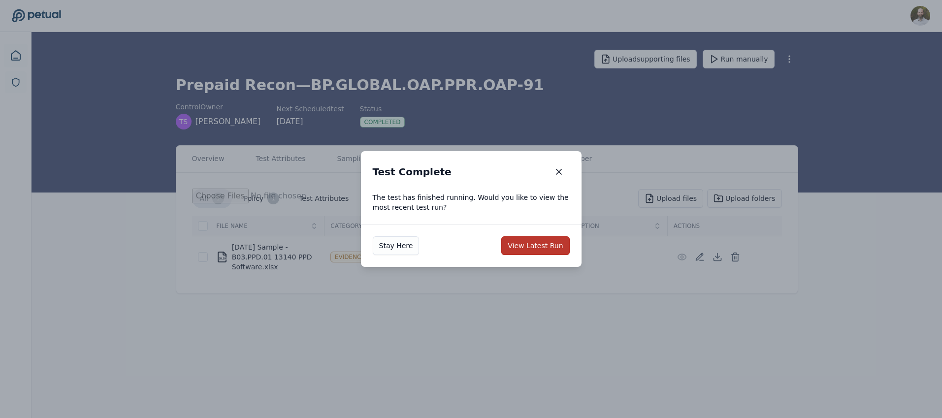
click at [553, 246] on button "View Latest Run" at bounding box center [536, 245] width 68 height 19
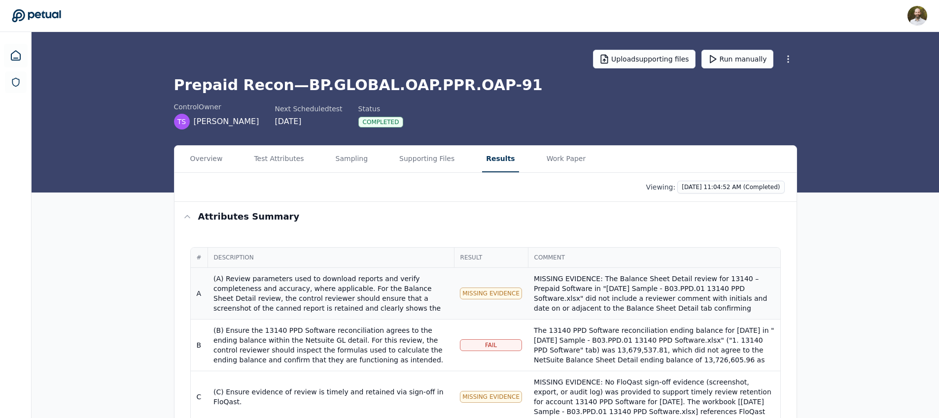
click at [391, 300] on div "(A) Review parameters used to download reports and verify completeness and accu…" at bounding box center [330, 343] width 235 height 138
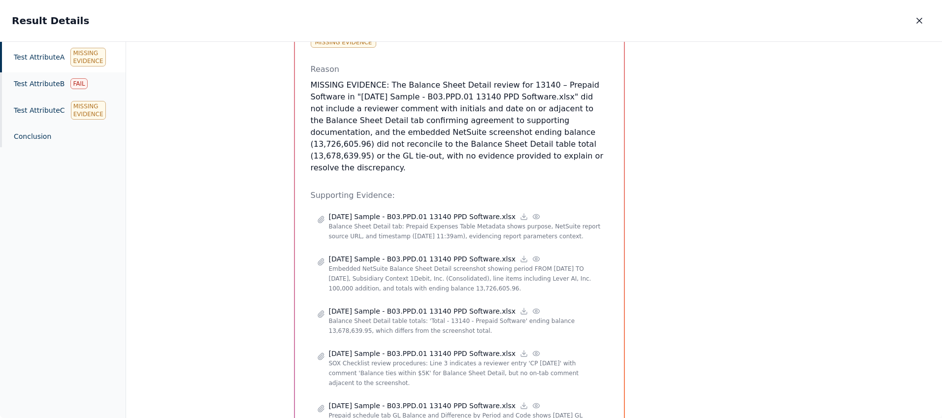
scroll to position [507, 0]
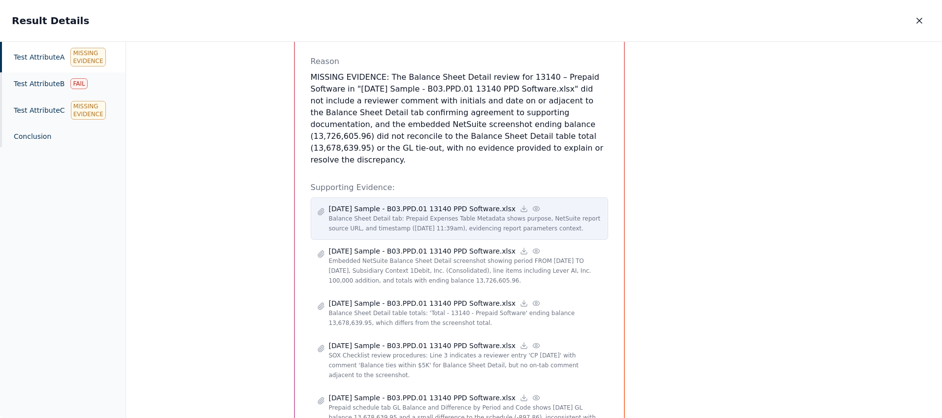
click at [458, 214] on p "Balance Sheet Detail tab: Prepaid Expenses Table Metadata shows purpose, NetSui…" at bounding box center [465, 224] width 273 height 20
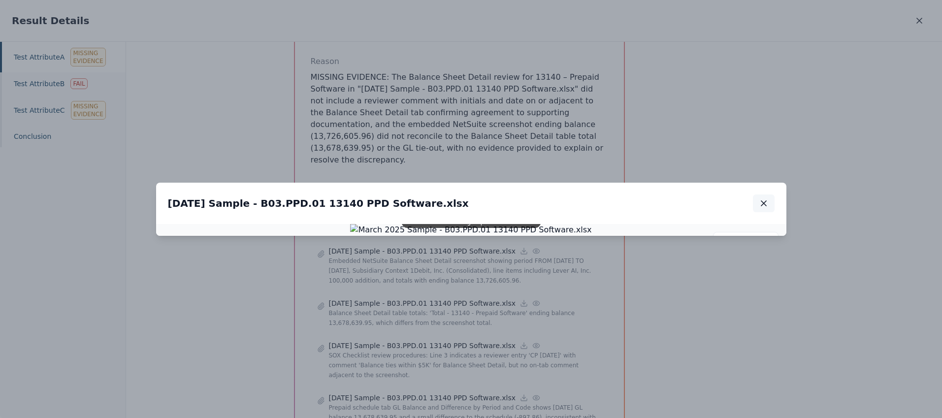
click at [766, 199] on icon "button" at bounding box center [764, 204] width 10 height 10
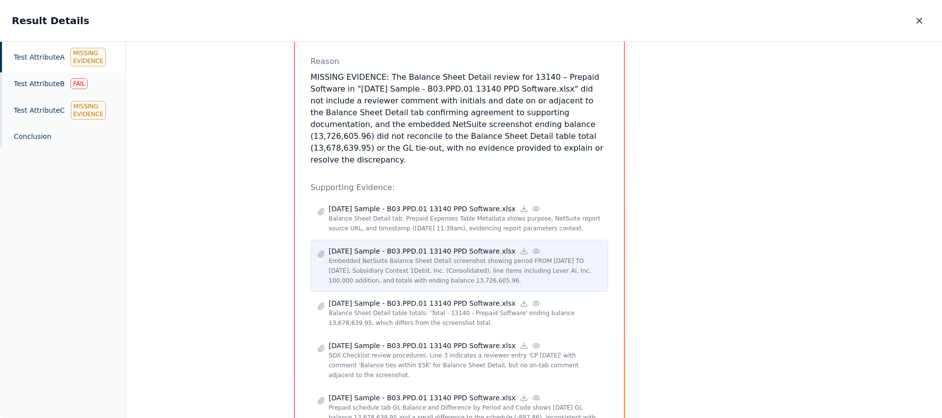
click at [375, 256] on p "Embedded NetSuite Balance Sheet Detail screenshot showing period FROM [DATE] TO…" at bounding box center [465, 271] width 273 height 30
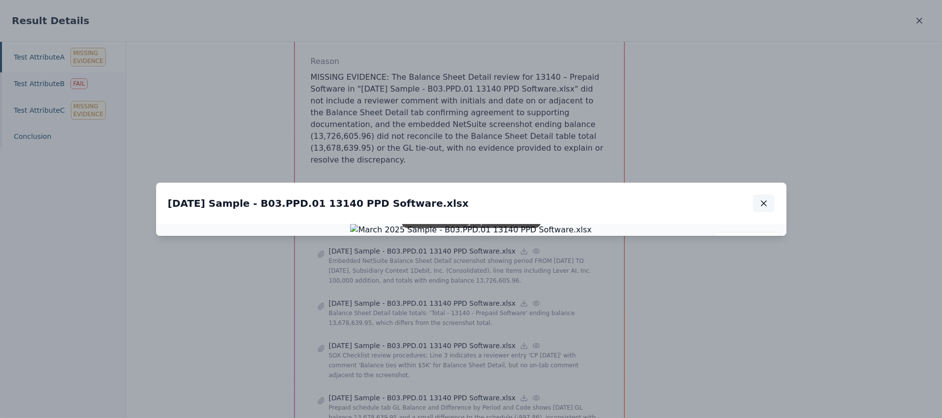
click at [769, 195] on button "button" at bounding box center [764, 204] width 22 height 18
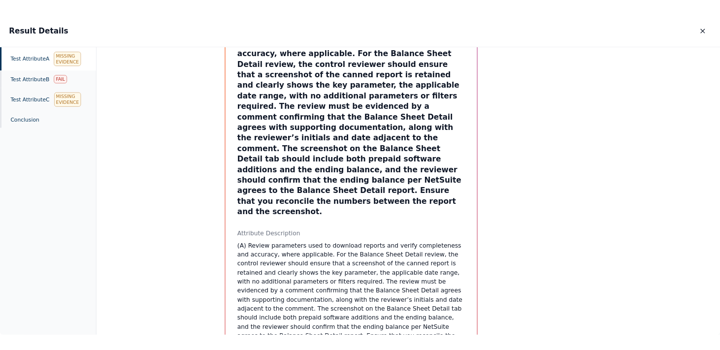
scroll to position [0, 0]
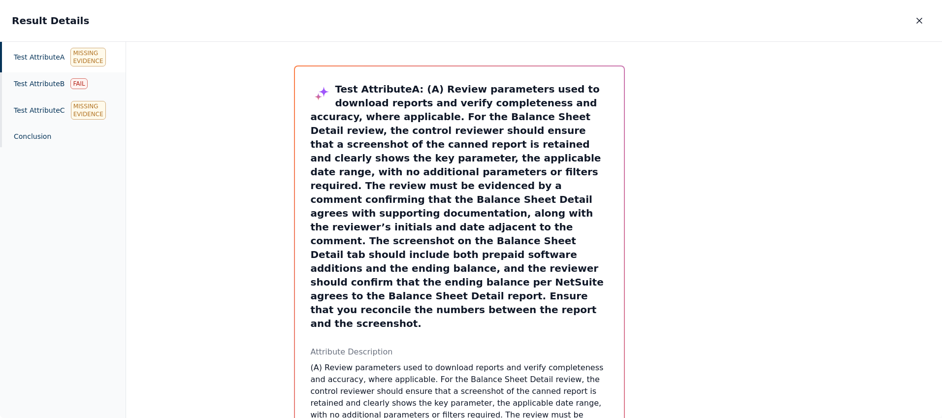
click at [920, 30] on div "Result Details Result Details" at bounding box center [471, 20] width 942 height 41
click at [921, 27] on button "button" at bounding box center [920, 21] width 22 height 18
